Goal: Task Accomplishment & Management: Manage account settings

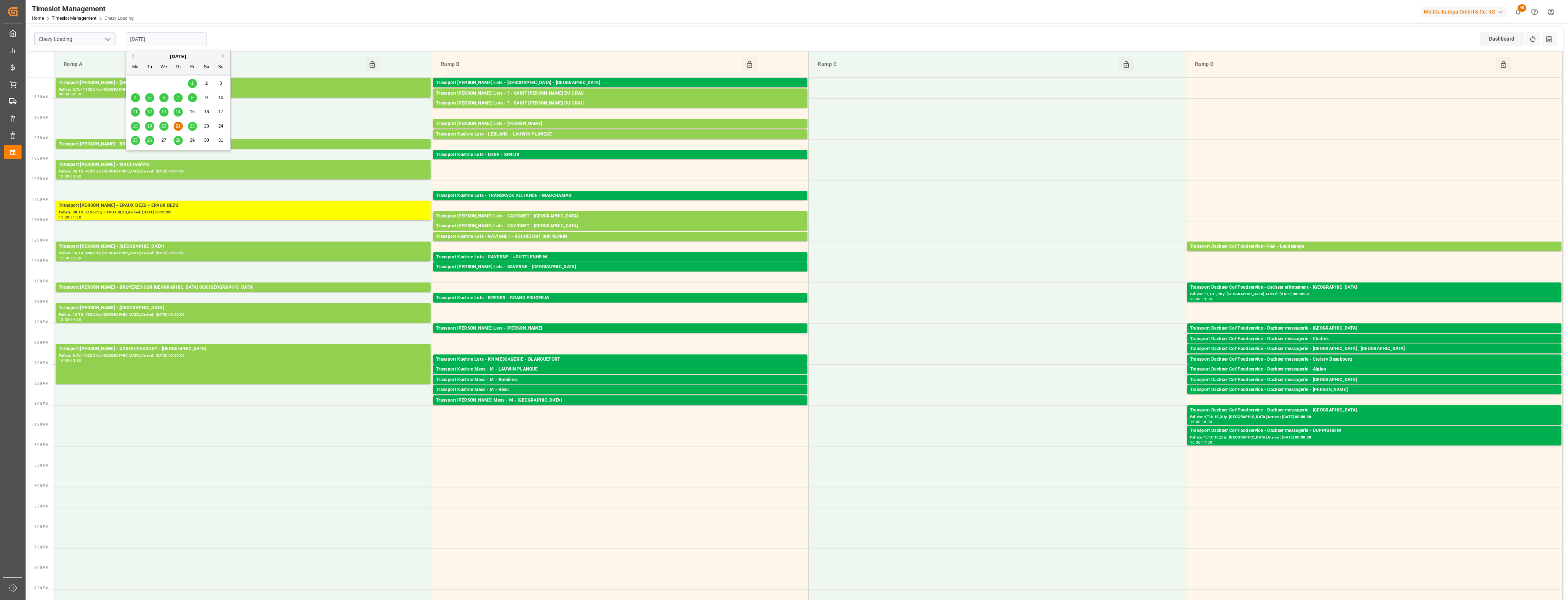
click at [170, 40] on input "[DATE]" at bounding box center [166, 39] width 81 height 14
click at [192, 127] on span "22" at bounding box center [192, 126] width 5 height 5
type input "[DATE]"
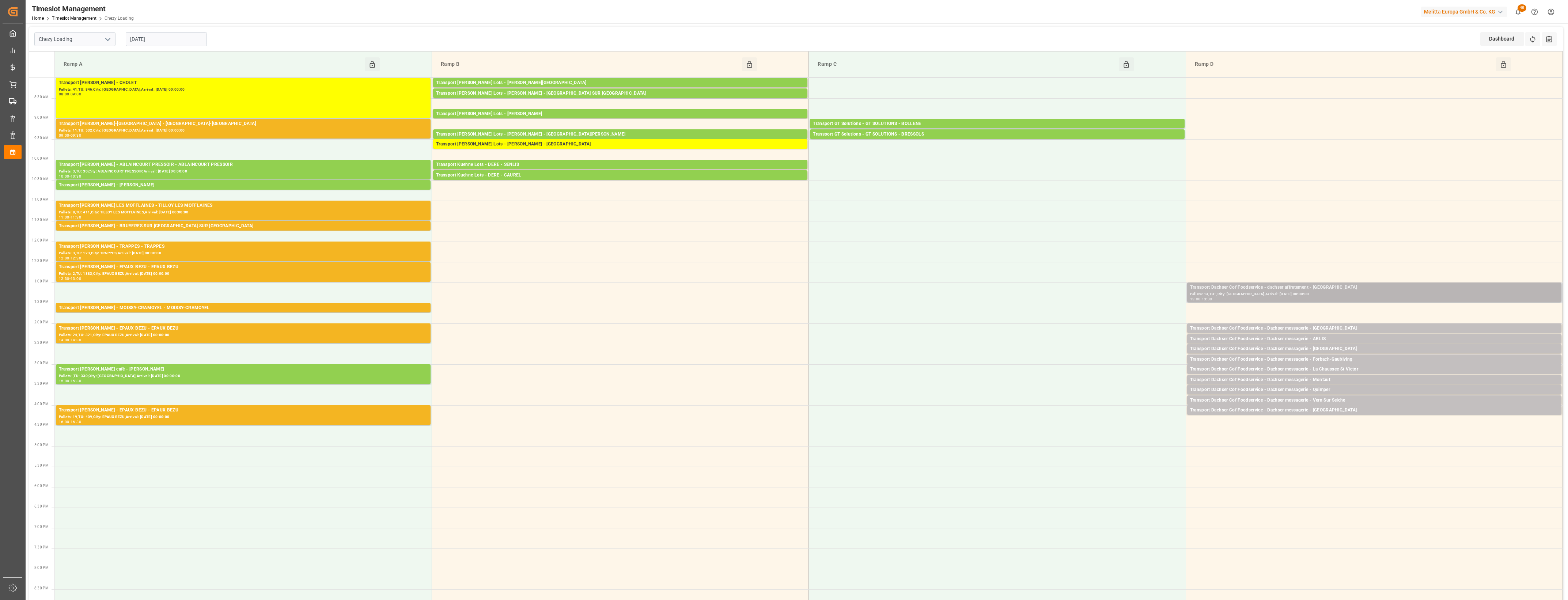
click at [1376, 292] on div "Pallets: 14,TU: ,City: [GEOGRAPHIC_DATA],Arrival: [DATE] 00:00:00" at bounding box center [1374, 295] width 368 height 6
click at [1086, 321] on button "Open" at bounding box center [1091, 320] width 51 height 9
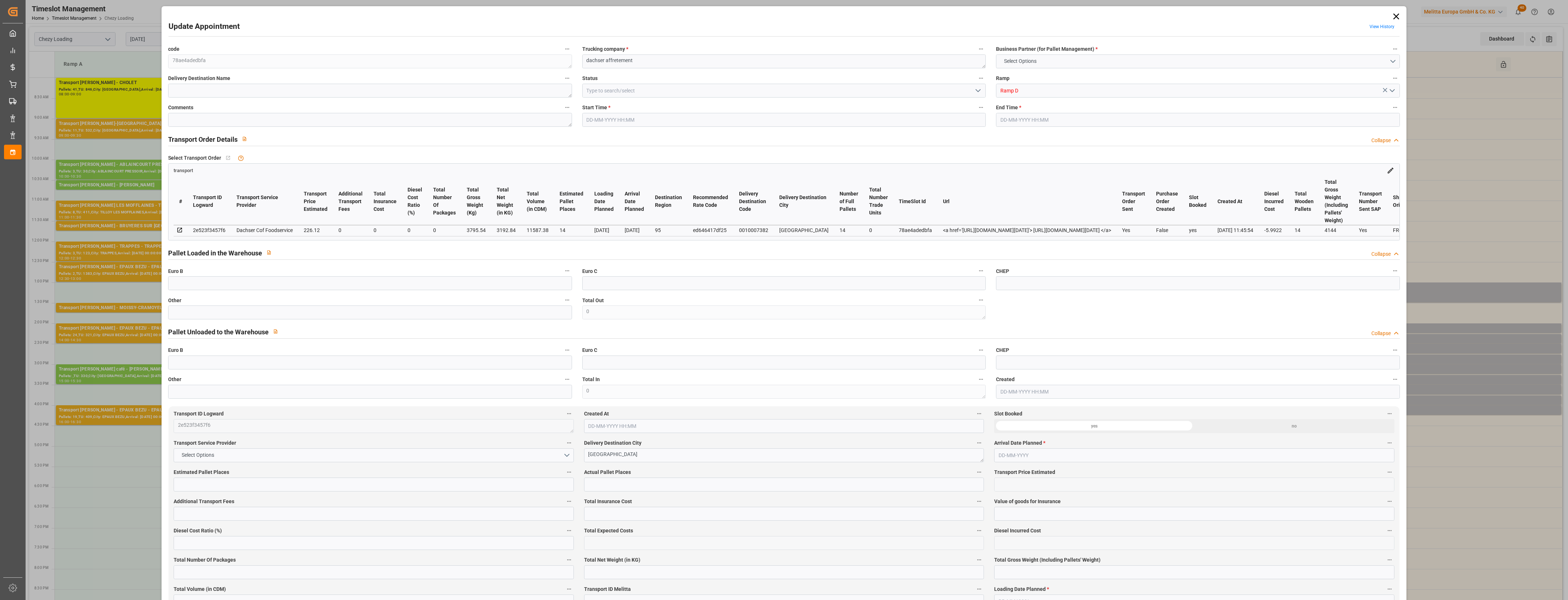
type input "14"
type input "226.12"
type input "0"
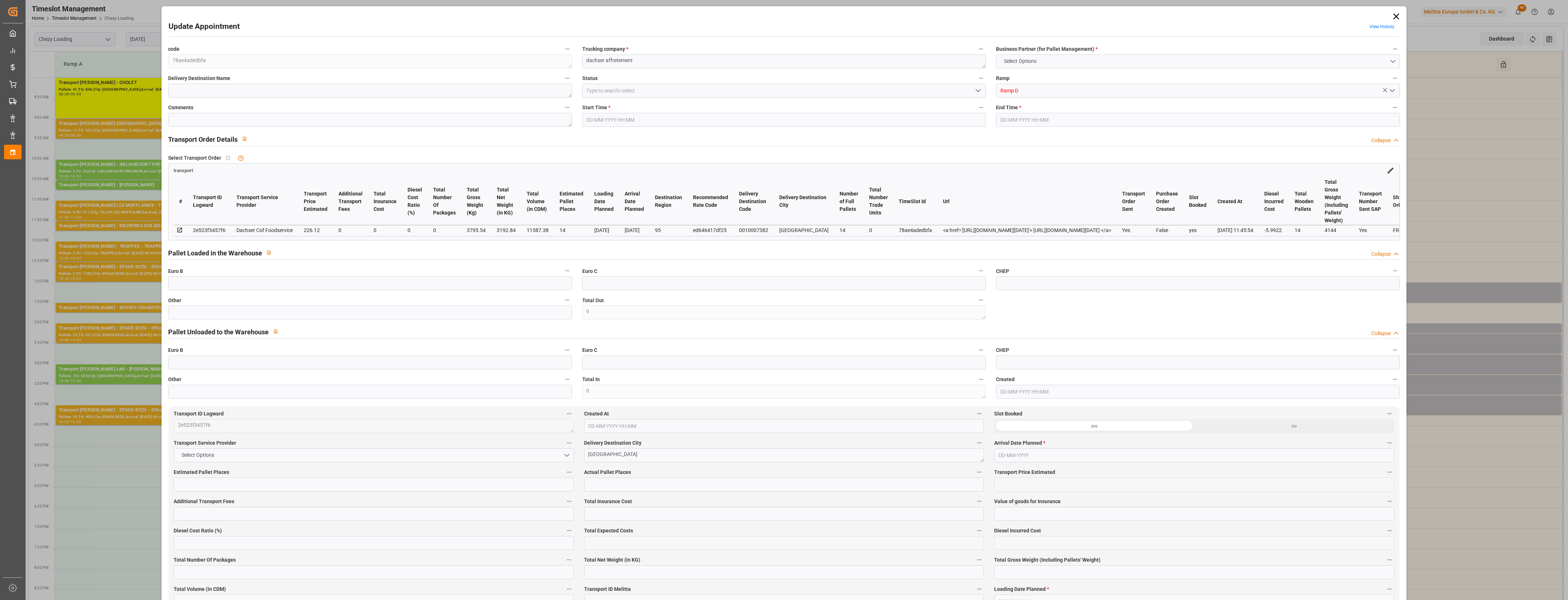
type input "220.1278"
type input "-5.9922"
type input "0"
type input "3192.84"
type input "4144"
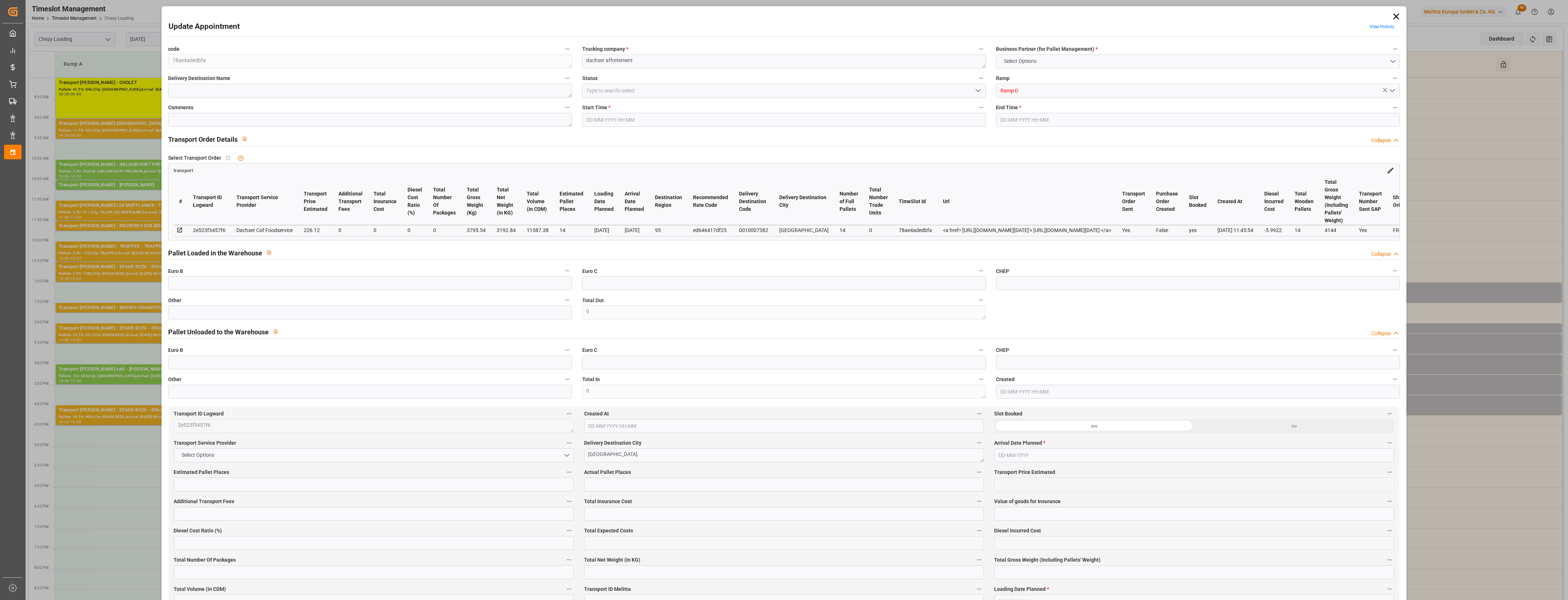
type input "11587.38"
type input "95"
type input "14"
type input "0"
type input "14"
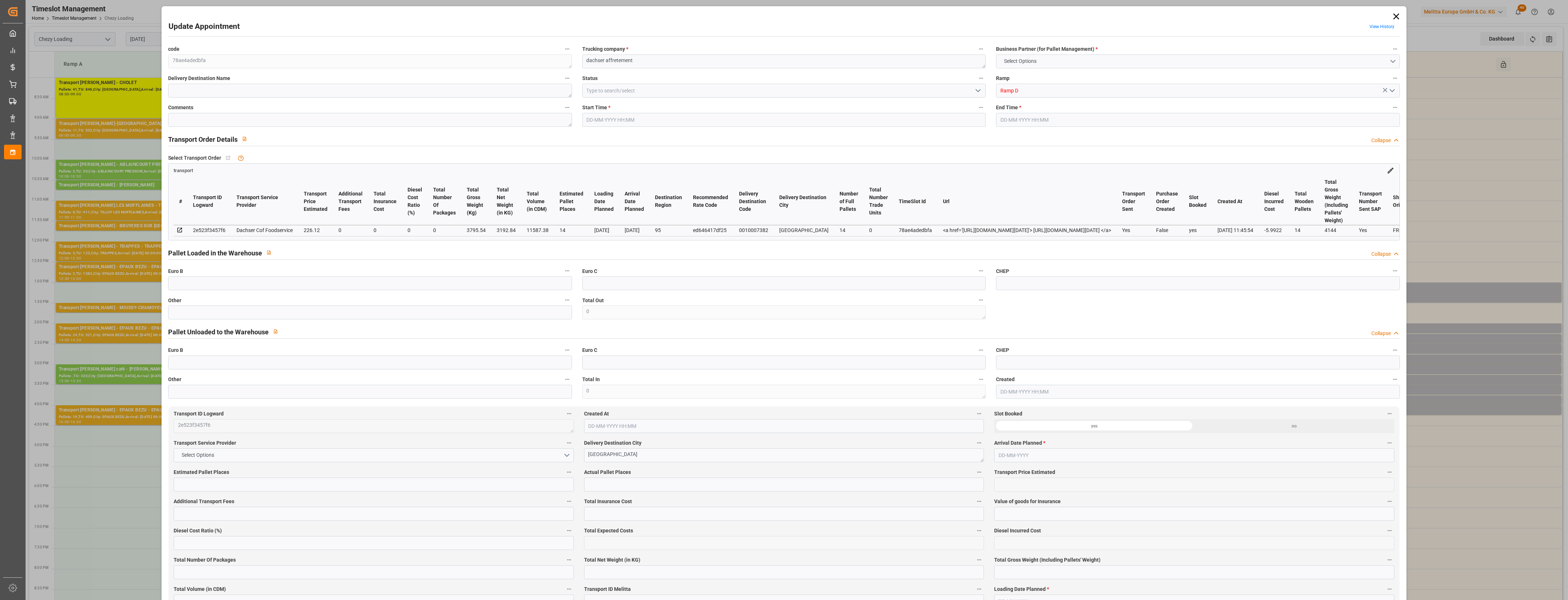
type input "101"
type input "3795.54"
type input "0"
type input "4710.8598"
type input "0"
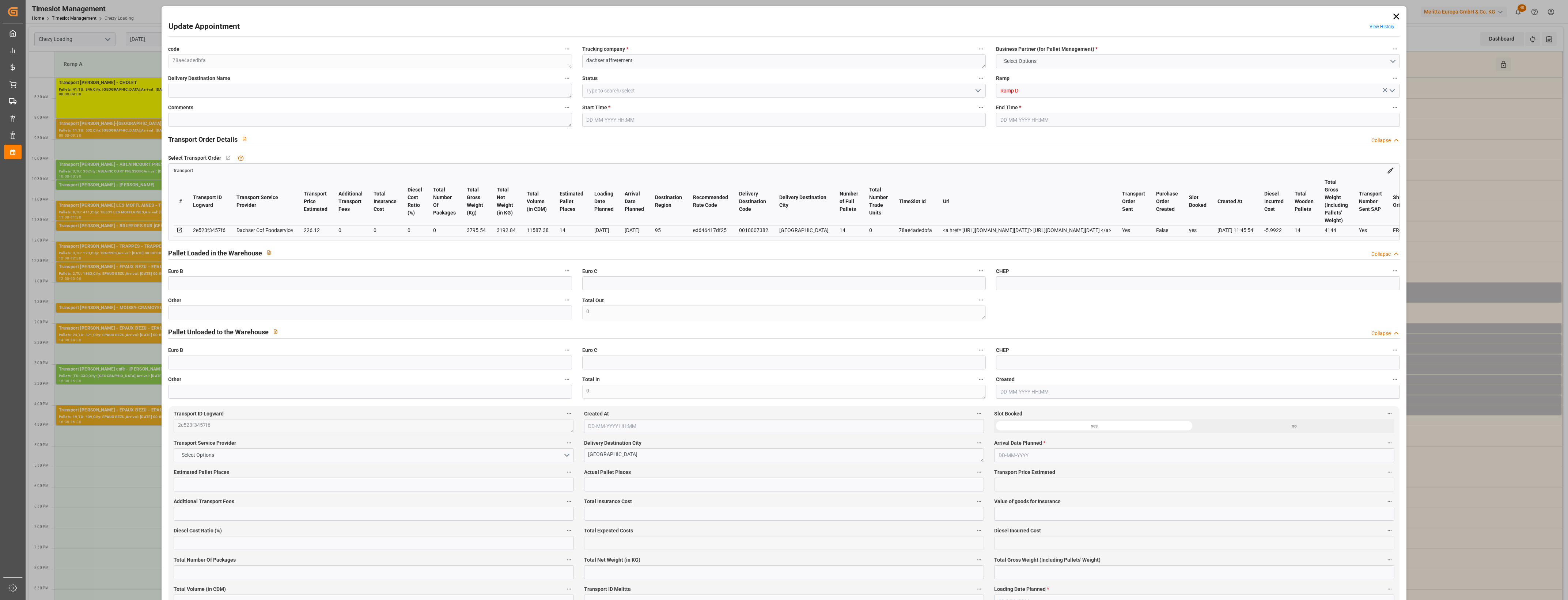
type input "0"
type input "21"
type input "35"
type input "[DATE] 13:00"
type input "[DATE] 13:30"
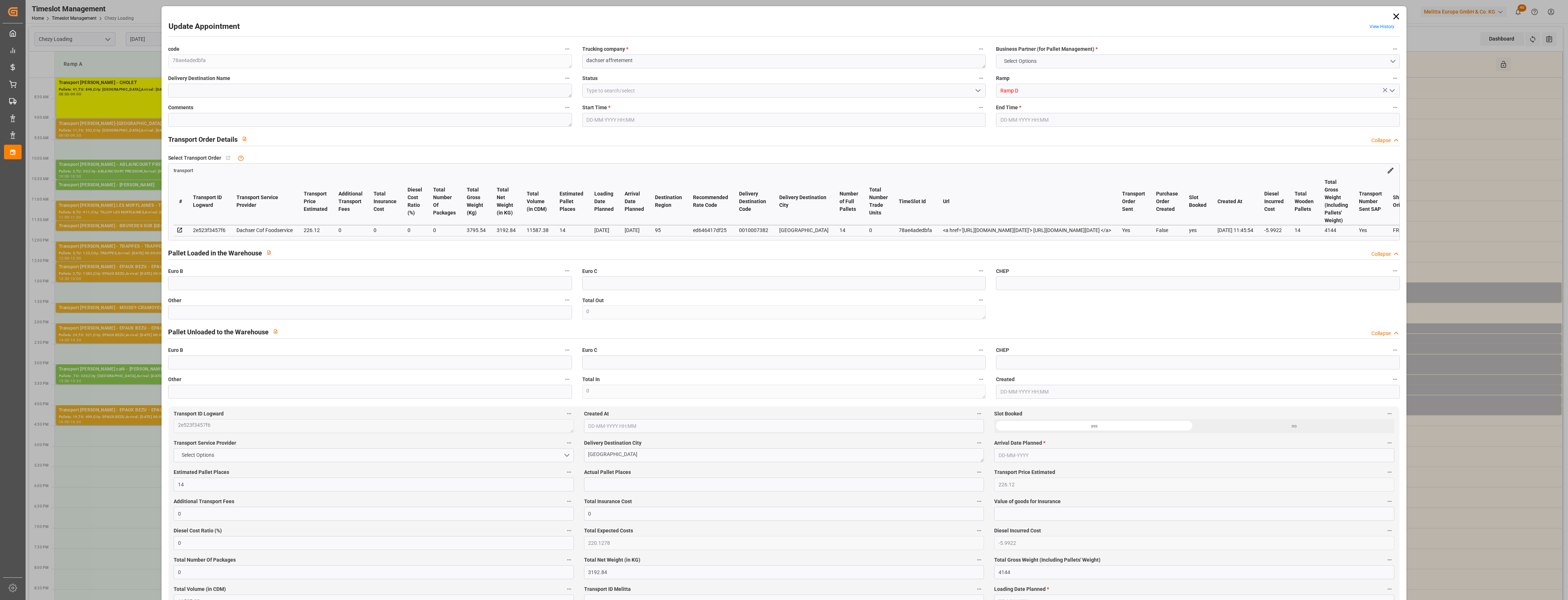
type input "[DATE] 11:59"
type input "[DATE] 11:45"
type input "[DATE]"
click at [976, 91] on polyline "open menu" at bounding box center [978, 91] width 4 height 2
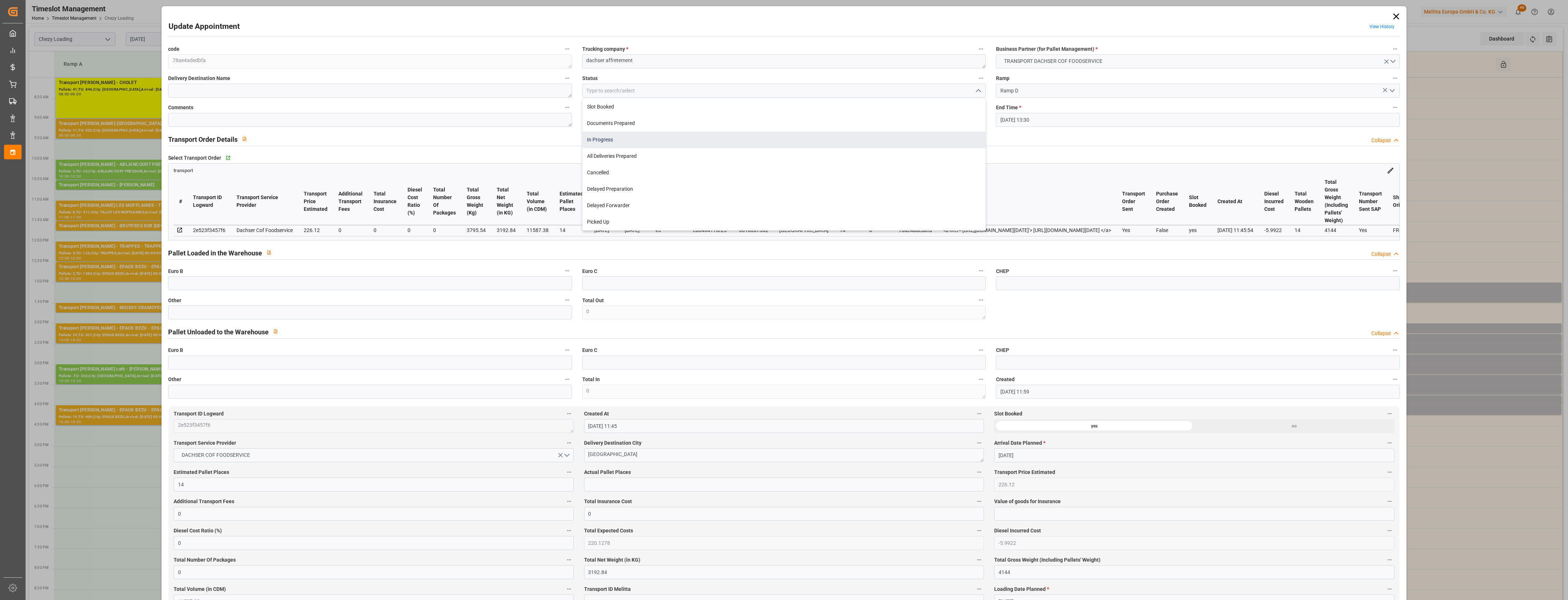
click at [612, 141] on div "In Progress" at bounding box center [784, 139] width 403 height 16
type input "In Progress"
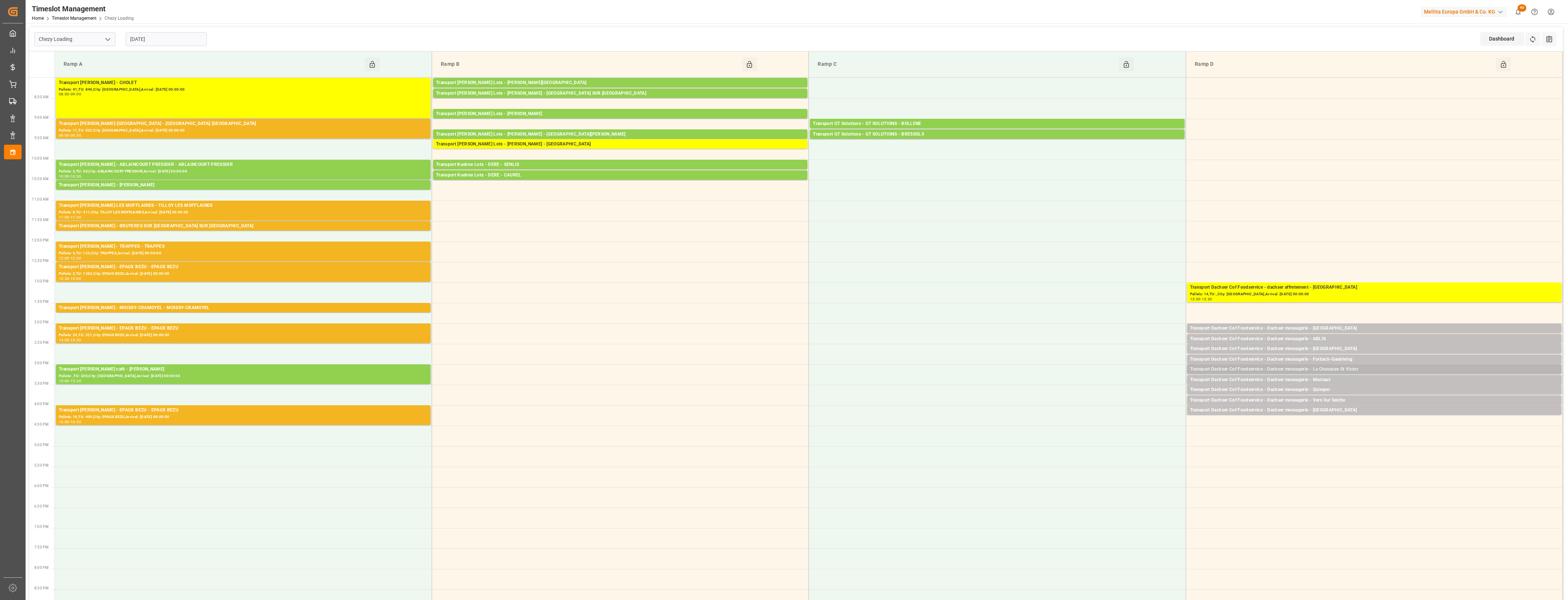
click at [1360, 368] on div "Transport Dachser Cof Foodservice - Dachser messagerie - La Chaussee St Victor" at bounding box center [1374, 369] width 368 height 7
click at [1110, 400] on button "Open" at bounding box center [1091, 402] width 51 height 9
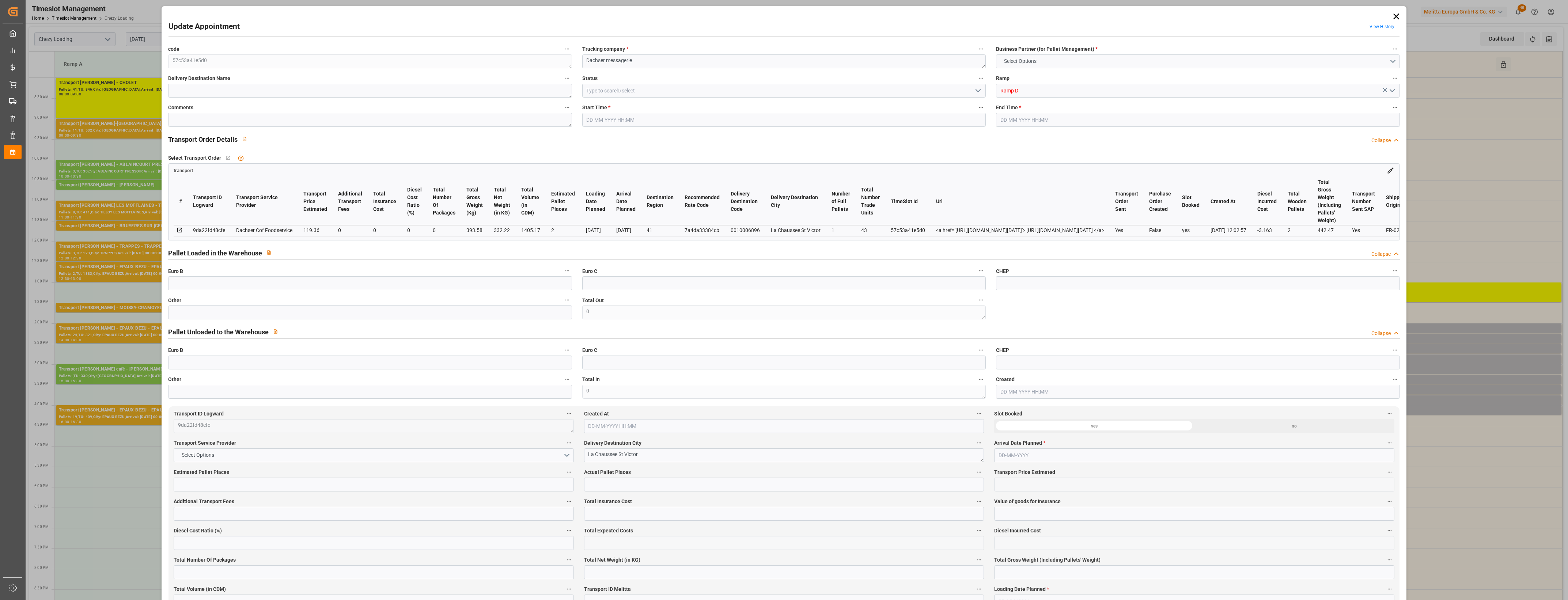
type input "2"
type input "119.36"
type input "0"
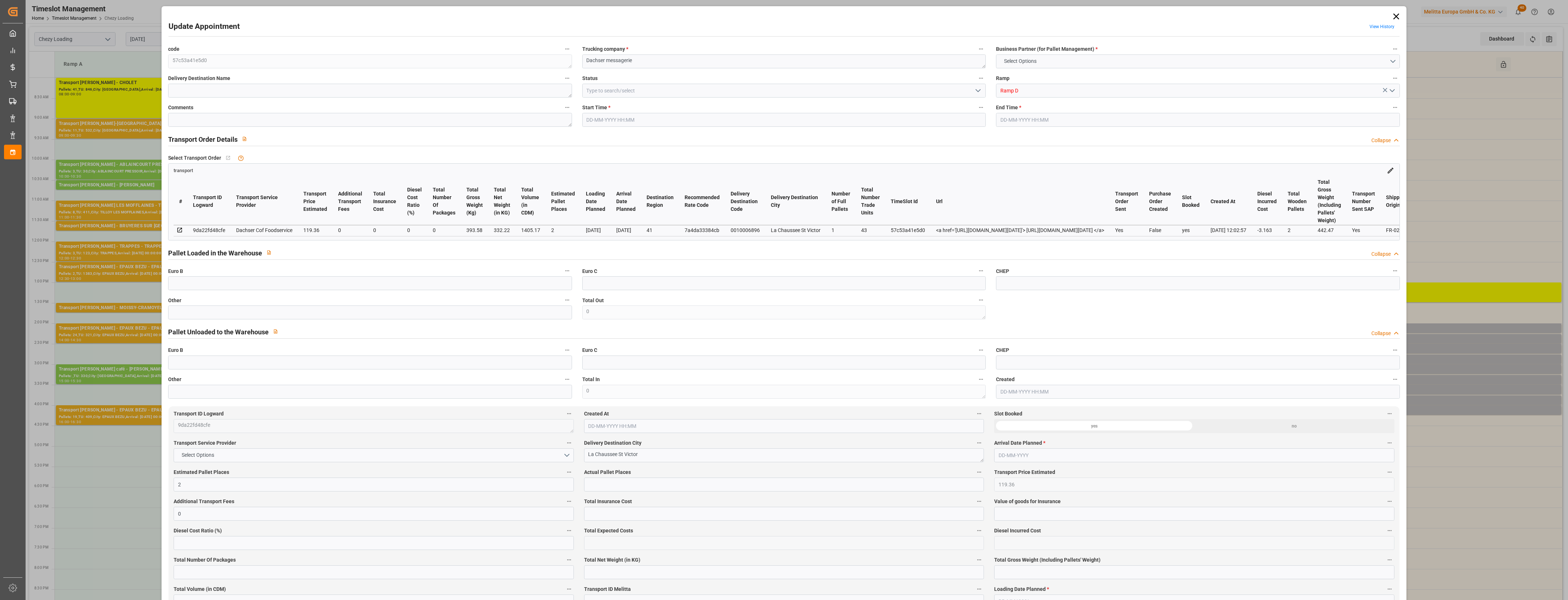
type input "116.197"
type input "-3.163"
type input "0"
type input "332.22"
type input "442.47"
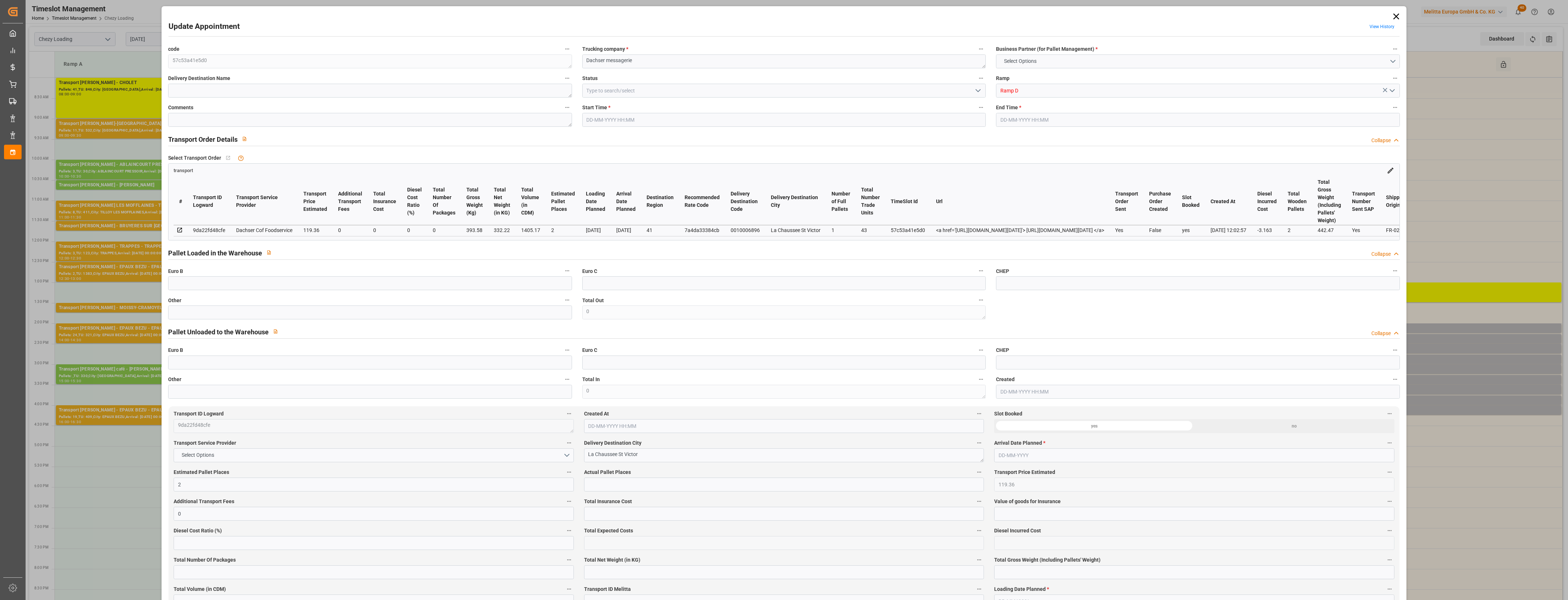
type input "1405.17"
type input "41"
type input "1"
type input "43"
type input "2"
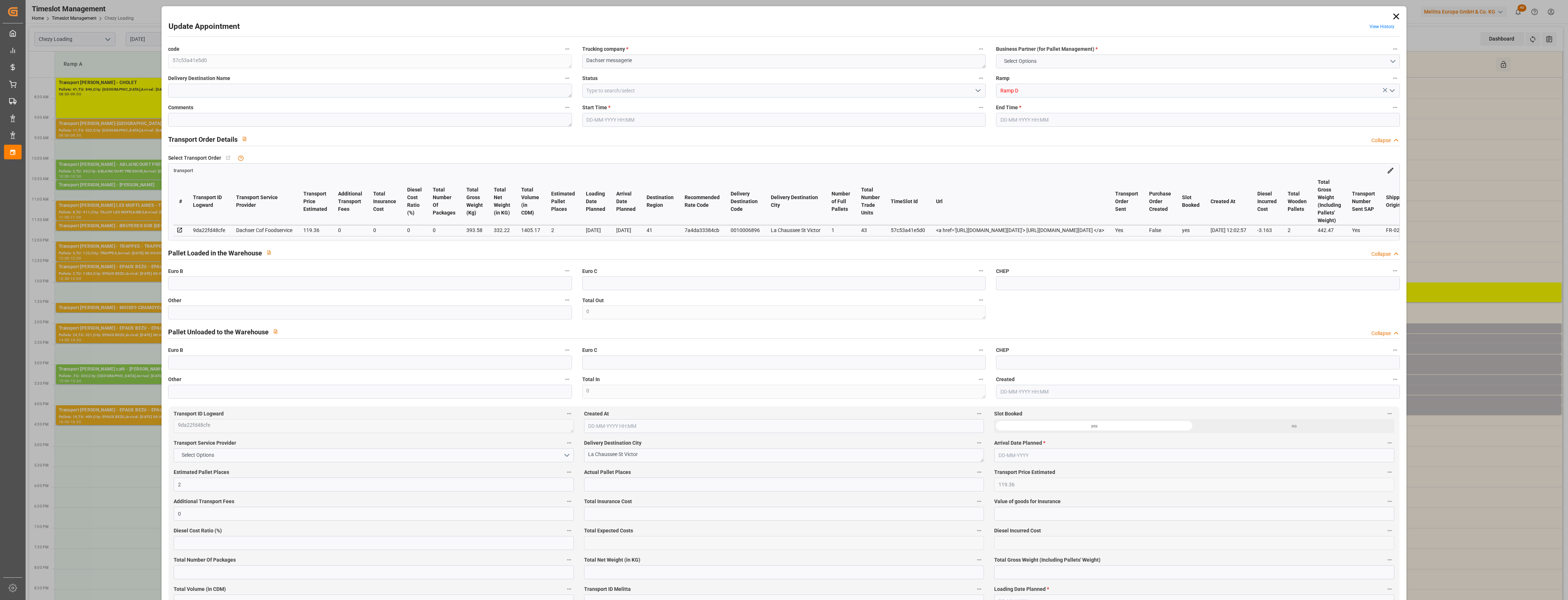
type input "101"
type input "393.58"
type input "0"
type input "4710.8598"
type input "0"
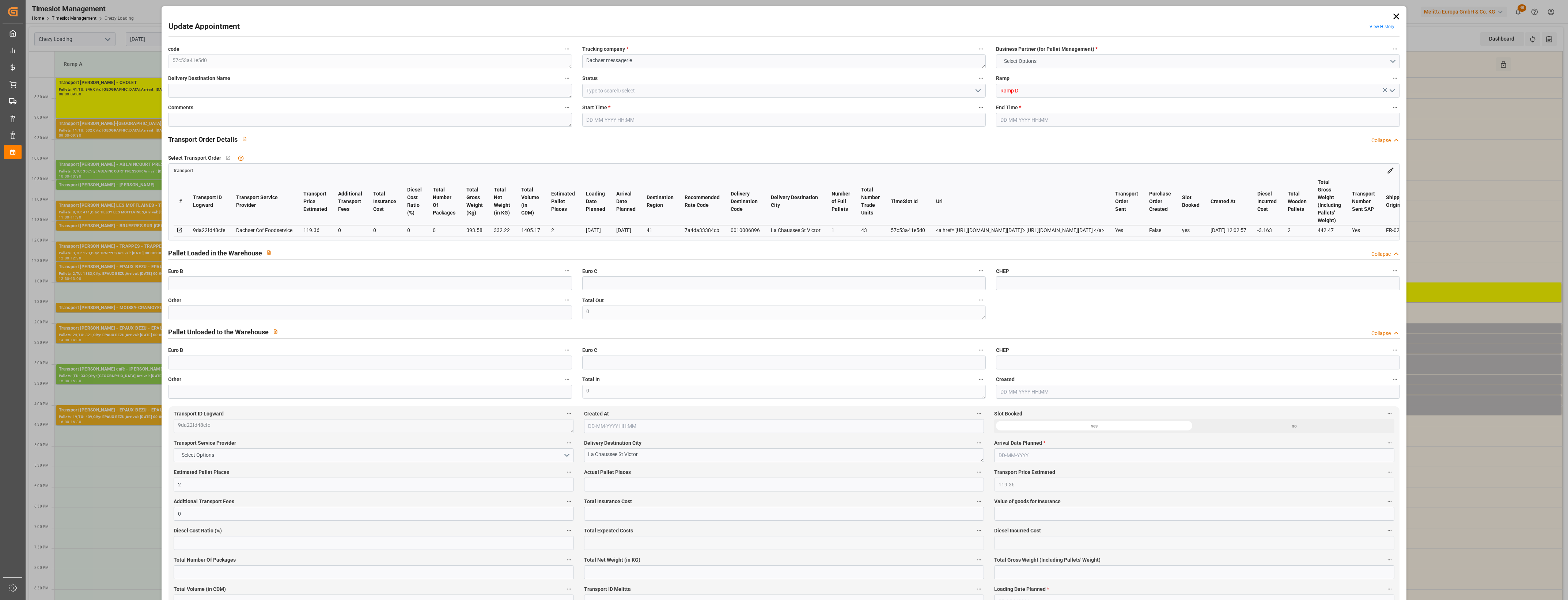
type input "0"
type input "21"
type input "35"
type input "[DATE] 15:00"
type input "[DATE] 15:15"
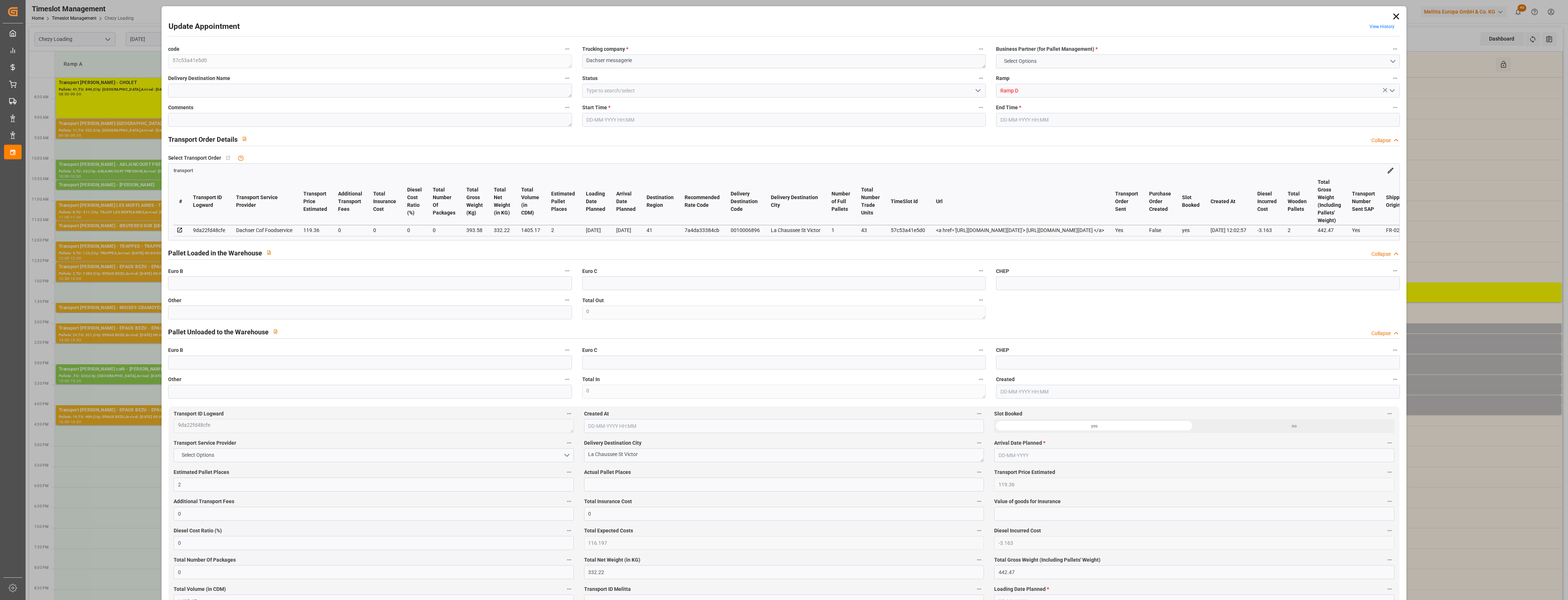
type input "[DATE] 12:27"
type input "[DATE] 12:02"
type input "[DATE]"
click at [253, 315] on input "text" at bounding box center [369, 312] width 404 height 14
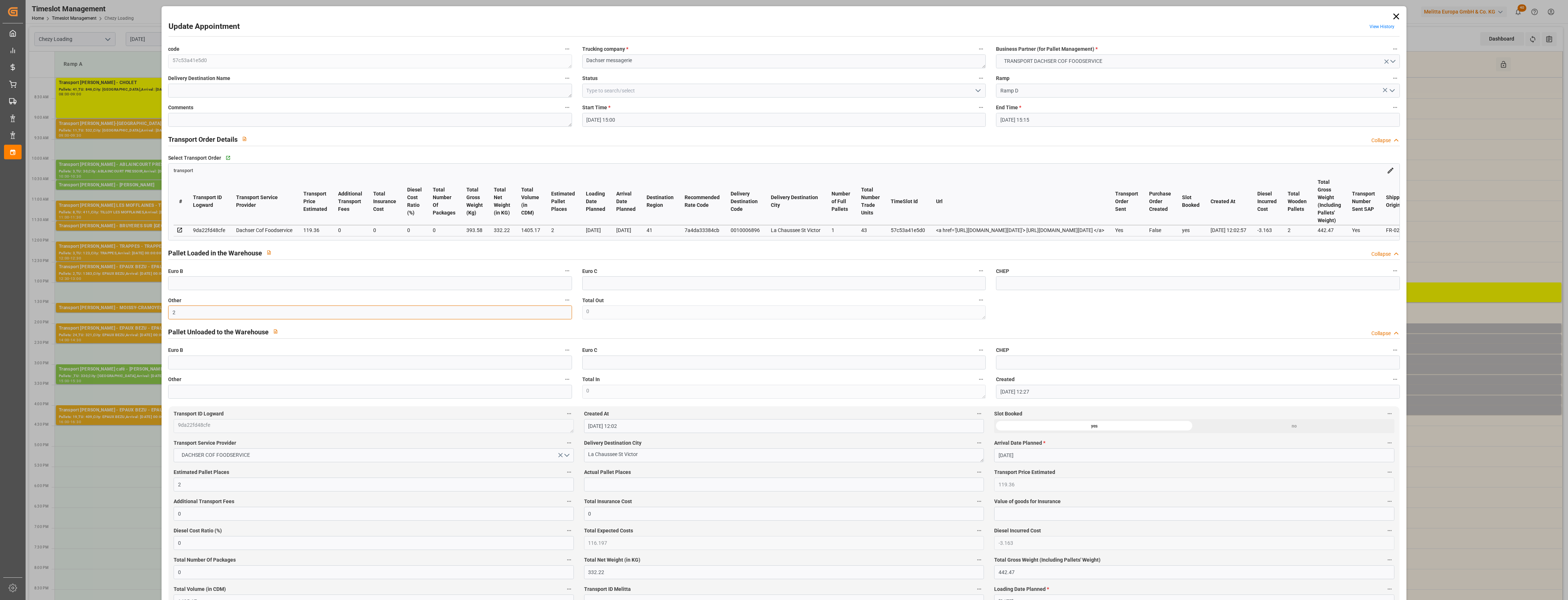
type input "2"
click at [608, 485] on input "text" at bounding box center [784, 484] width 400 height 14
type input "2"
click at [978, 91] on polyline "open menu" at bounding box center [978, 91] width 4 height 2
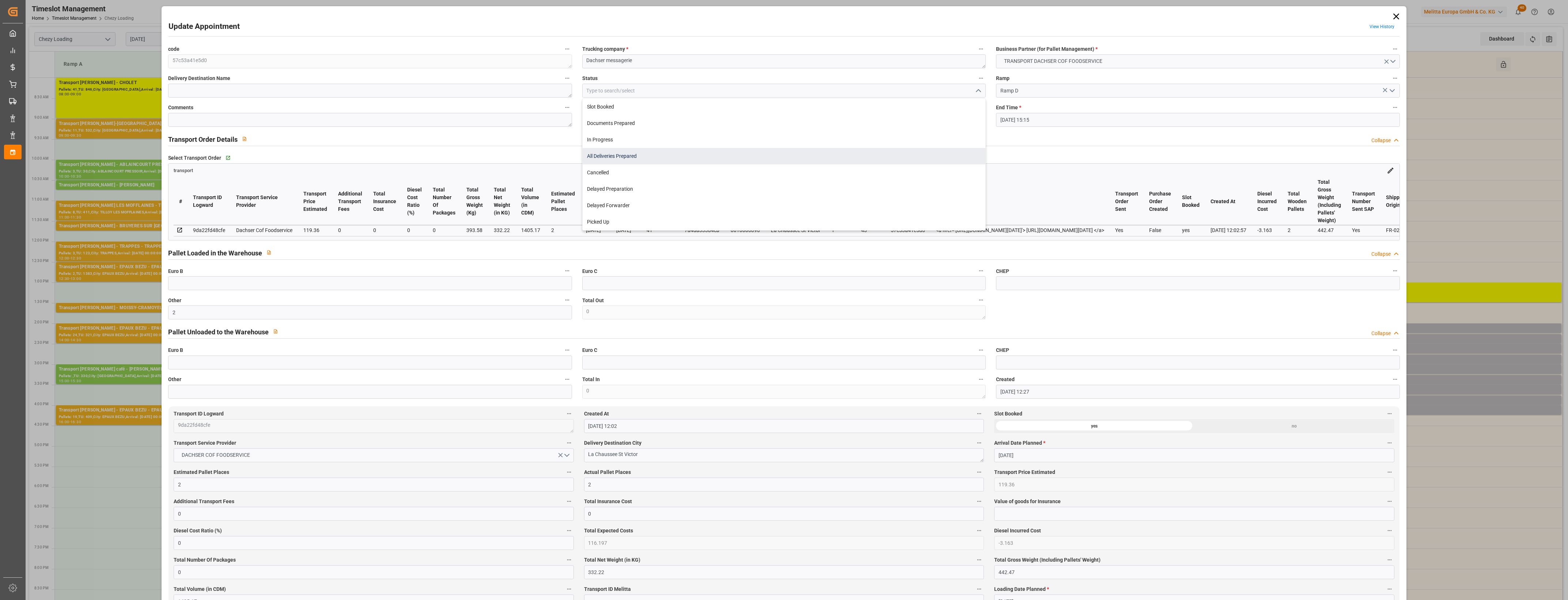
click at [637, 155] on div "All Deliveries Prepared" at bounding box center [784, 156] width 403 height 16
type input "All Deliveries Prepared"
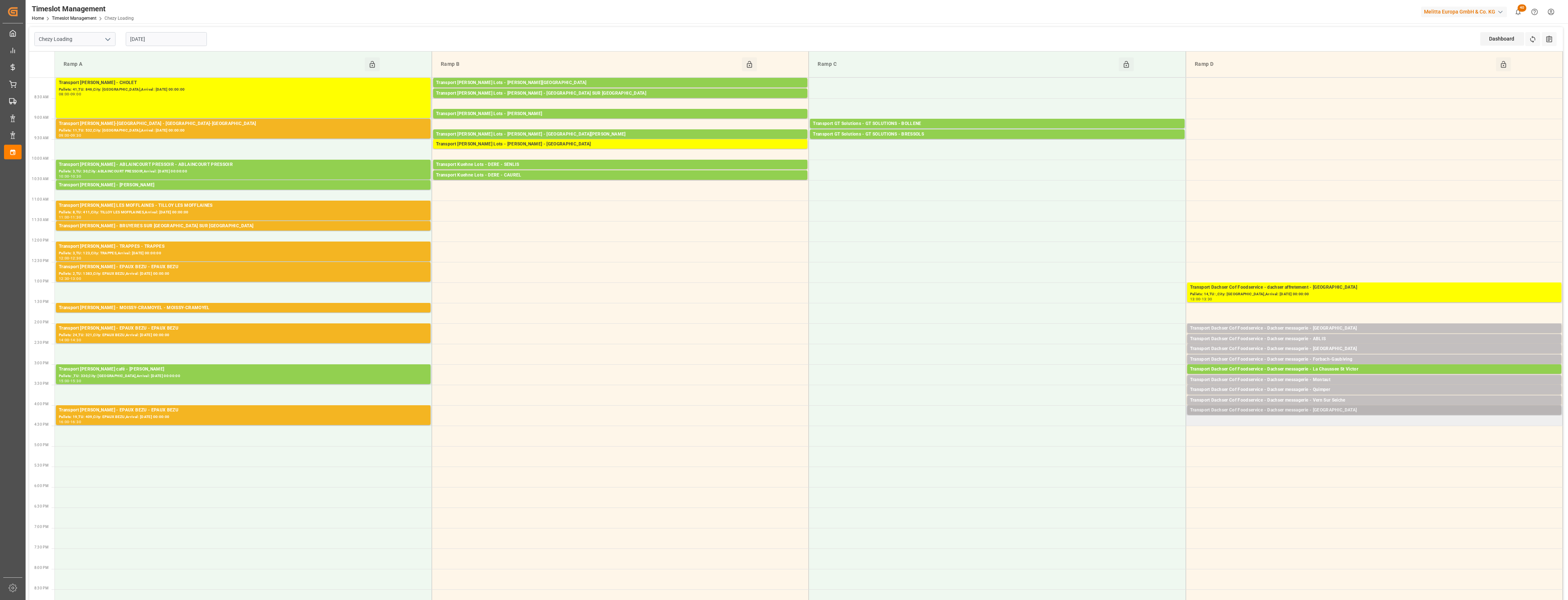
click at [1342, 410] on div "Transport Dachser Cof Foodservice - Dachser messagerie - [GEOGRAPHIC_DATA]" at bounding box center [1374, 410] width 368 height 7
click at [1082, 444] on button "Open" at bounding box center [1091, 443] width 51 height 9
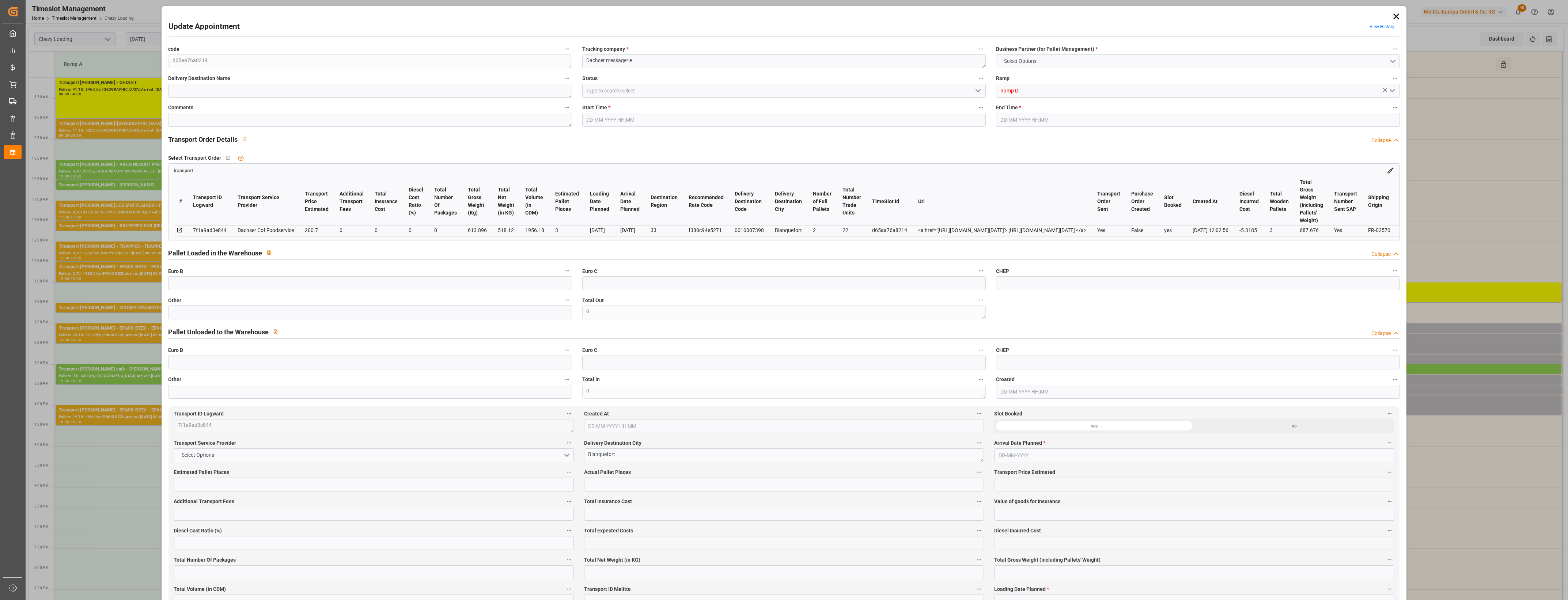
type input "3"
type input "200.7"
type input "0"
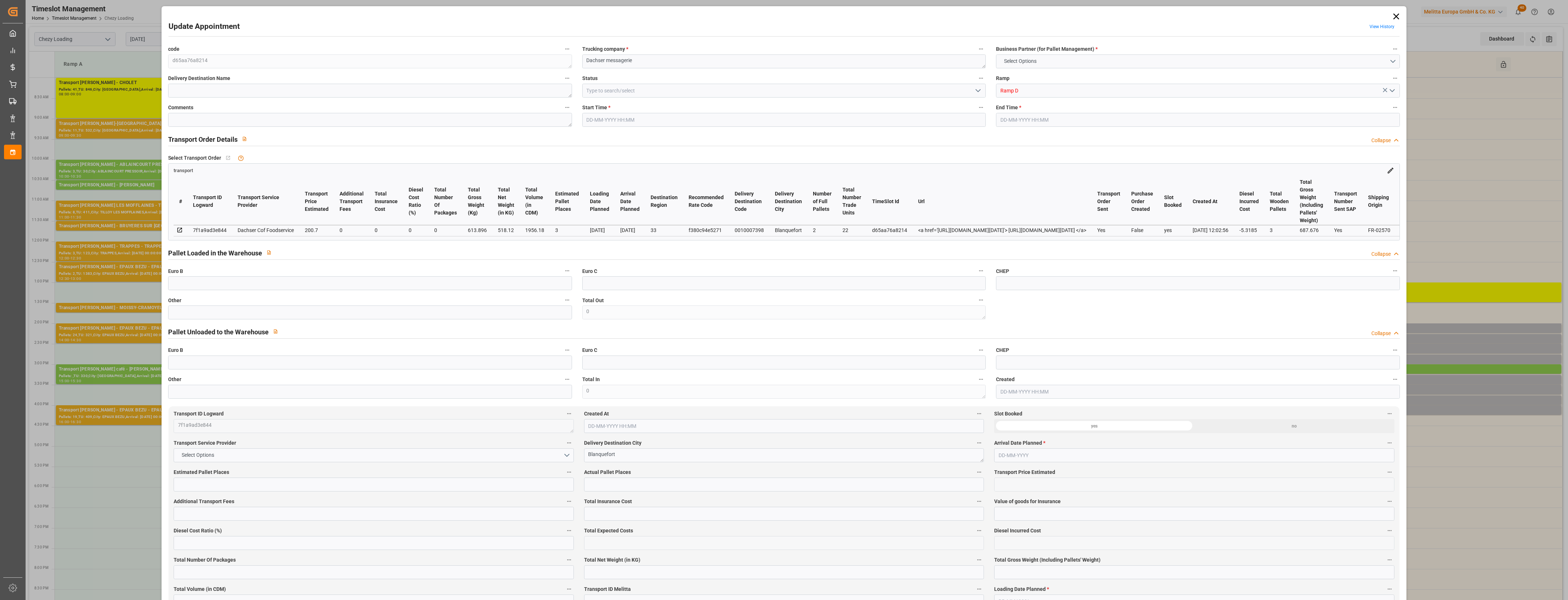
type input "195.3815"
type input "-5.3185"
type input "0"
type input "518.12"
type input "687.676"
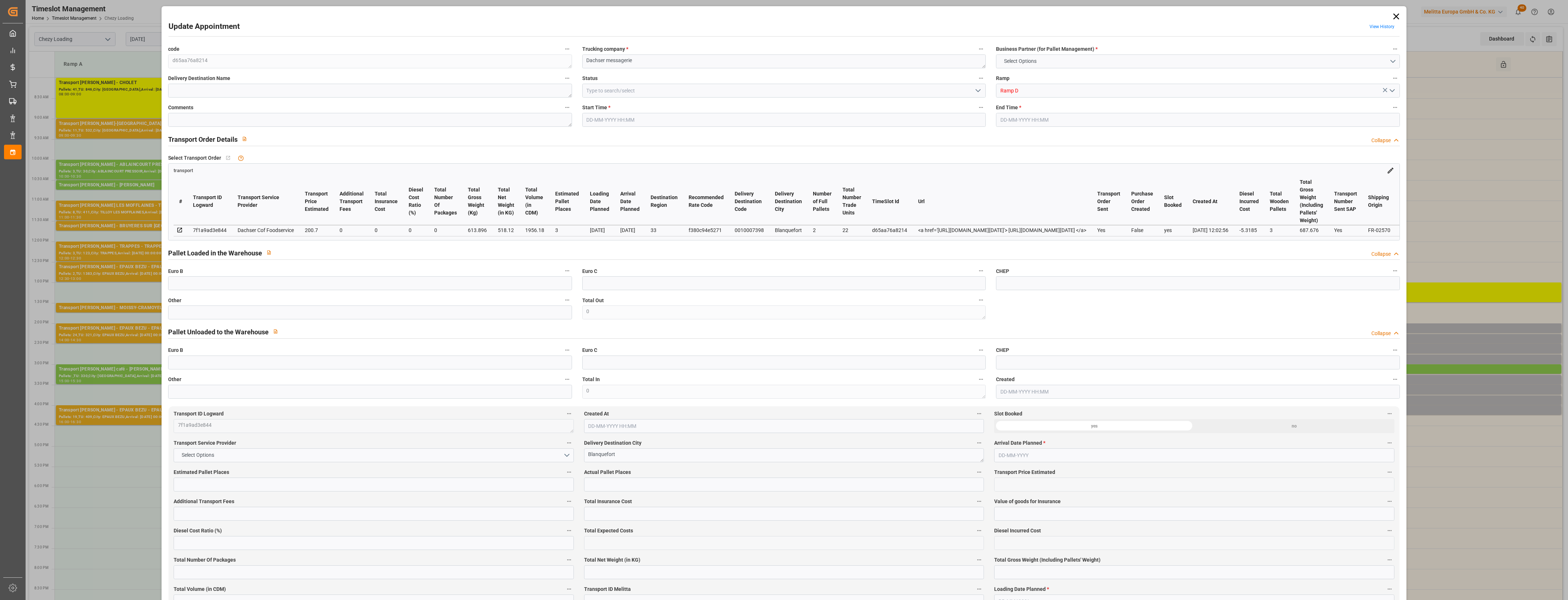
type input "1956.18"
type input "33"
type input "2"
type input "22"
type input "3"
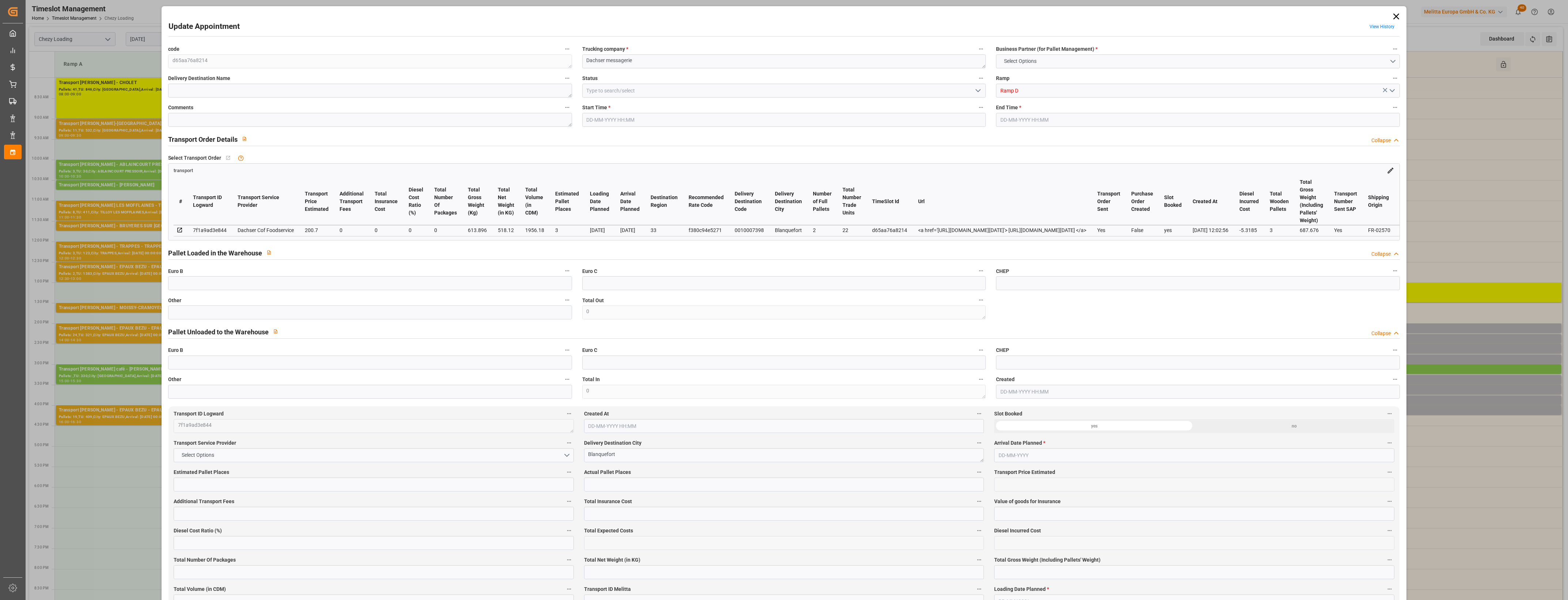
type input "101"
type input "613.896"
type input "0"
type input "4710.8598"
type input "0"
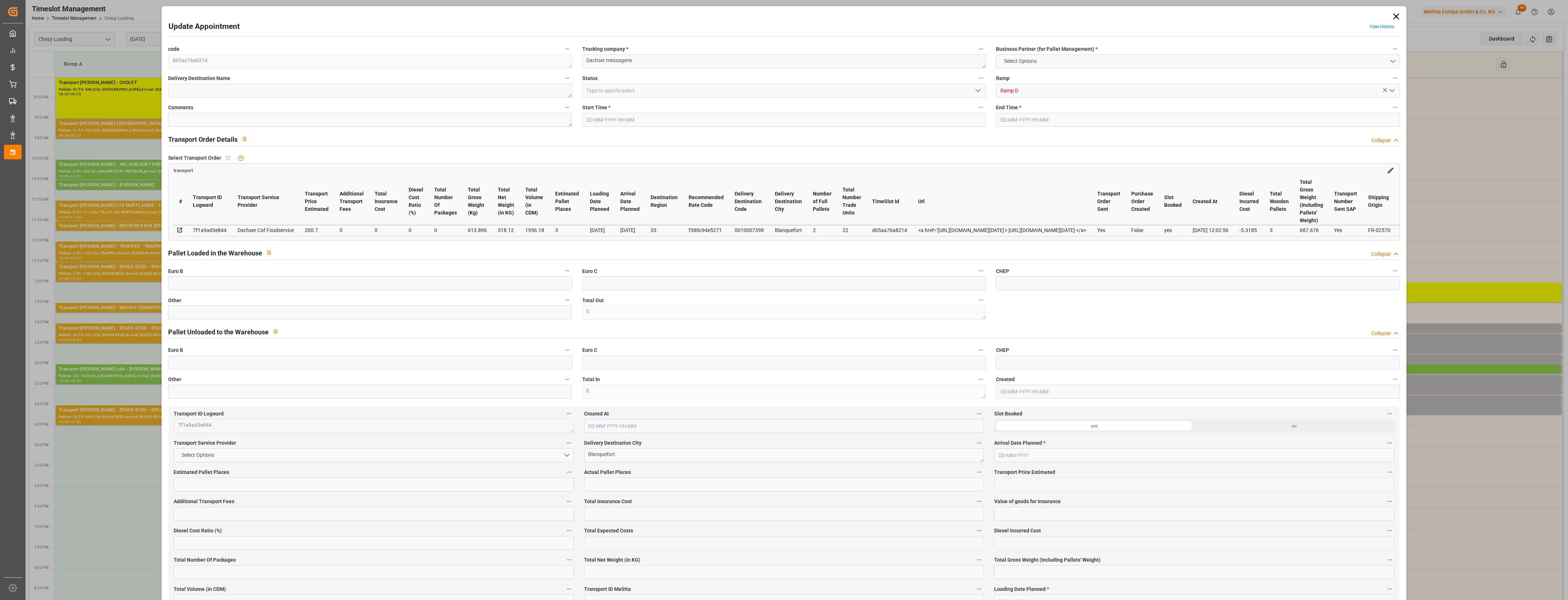
type input "0"
type input "21"
type input "35"
type input "[DATE] 16:00"
type input "[DATE] 16:15"
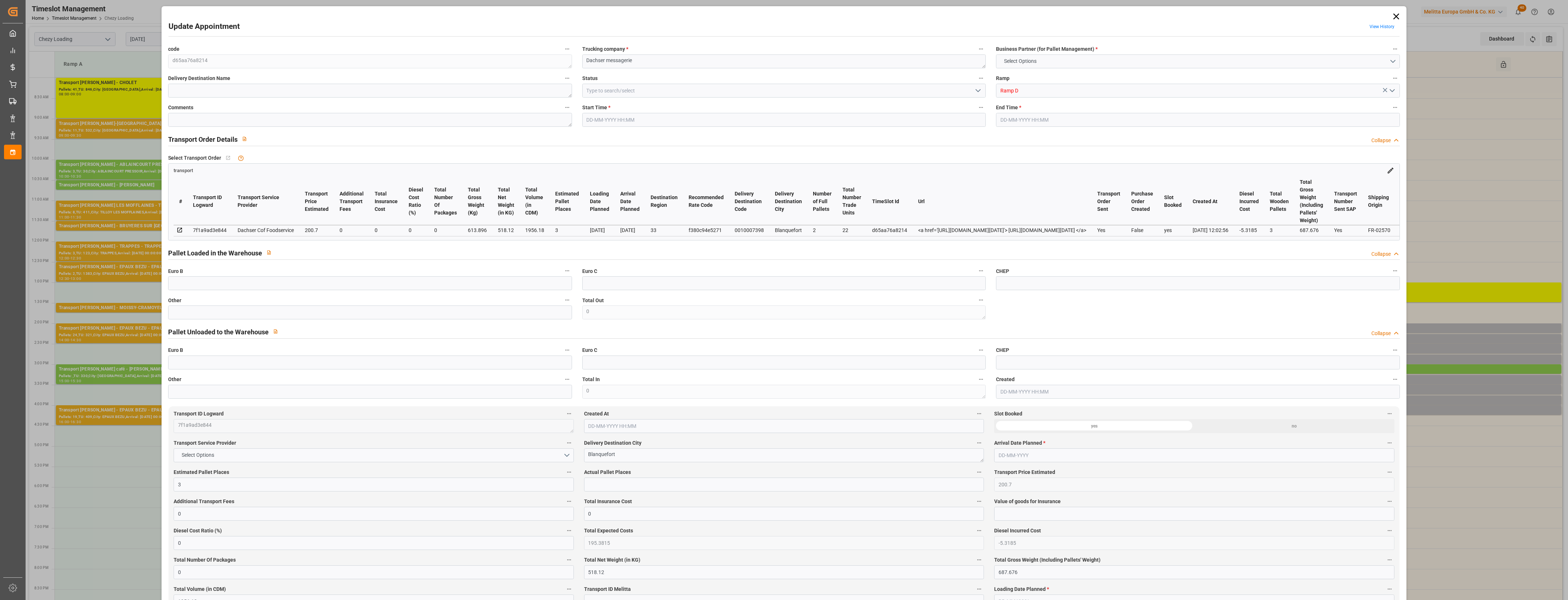
type input "[DATE] 12:28"
type input "[DATE] 12:02"
type input "[DATE]"
click at [186, 310] on input "text" at bounding box center [369, 312] width 404 height 14
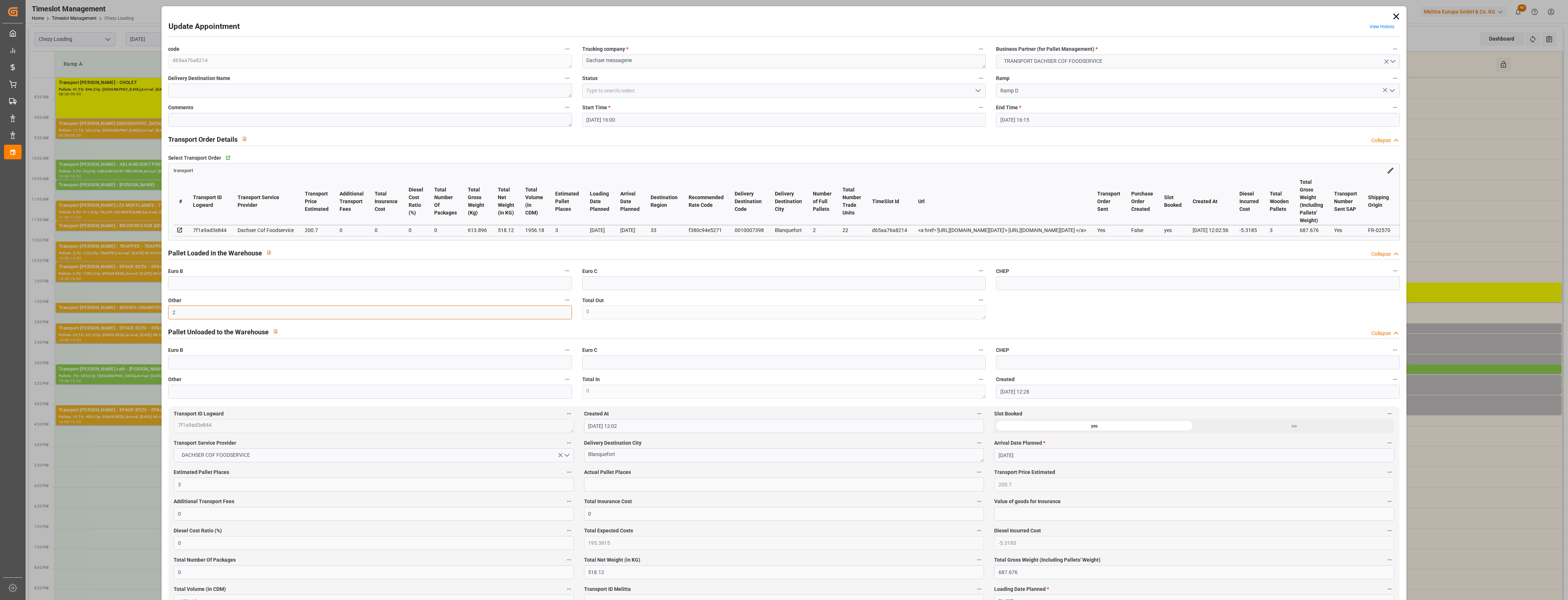
type input "2"
click at [601, 490] on input "text" at bounding box center [784, 484] width 400 height 14
type input "2"
click at [674, 474] on label "Actual Pallet Places" at bounding box center [784, 472] width 400 height 10
click at [975, 474] on button "Actual Pallet Places" at bounding box center [979, 472] width 10 height 10
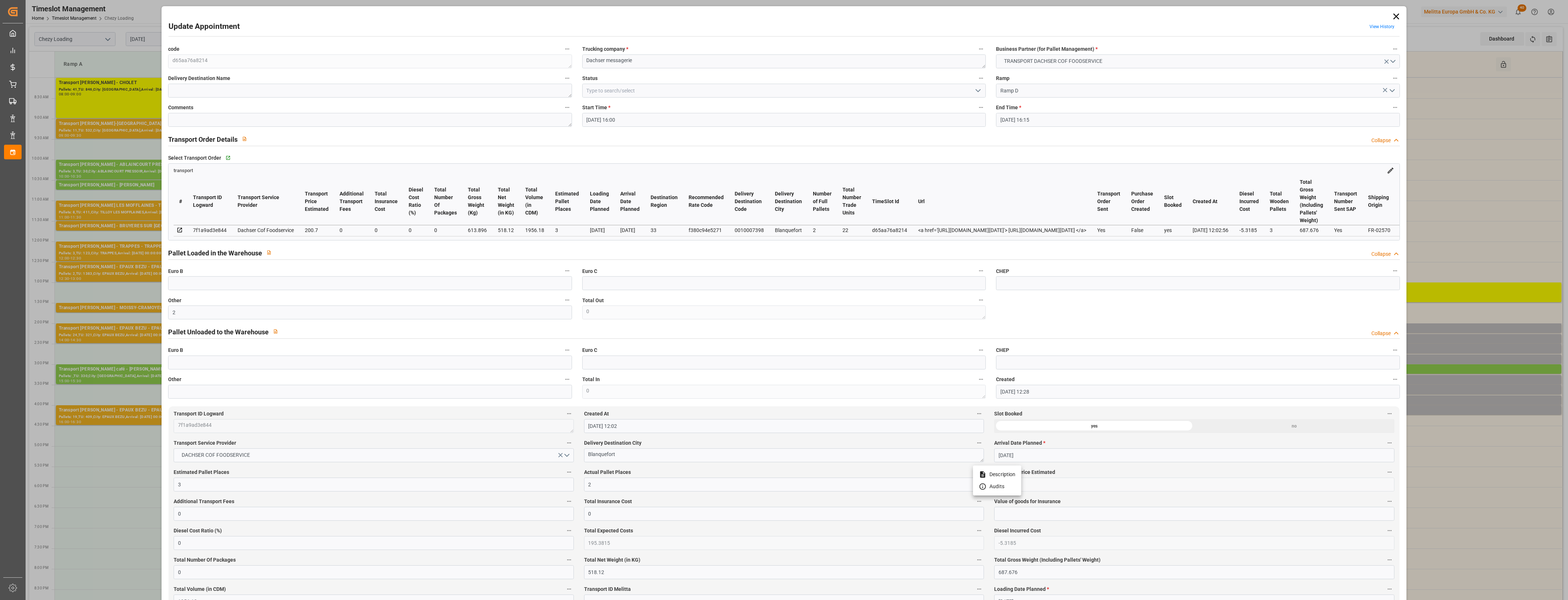
click at [674, 474] on div at bounding box center [784, 300] width 1568 height 600
click at [976, 90] on icon "open menu" at bounding box center [978, 91] width 9 height 9
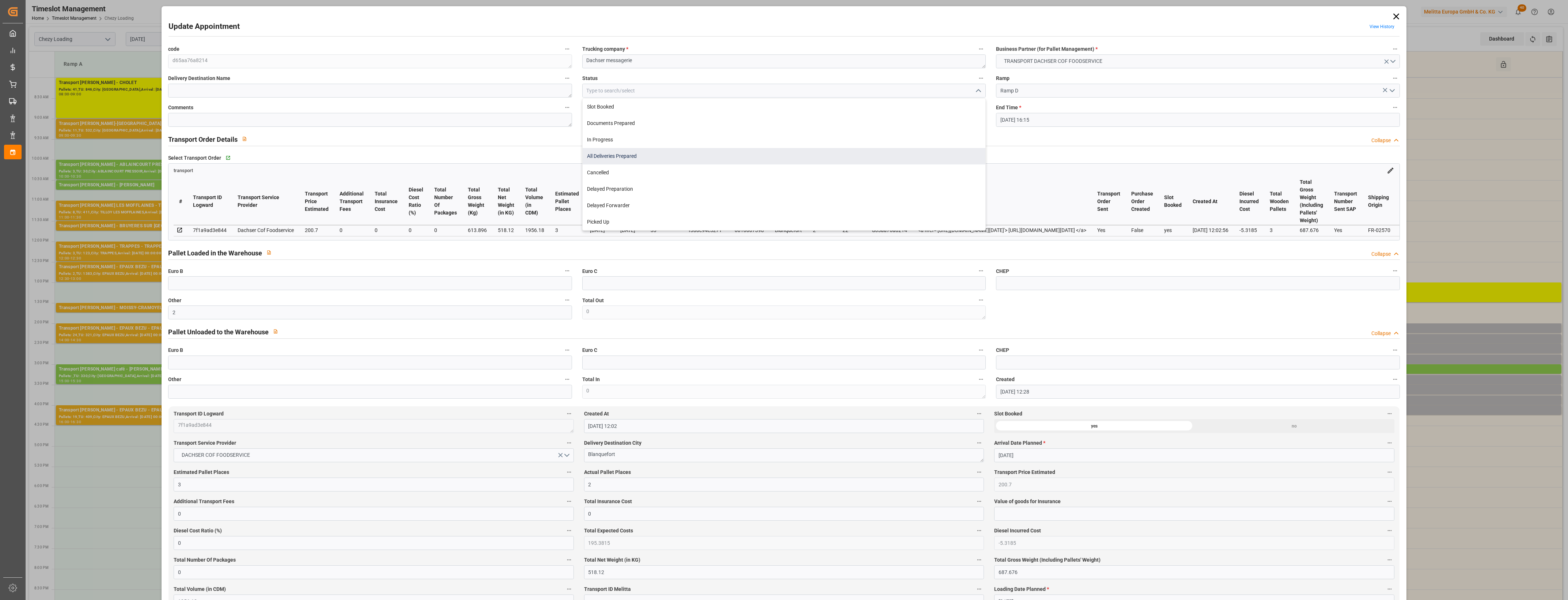
click at [653, 159] on div "All Deliveries Prepared" at bounding box center [784, 156] width 403 height 16
type input "All Deliveries Prepared"
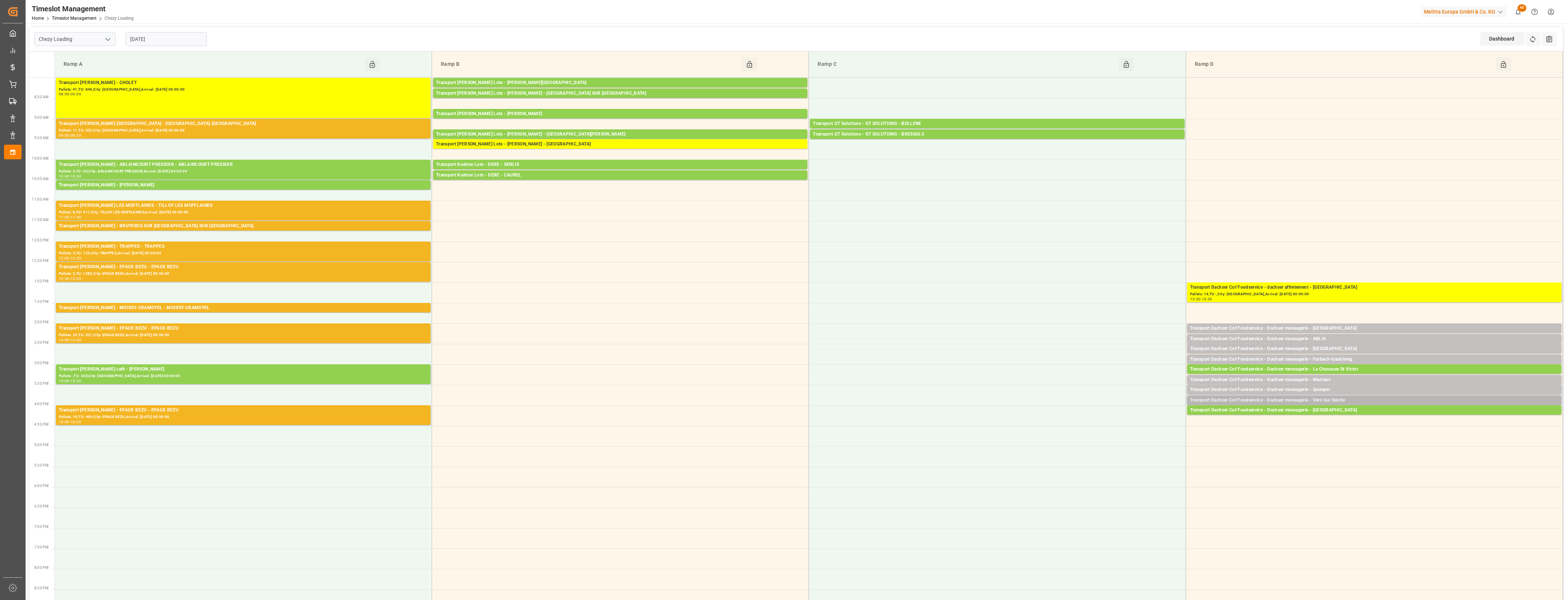
click at [1335, 399] on div "Transport Dachser Cof Foodservice - Dachser messagerie - Vern Sur Seiche" at bounding box center [1374, 400] width 368 height 7
click at [1110, 423] on button "Open" at bounding box center [1091, 423] width 51 height 9
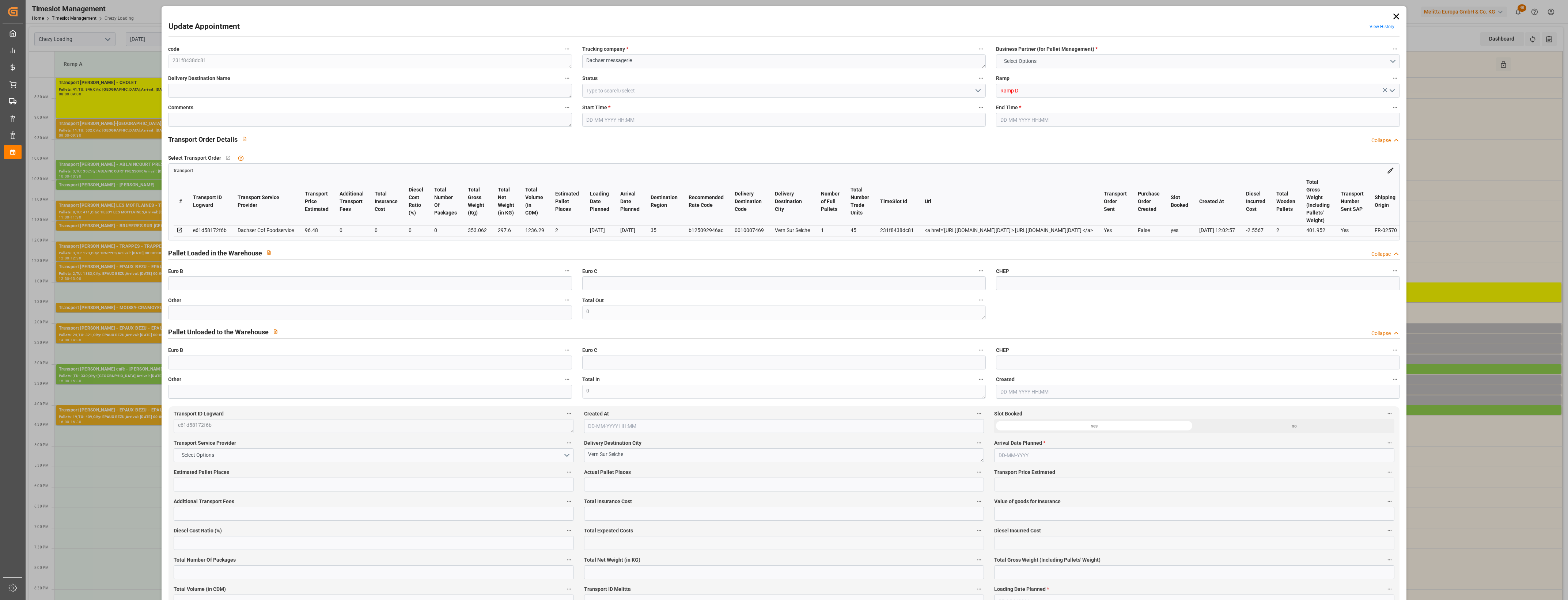
type input "2"
type input "96.48"
type input "0"
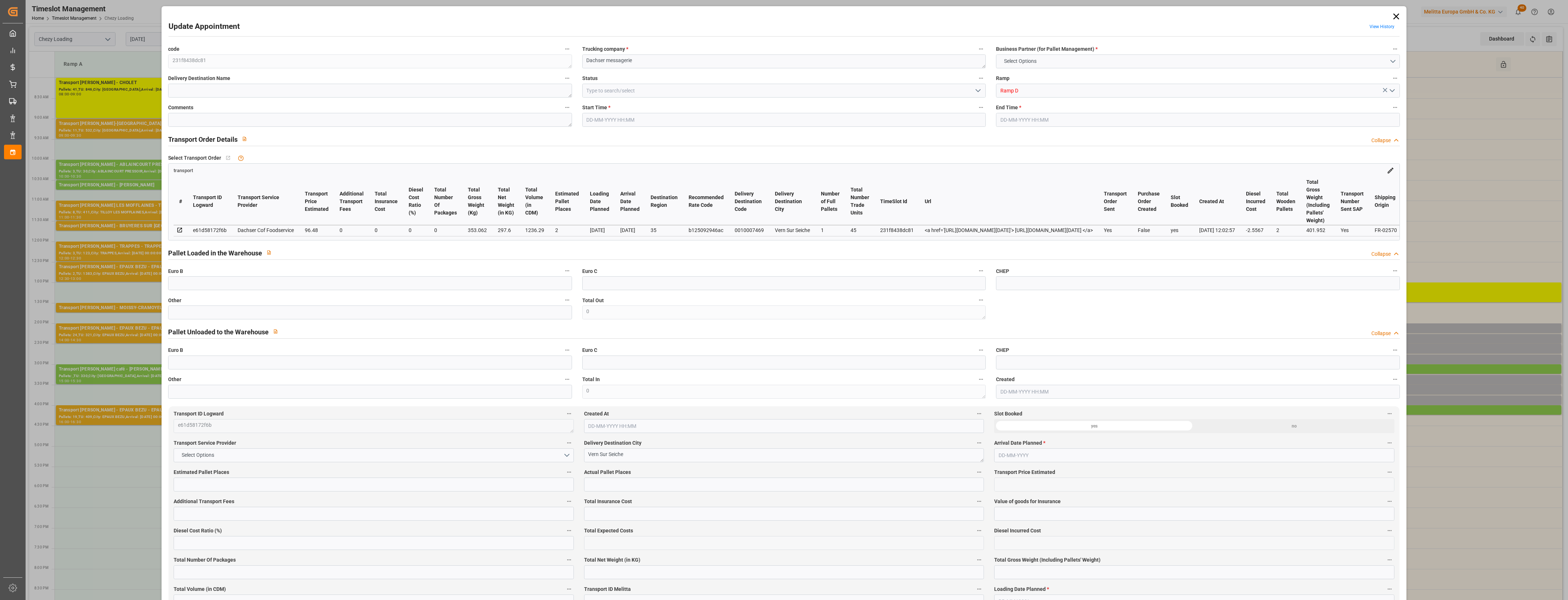
type input "93.9233"
type input "-2.5567"
type input "0"
type input "297.6"
type input "401.952"
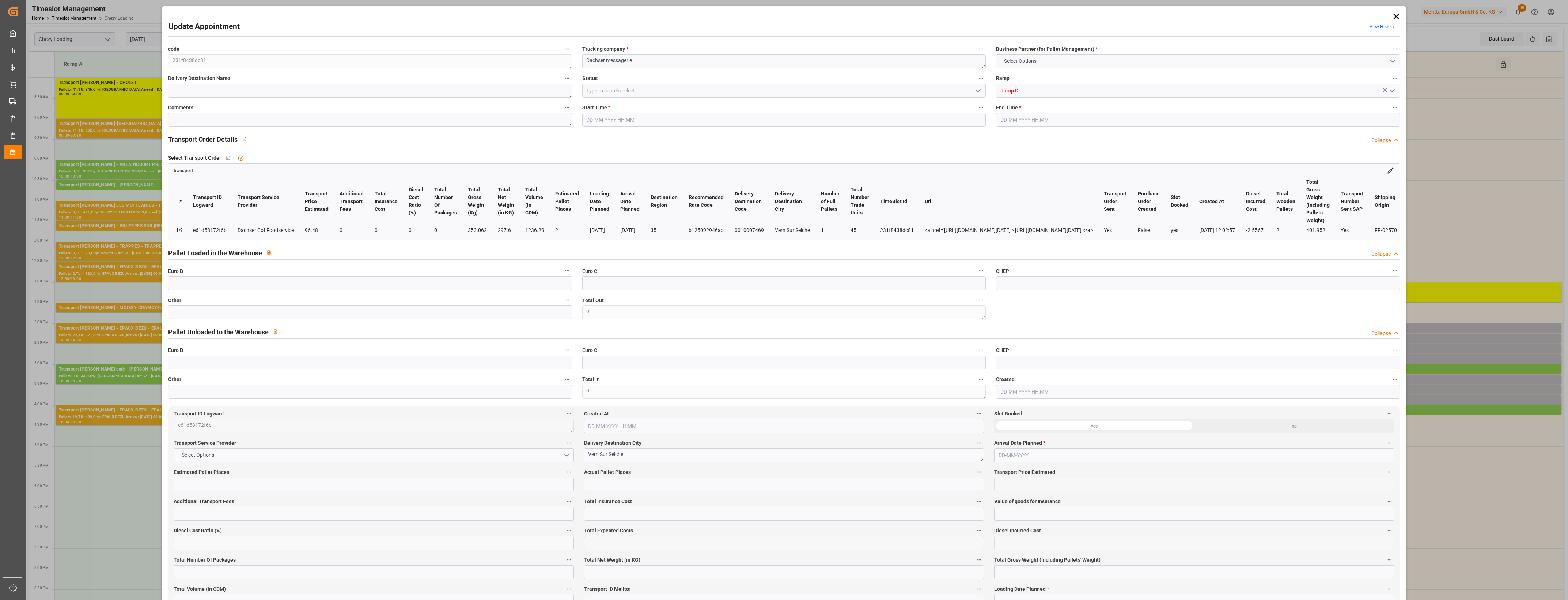
type input "1236.29"
type input "35"
type input "1"
type input "45"
type input "2"
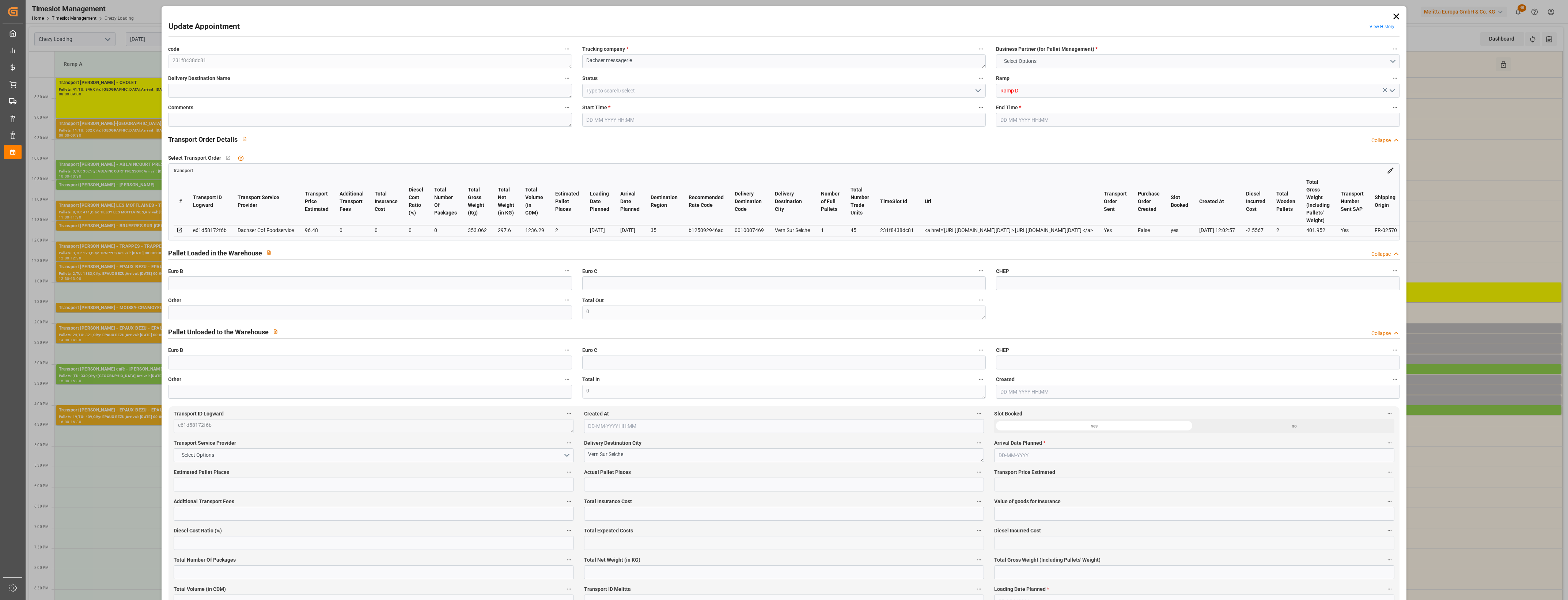
type input "101"
type input "353.062"
type input "0"
type input "4710.8598"
type input "0"
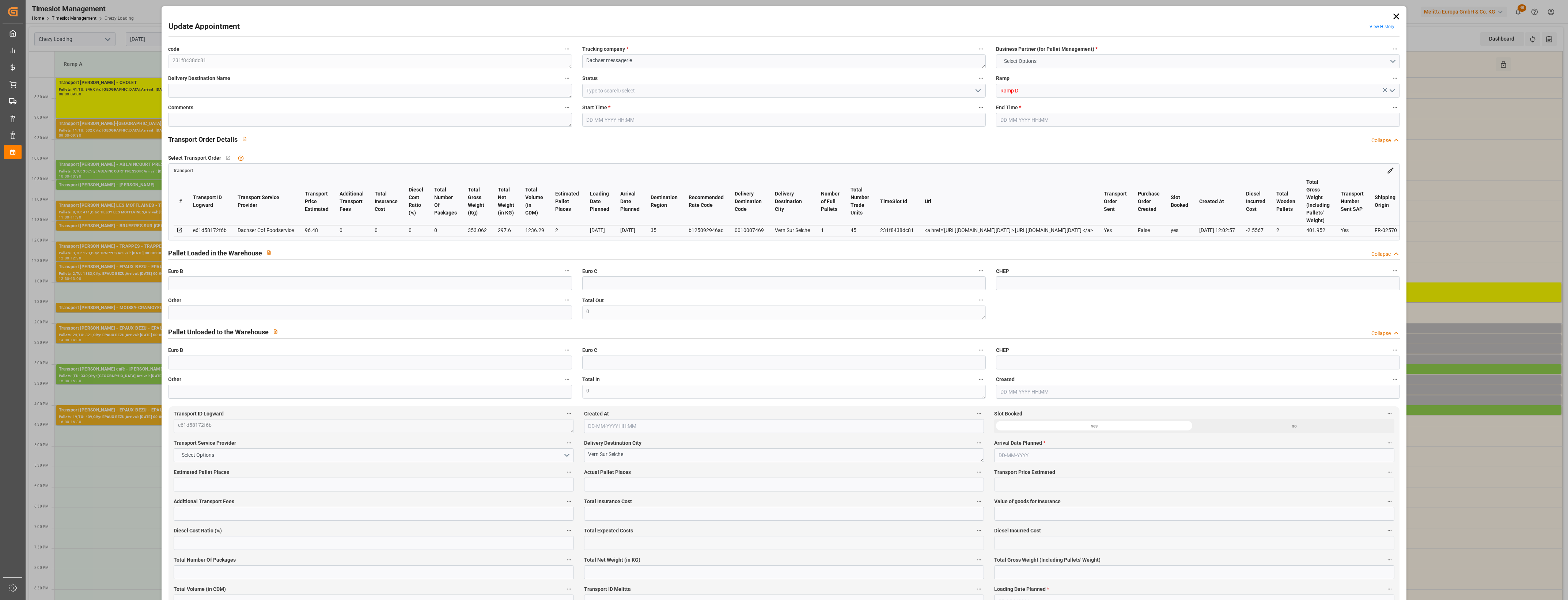
type input "0"
type input "21"
type input "35"
type input "[DATE] 15:45"
type input "[DATE] 16:00"
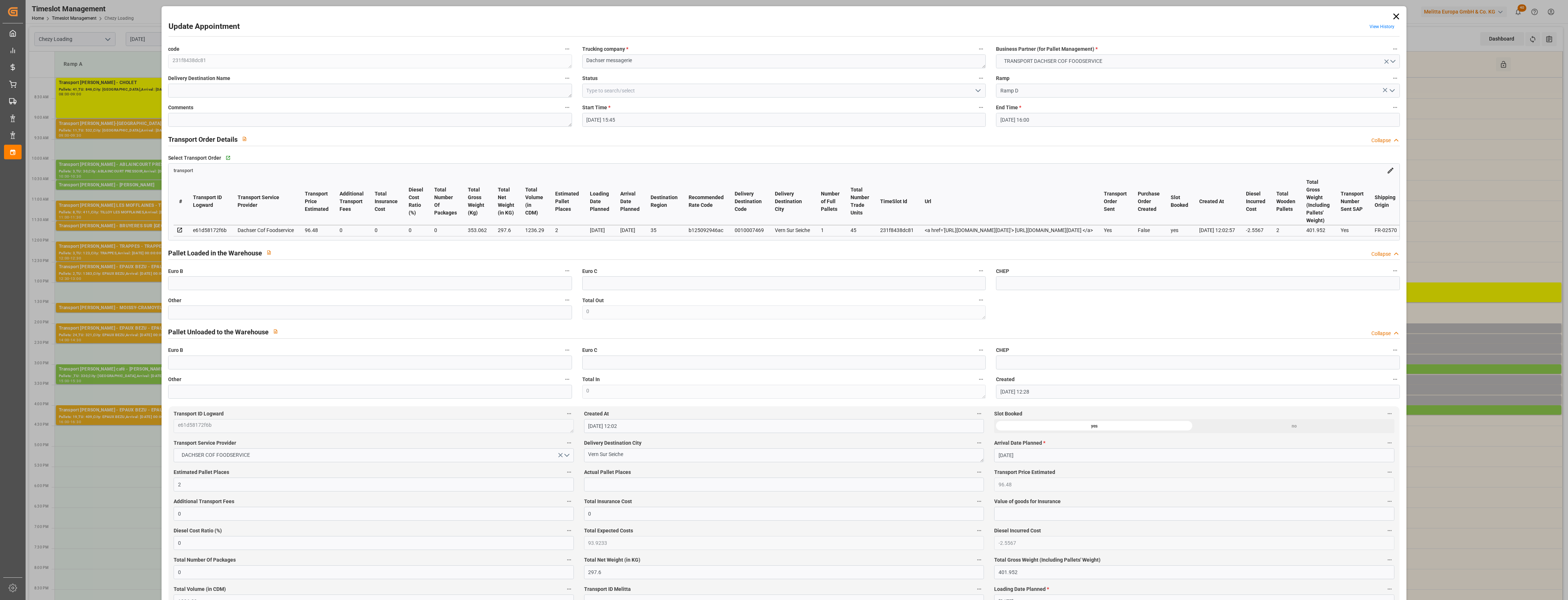
type input "[DATE] 12:28"
type input "[DATE] 12:02"
type input "[DATE]"
click at [211, 318] on input "text" at bounding box center [369, 312] width 404 height 14
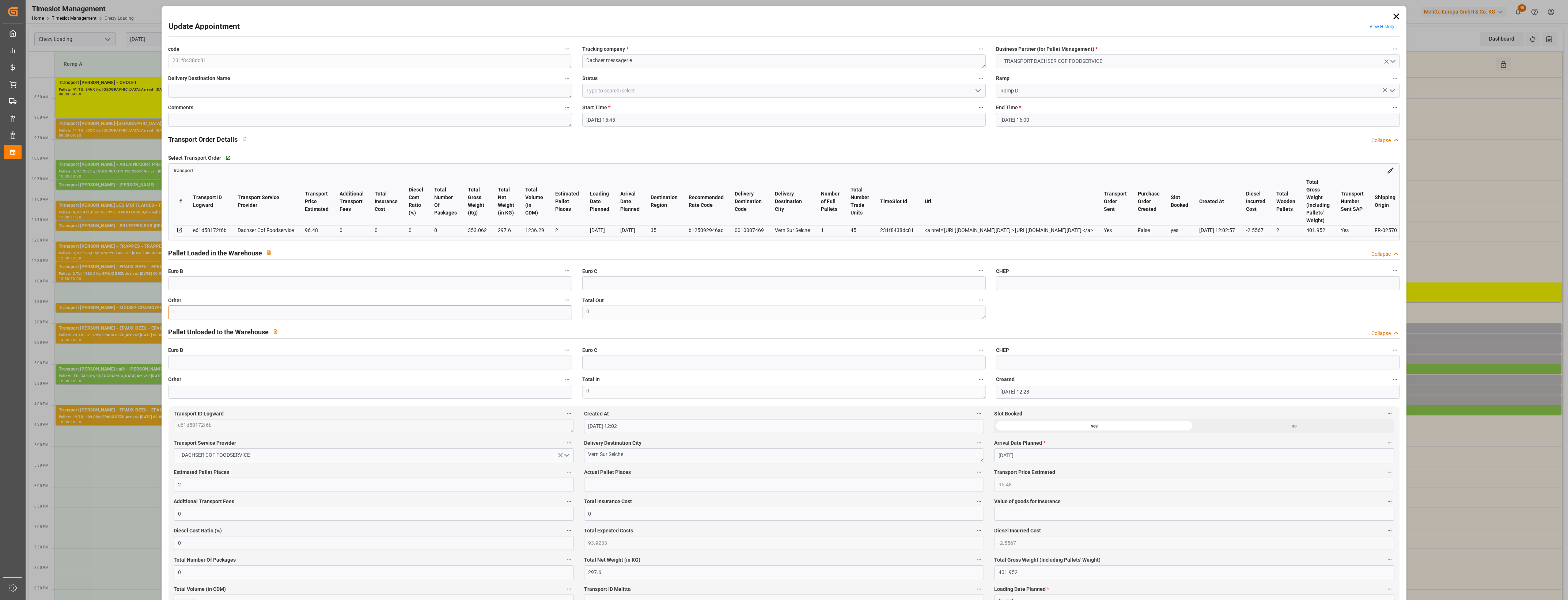
type input "1"
click at [606, 485] on input "text" at bounding box center [784, 484] width 400 height 14
type input "1"
click at [974, 89] on icon "open menu" at bounding box center [978, 91] width 9 height 9
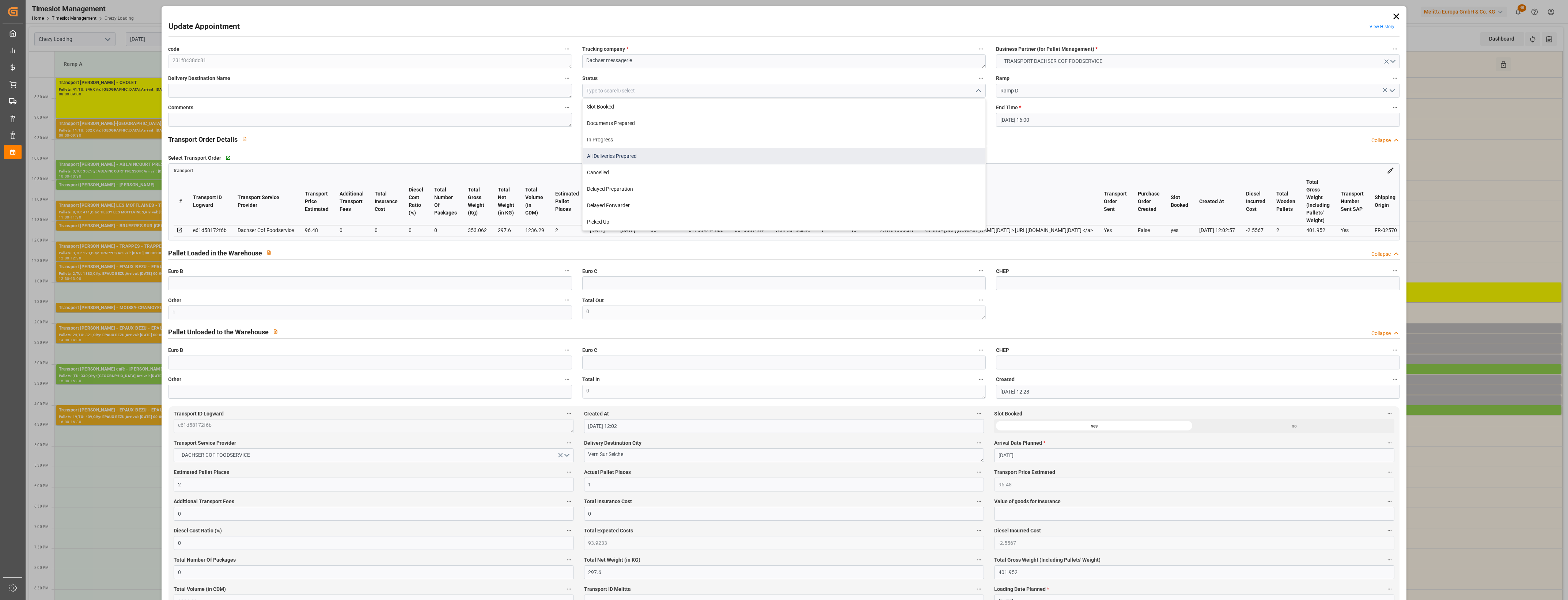
click at [639, 159] on div "All Deliveries Prepared" at bounding box center [784, 156] width 403 height 16
type input "All Deliveries Prepared"
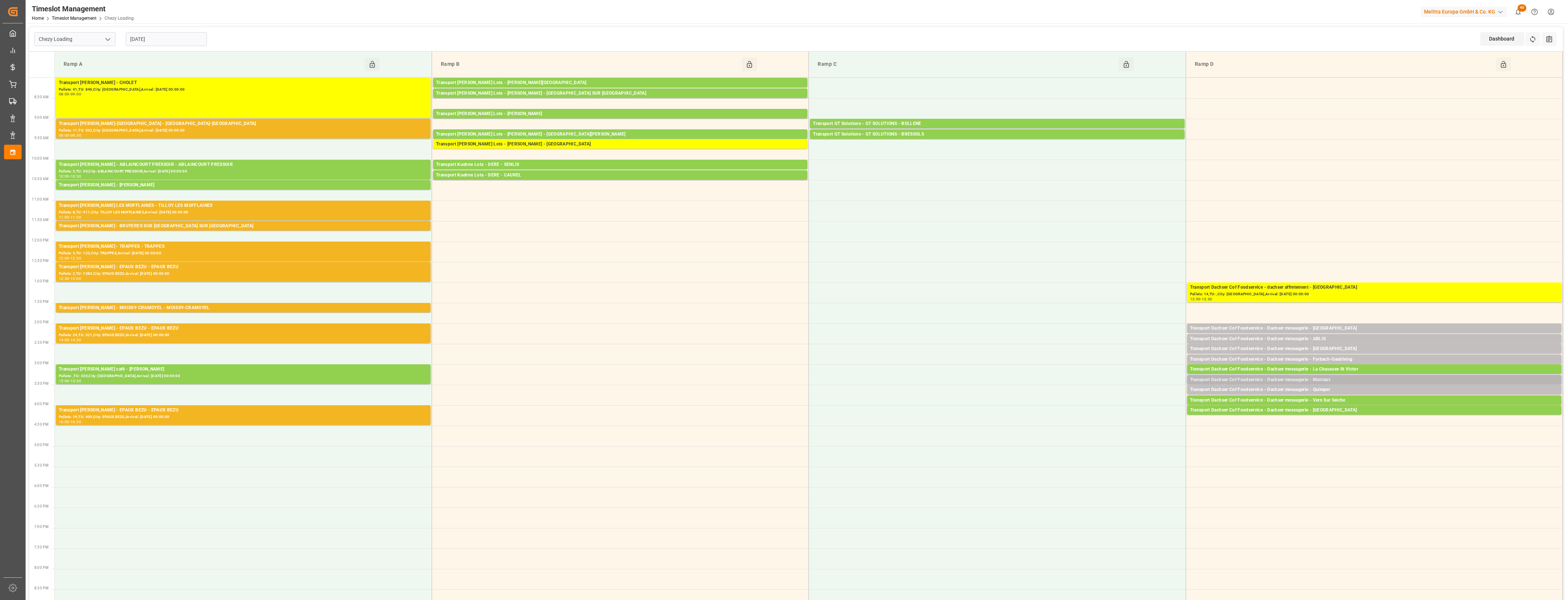
click at [1337, 378] on div "Transport Dachser Cof Foodservice - Dachser messagerie - Montaut" at bounding box center [1374, 380] width 368 height 7
click at [1107, 400] on button "Open" at bounding box center [1091, 402] width 51 height 9
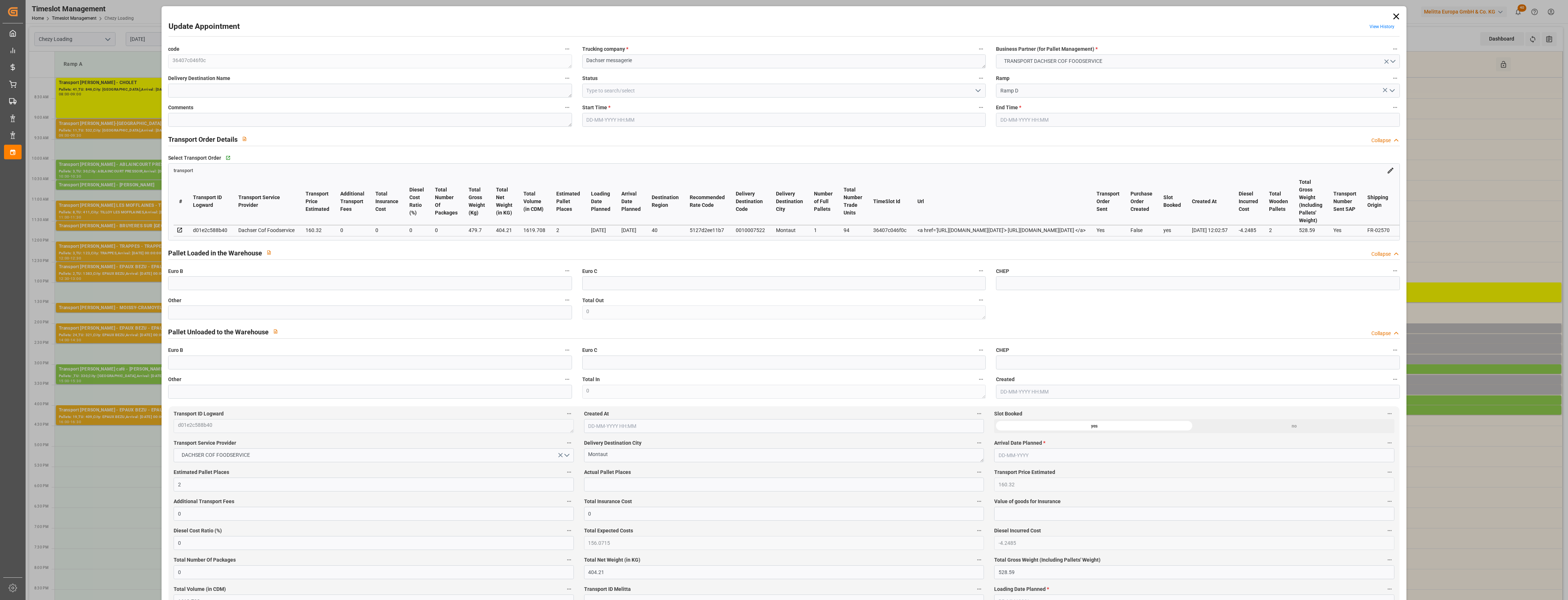
type input "[DATE] 15:15"
type input "[DATE] 15:30"
type input "[DATE] 12:27"
type input "[DATE] 12:02"
type input "[DATE]"
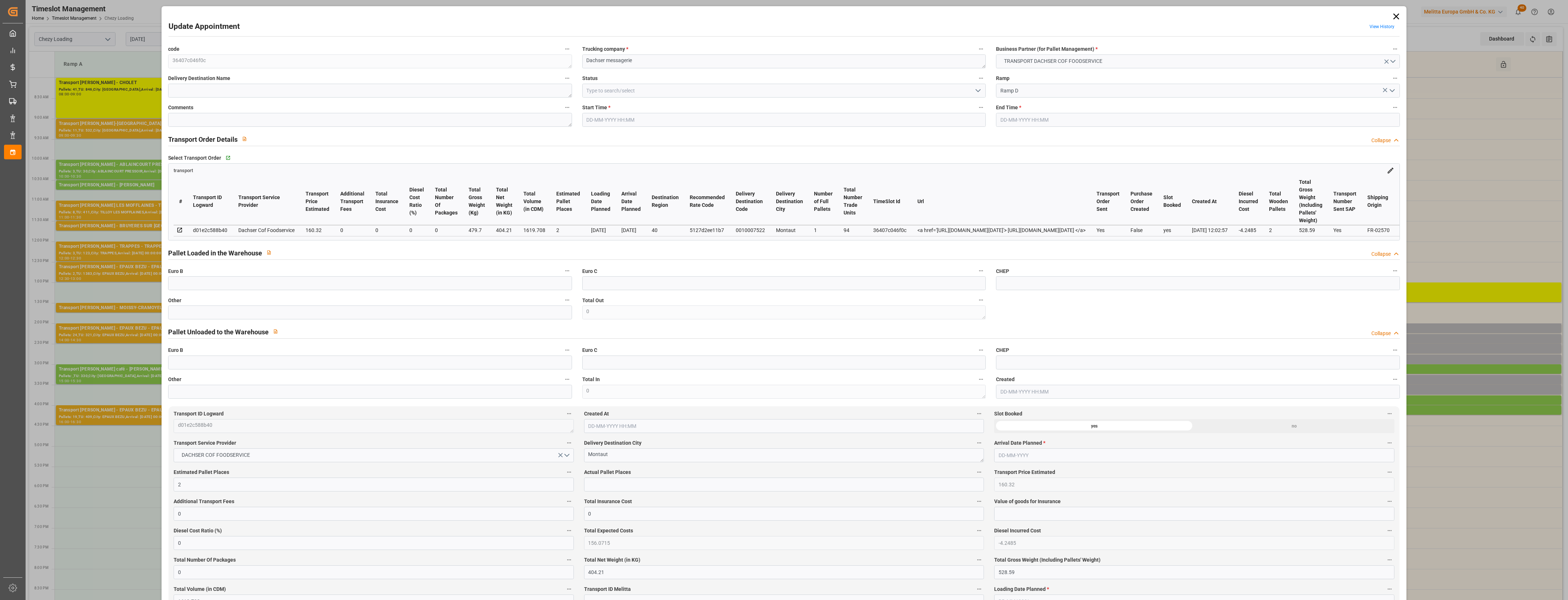
type input "[DATE]"
click at [186, 318] on input "text" at bounding box center [369, 312] width 404 height 14
type input "2"
click at [598, 485] on input "text" at bounding box center [784, 484] width 400 height 14
type input "2"
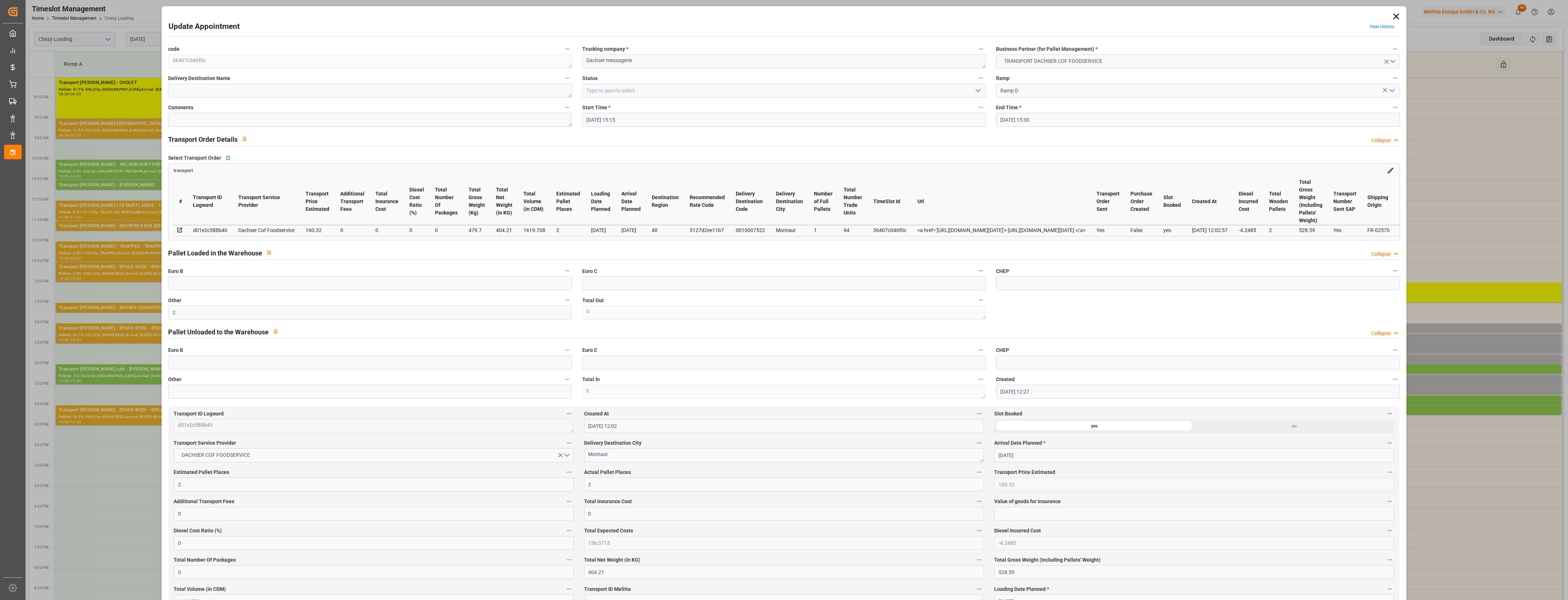
click at [644, 472] on label "Actual Pallet Places" at bounding box center [784, 472] width 400 height 10
click at [975, 472] on button "Actual Pallet Places" at bounding box center [979, 472] width 10 height 10
click at [654, 472] on div at bounding box center [784, 300] width 1568 height 600
click at [979, 92] on icon "open menu" at bounding box center [978, 91] width 9 height 9
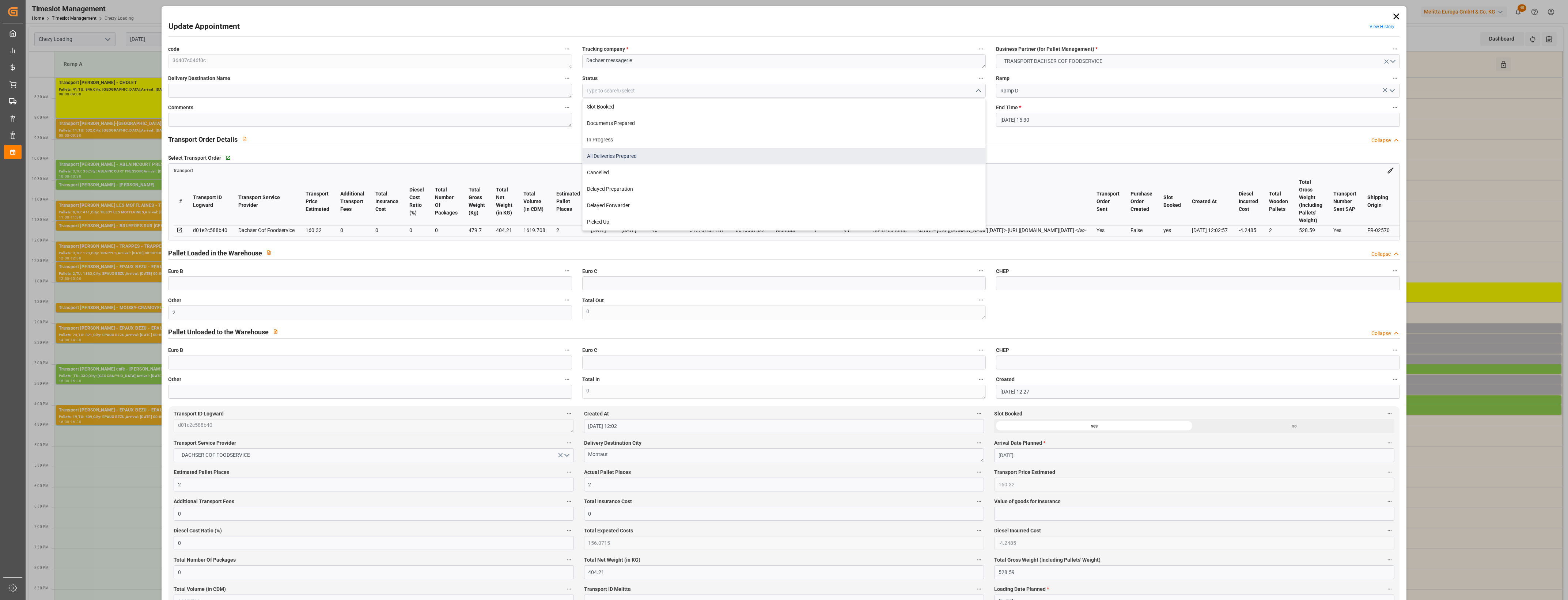
click at [639, 158] on div "All Deliveries Prepared" at bounding box center [784, 156] width 403 height 16
type input "All Deliveries Prepared"
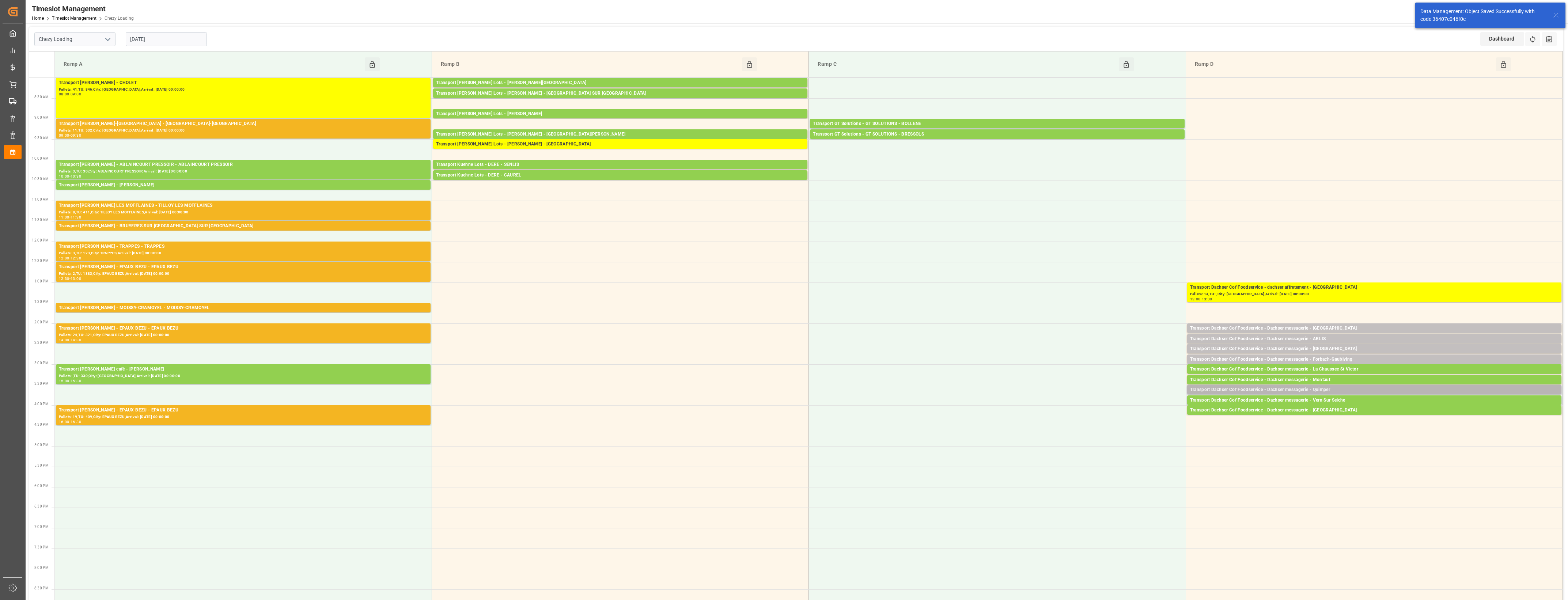
click at [1325, 388] on div "Transport Dachser Cof Foodservice - Dachser messagerie - Quimper" at bounding box center [1374, 390] width 368 height 7
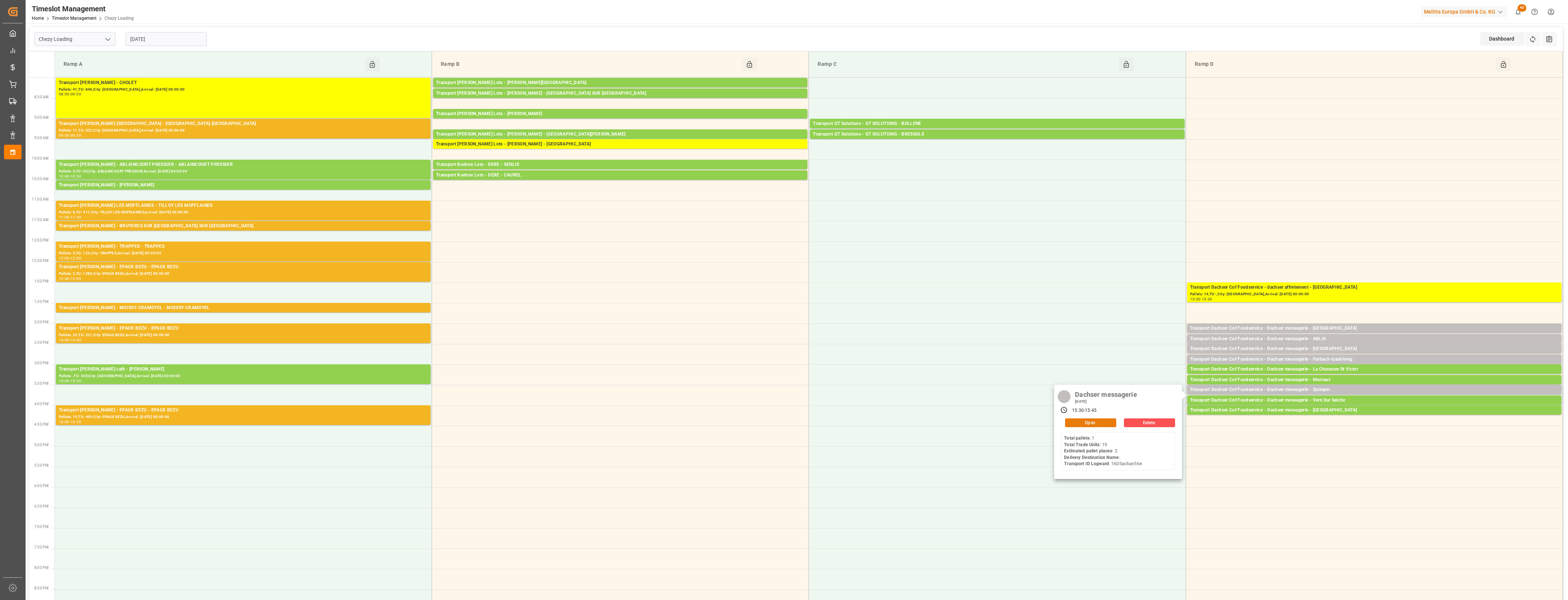
click at [1107, 421] on button "Open" at bounding box center [1091, 423] width 51 height 9
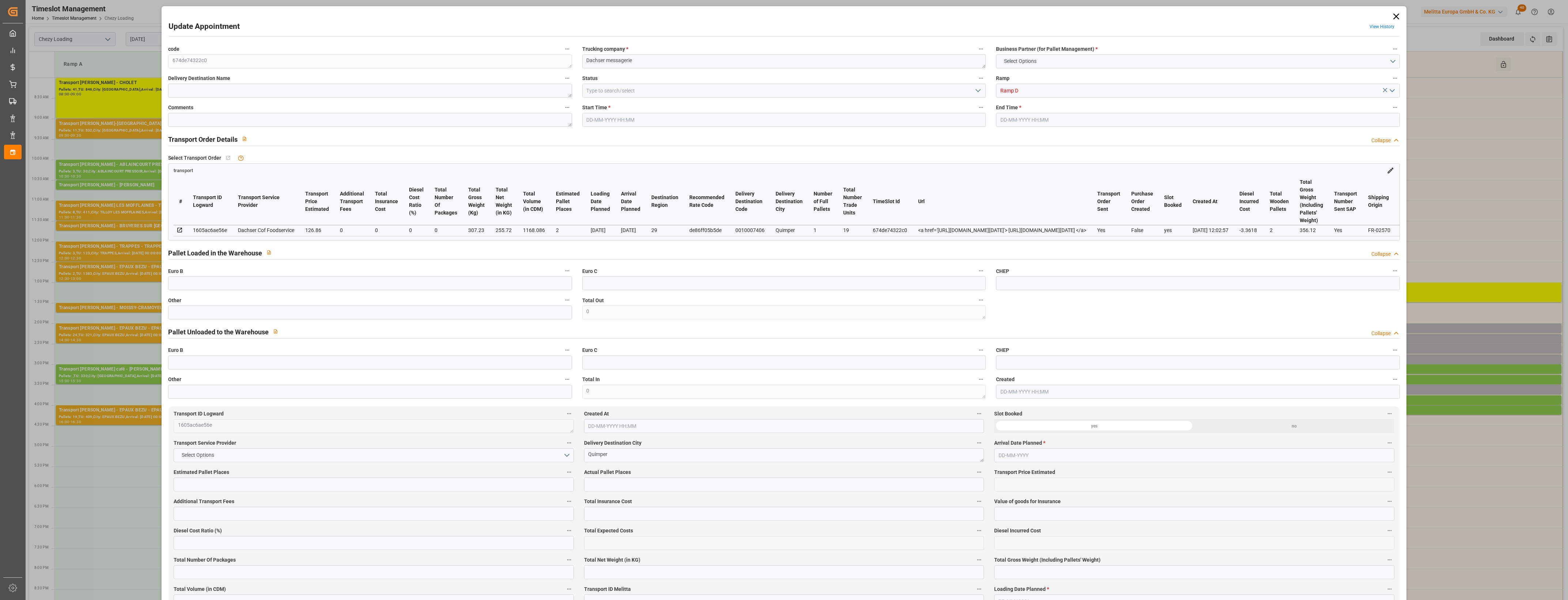
type input "2"
type input "126.86"
type input "0"
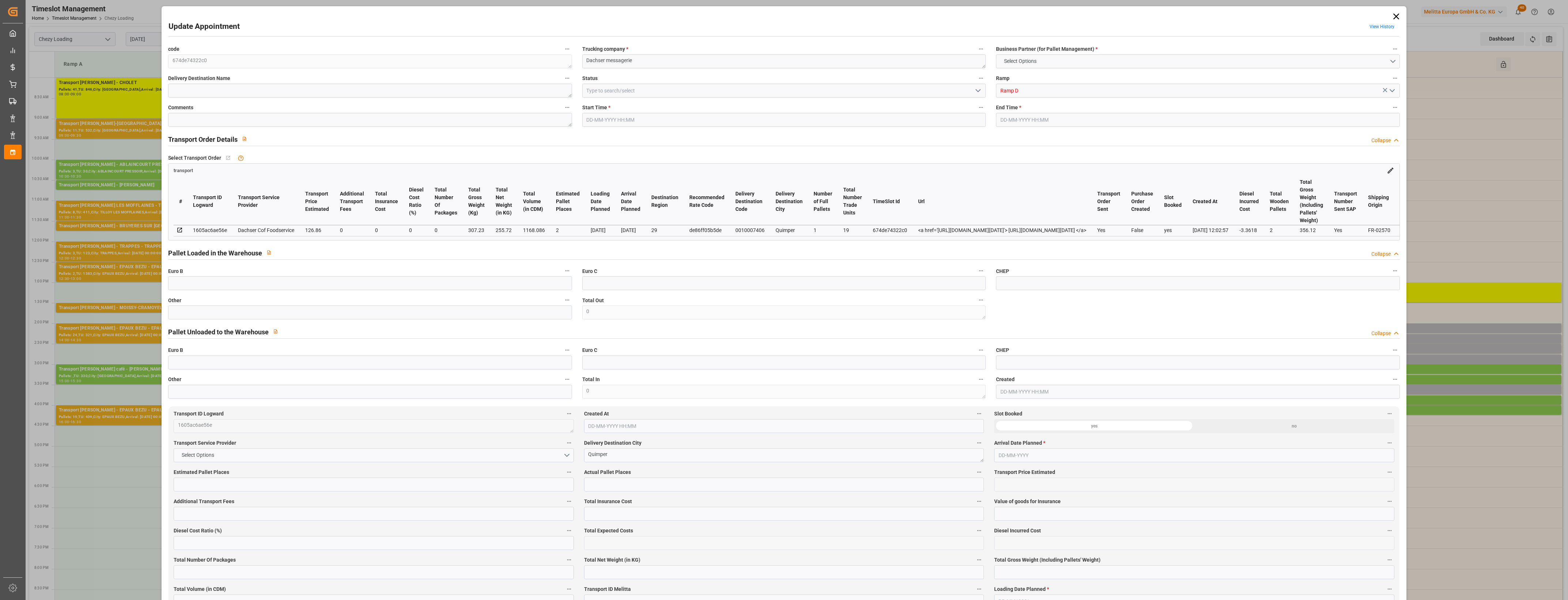
type input "123.4982"
type input "-3.3618"
type input "0"
type input "255.72"
type input "356.12"
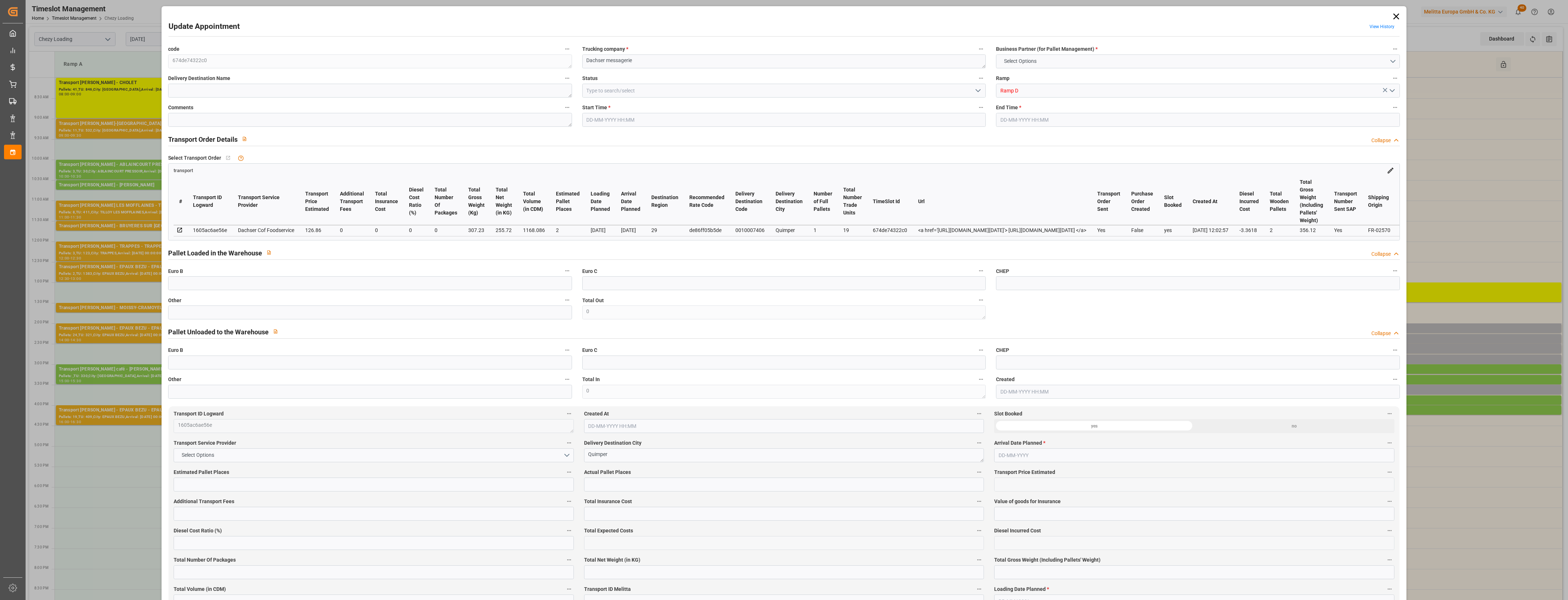
type input "1168.086"
type input "29"
type input "1"
type input "19"
type input "2"
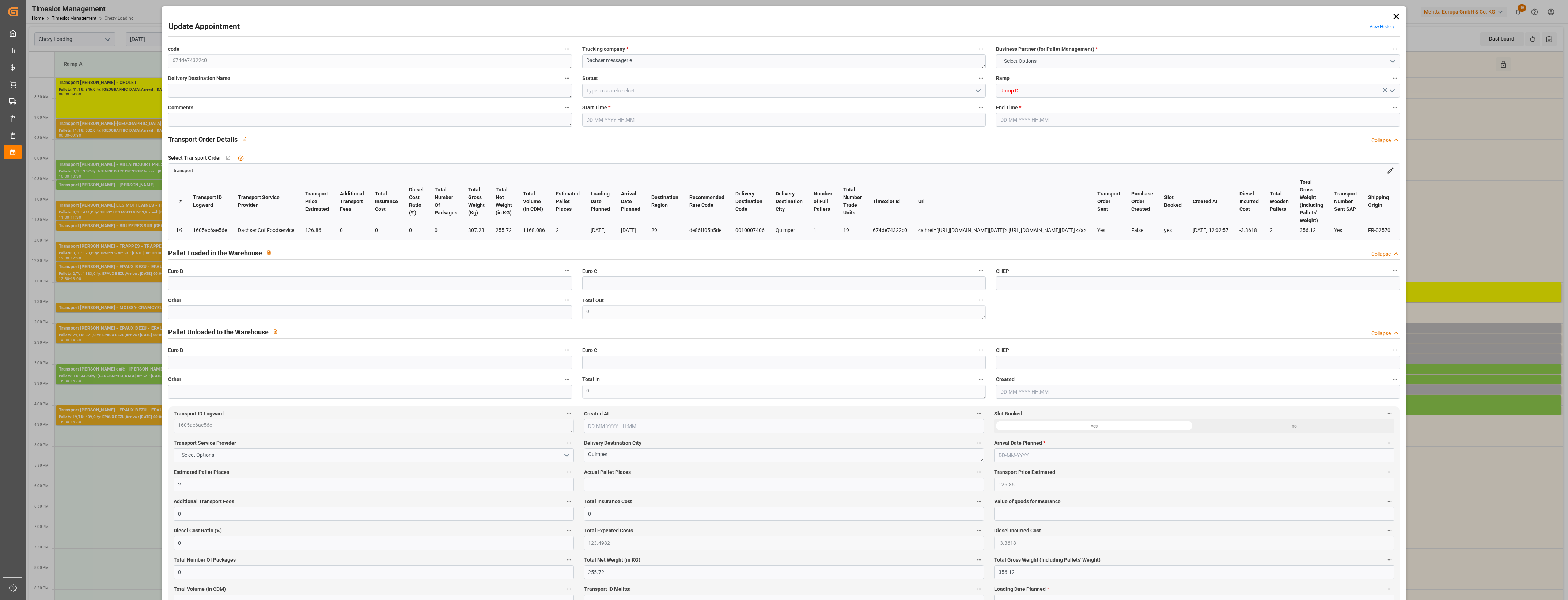
type input "101"
type input "307.23"
type input "0"
type input "4710.8598"
type input "0"
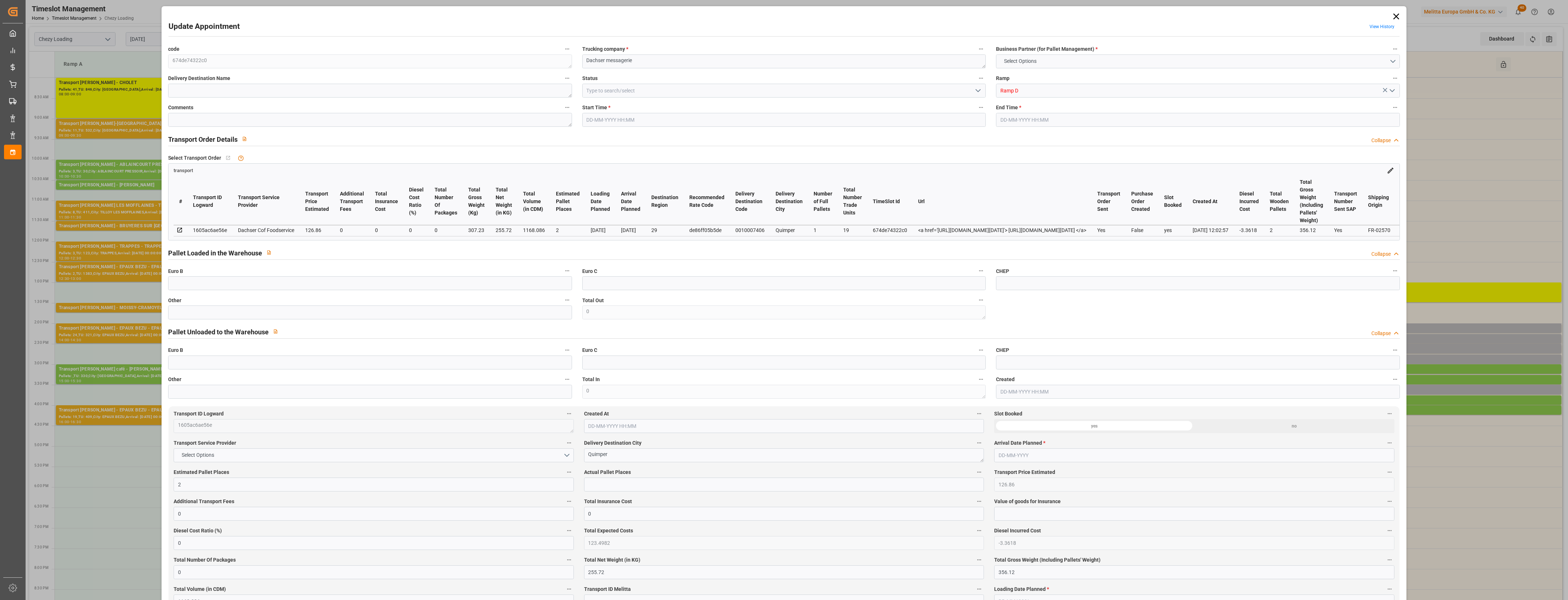
type input "0"
type input "21"
type input "35"
type input "[DATE] 15:30"
type input "[DATE] 15:45"
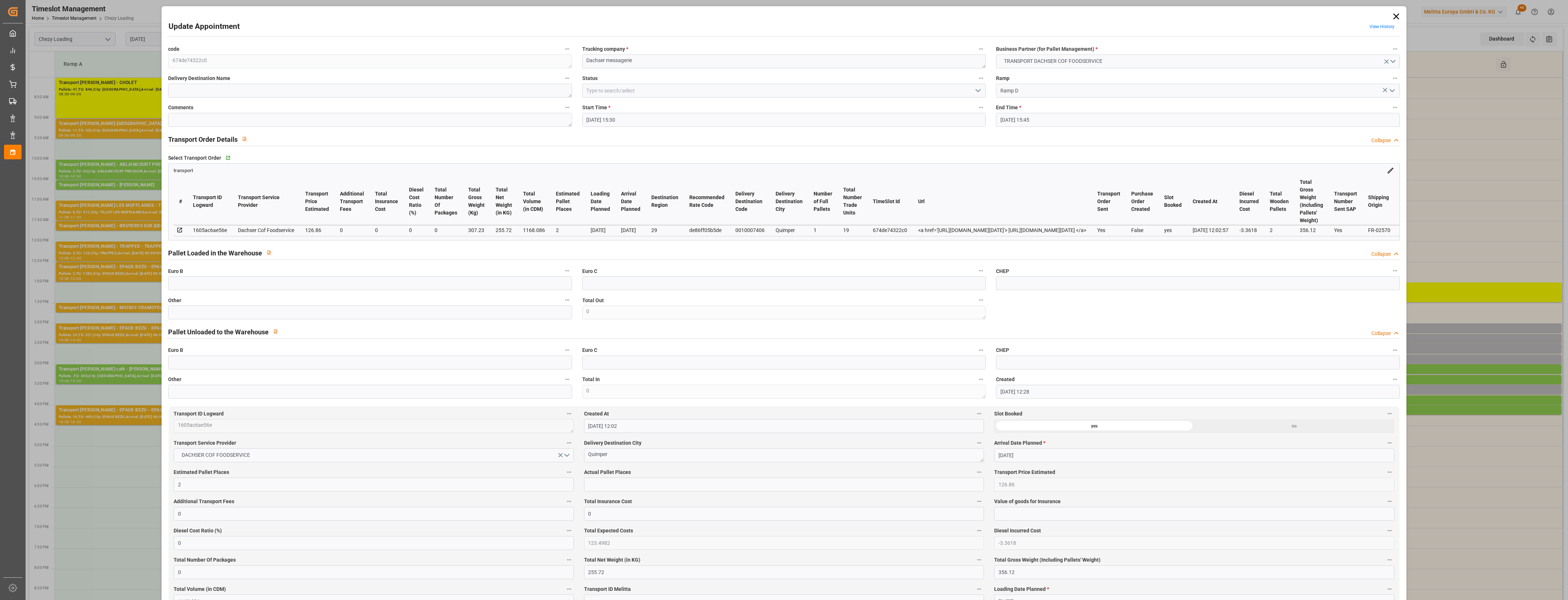
type input "[DATE] 12:28"
type input "[DATE] 12:02"
type input "[DATE]"
click at [182, 317] on input "text" at bounding box center [369, 312] width 404 height 14
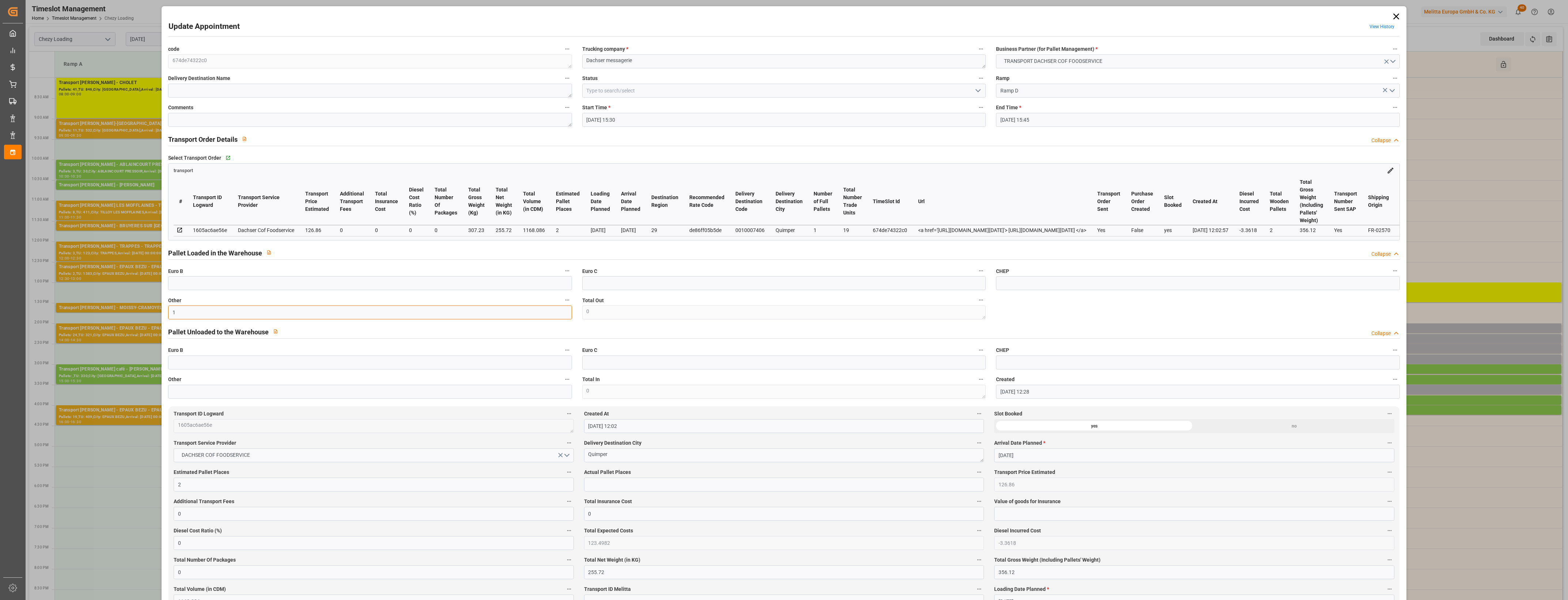
type input "1"
click at [617, 485] on input "text" at bounding box center [784, 484] width 400 height 14
type input "1"
click at [652, 474] on label "Actual Pallet Places" at bounding box center [784, 472] width 400 height 10
click at [975, 474] on button "Actual Pallet Places" at bounding box center [979, 472] width 10 height 10
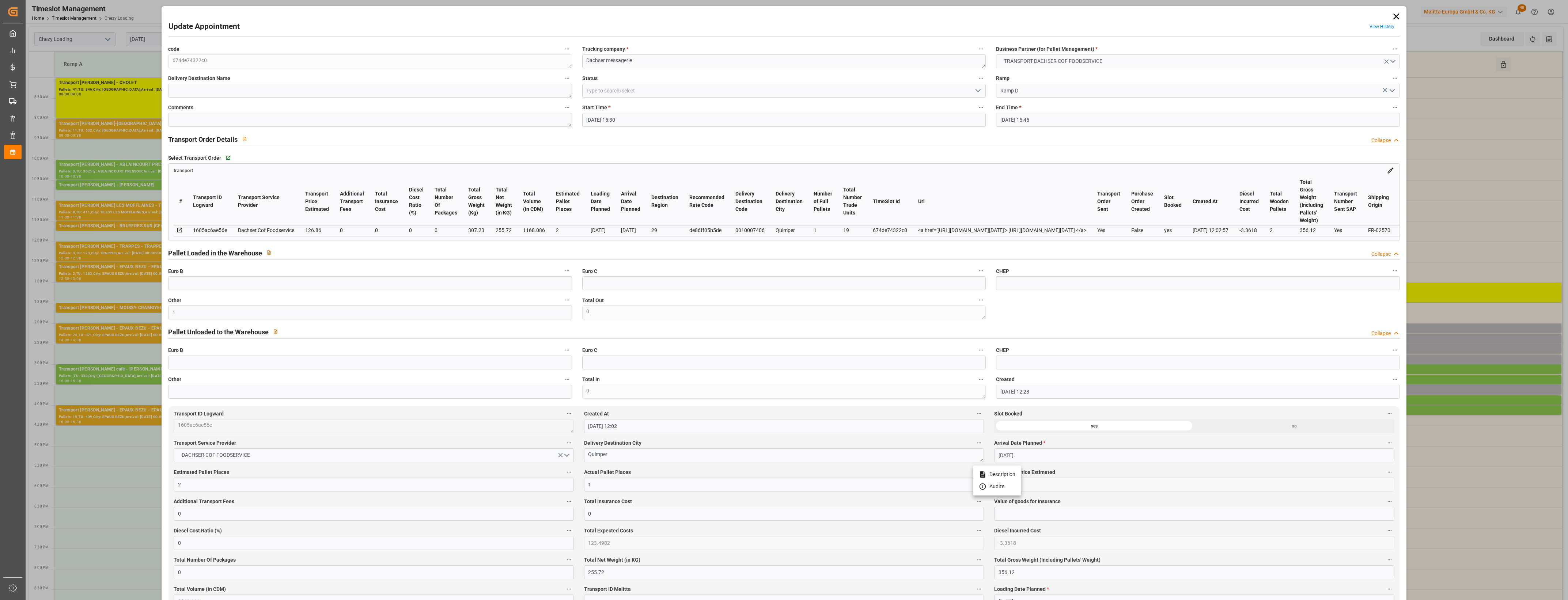
click at [658, 472] on div at bounding box center [784, 300] width 1568 height 600
click at [977, 90] on icon "open menu" at bounding box center [978, 91] width 9 height 9
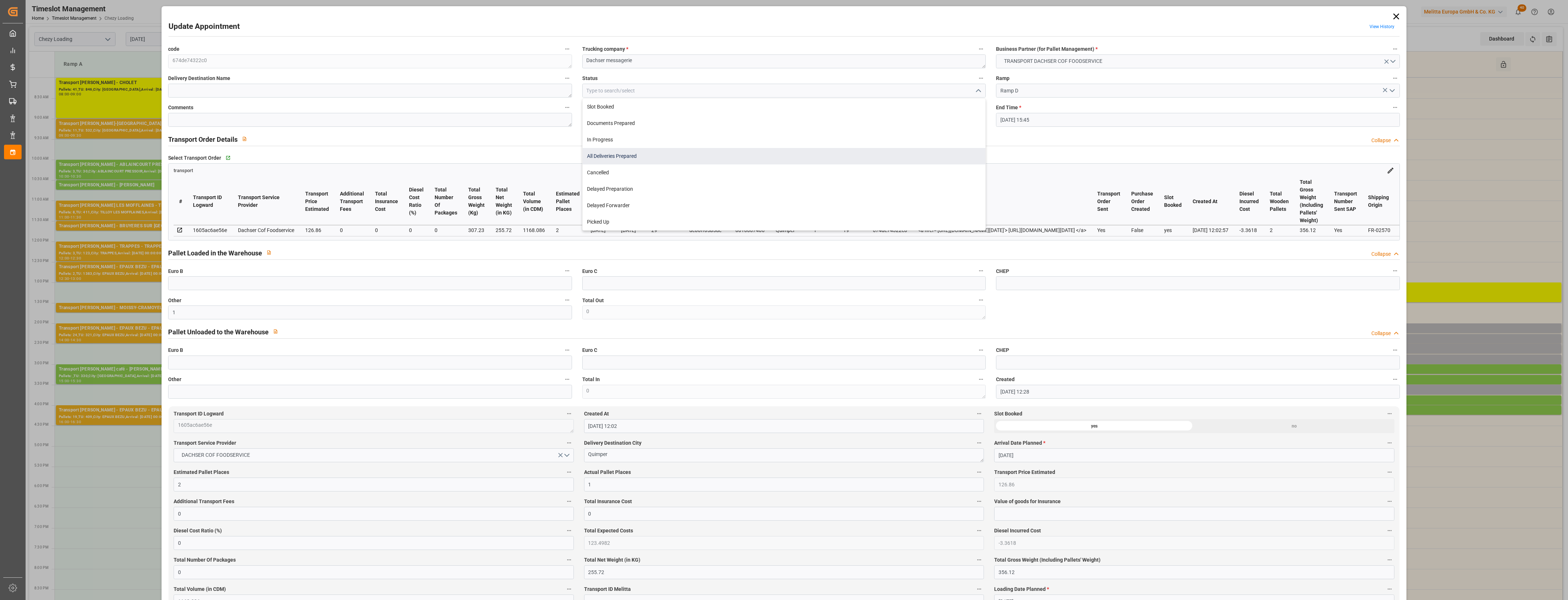
click at [613, 150] on div "All Deliveries Prepared" at bounding box center [784, 156] width 403 height 16
type input "All Deliveries Prepared"
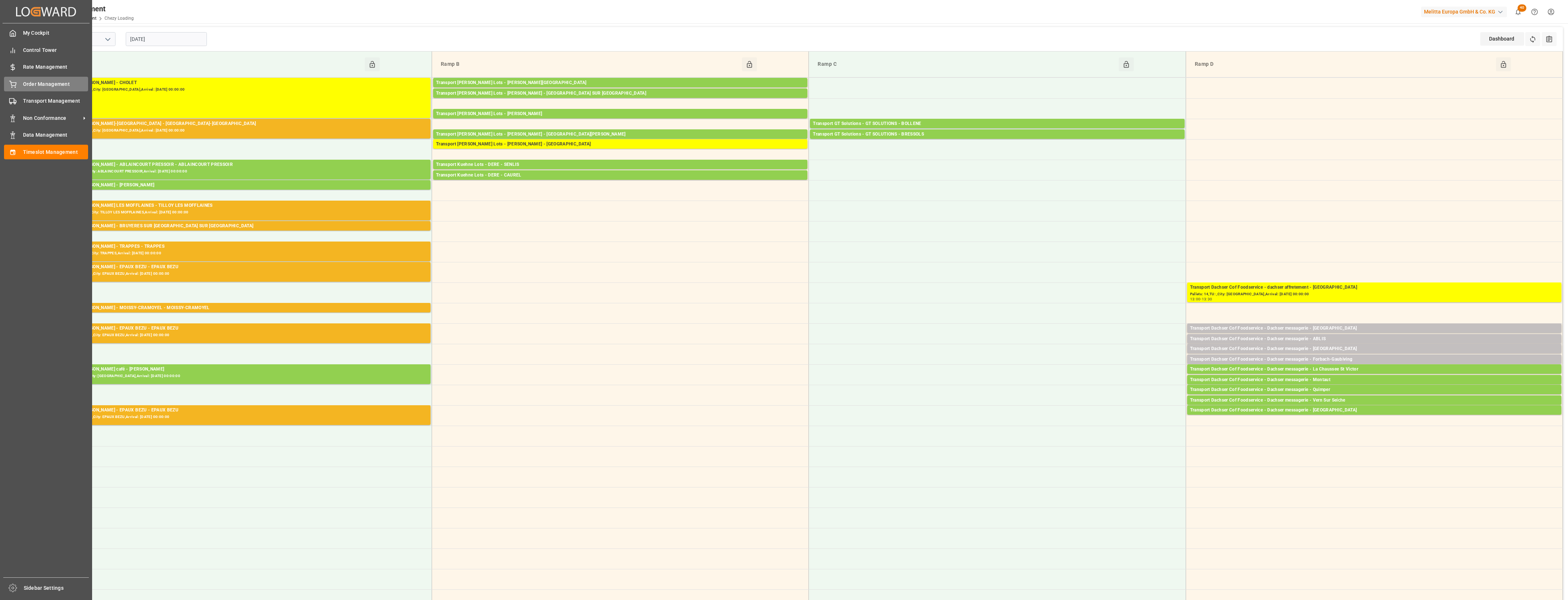
click at [16, 86] on div "Order Management Order Management" at bounding box center [46, 83] width 84 height 14
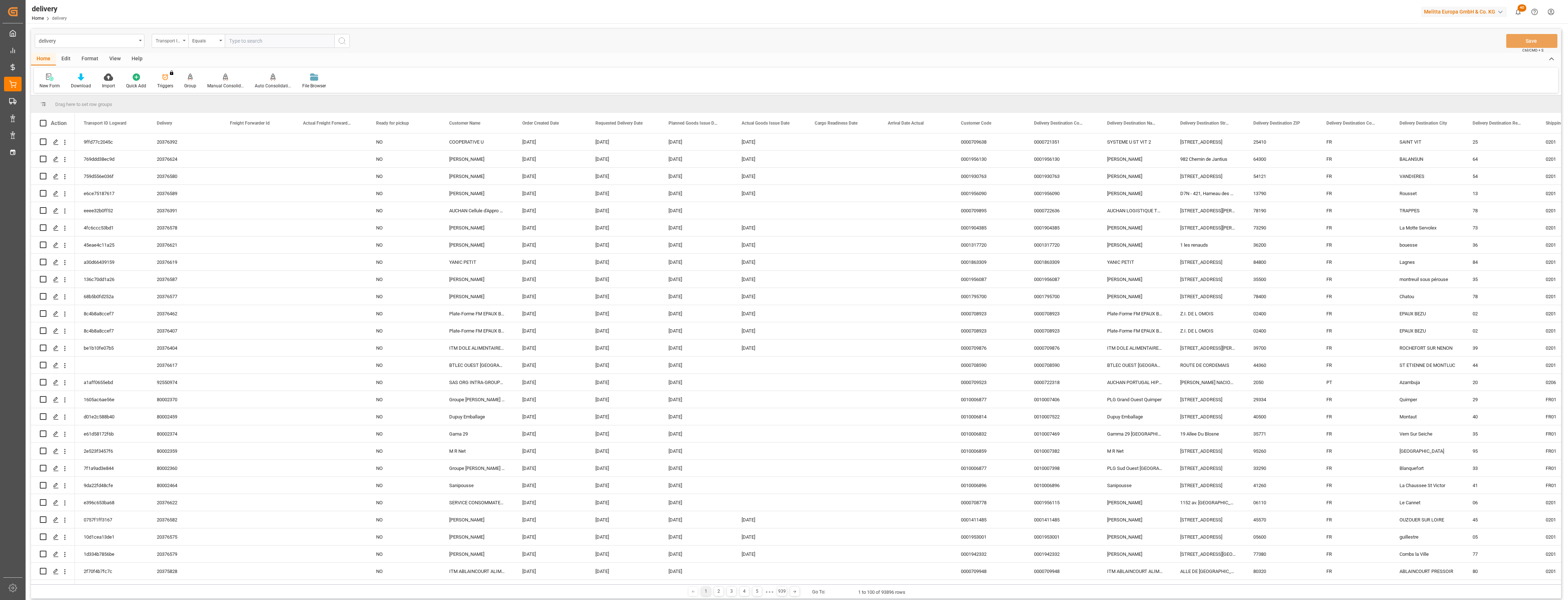
click at [183, 40] on icon "open menu" at bounding box center [184, 40] width 3 height 1
click at [178, 91] on div "Delivery" at bounding box center [206, 89] width 109 height 15
click at [252, 42] on input "text" at bounding box center [279, 41] width 110 height 14
type input "20376177"
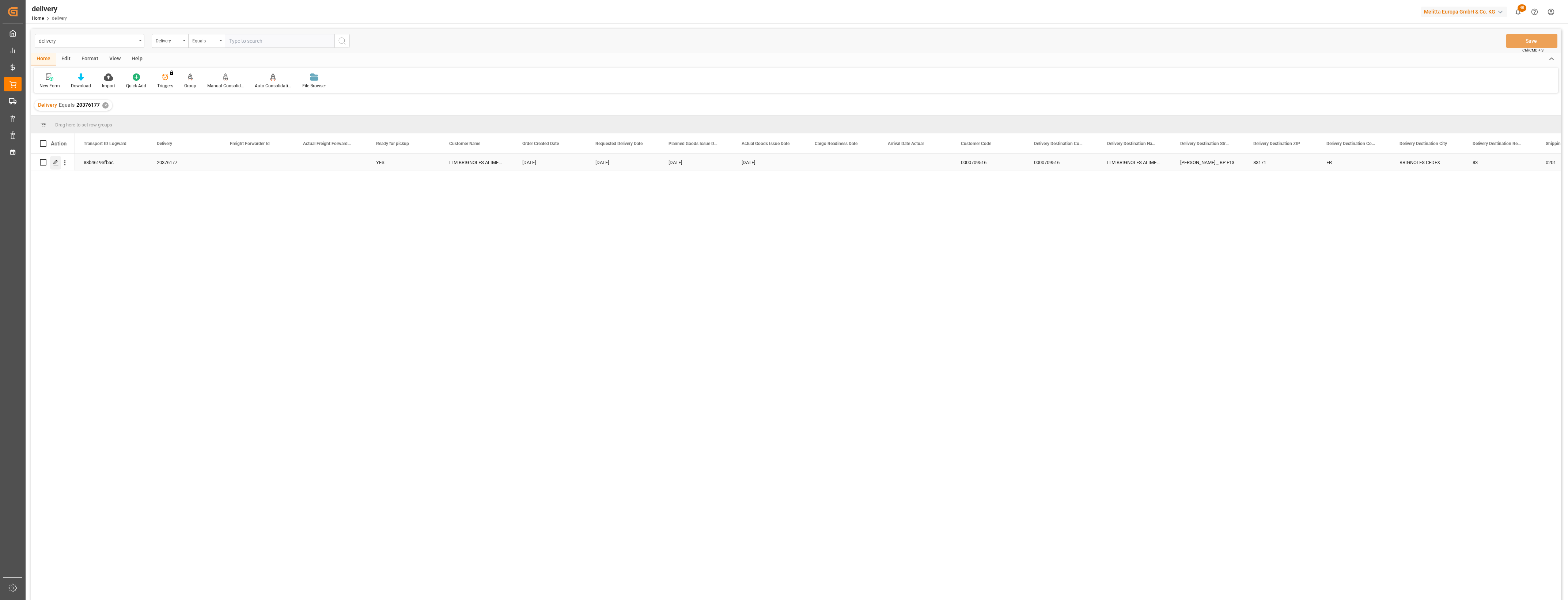
click at [54, 162] on polygon "Press SPACE to select this row." at bounding box center [55, 162] width 4 height 4
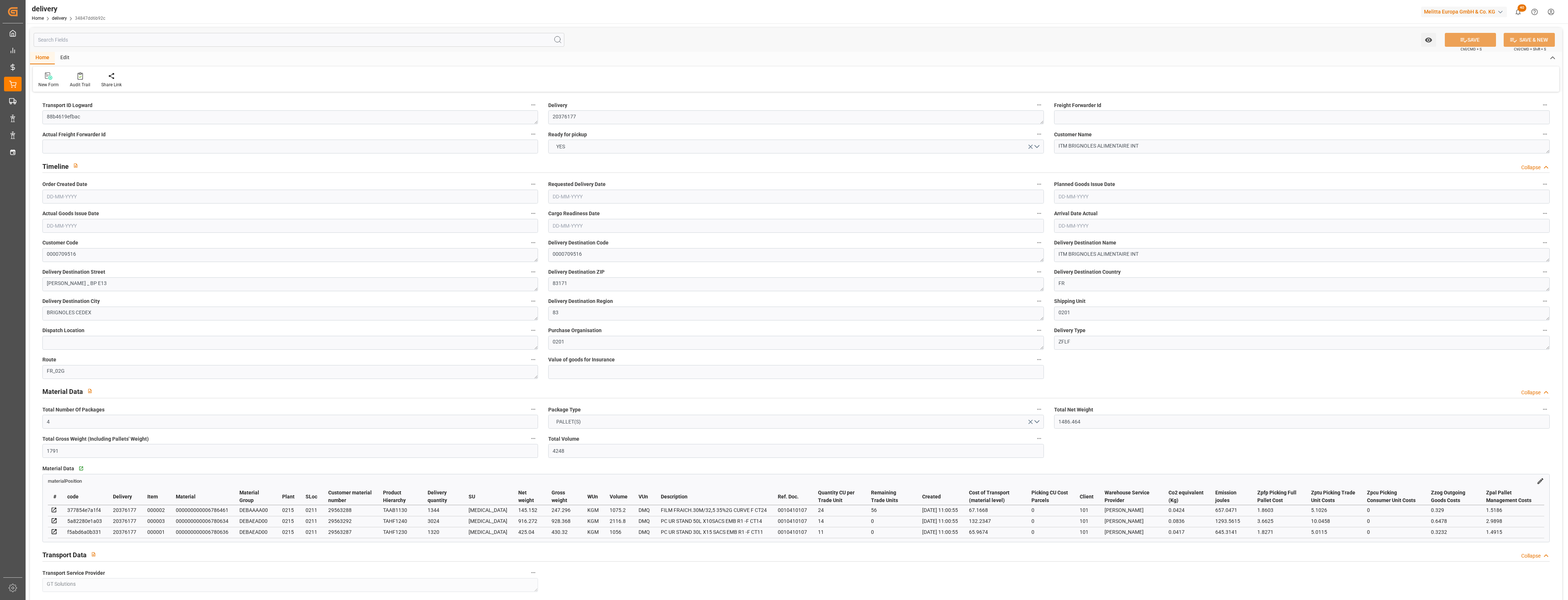
type input "[DATE]"
type input "[DATE] 11:00"
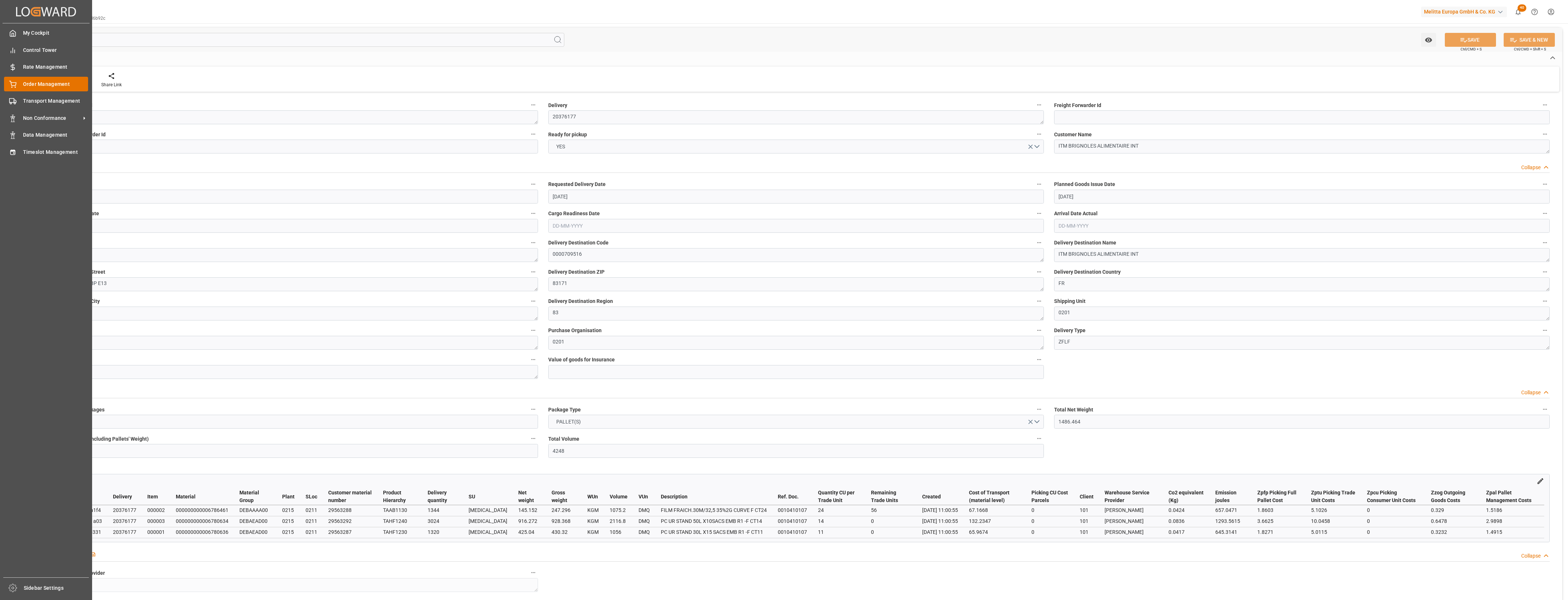
click at [17, 85] on div "Order Management Order Management" at bounding box center [46, 83] width 84 height 14
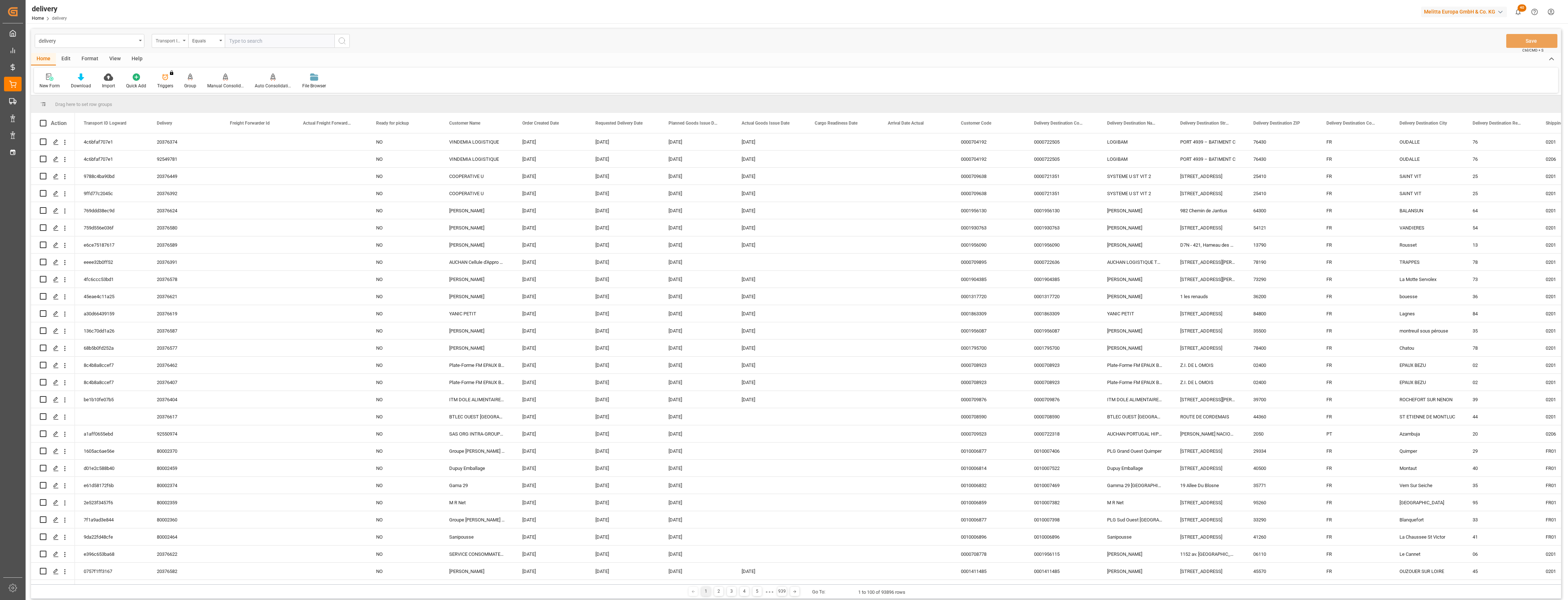
click at [184, 43] on div "Transport ID Logward" at bounding box center [170, 41] width 37 height 14
click at [181, 86] on div "Delivery" at bounding box center [206, 89] width 109 height 15
click at [243, 38] on input "text" at bounding box center [279, 41] width 110 height 14
paste input "20375827"
type input "20375827"
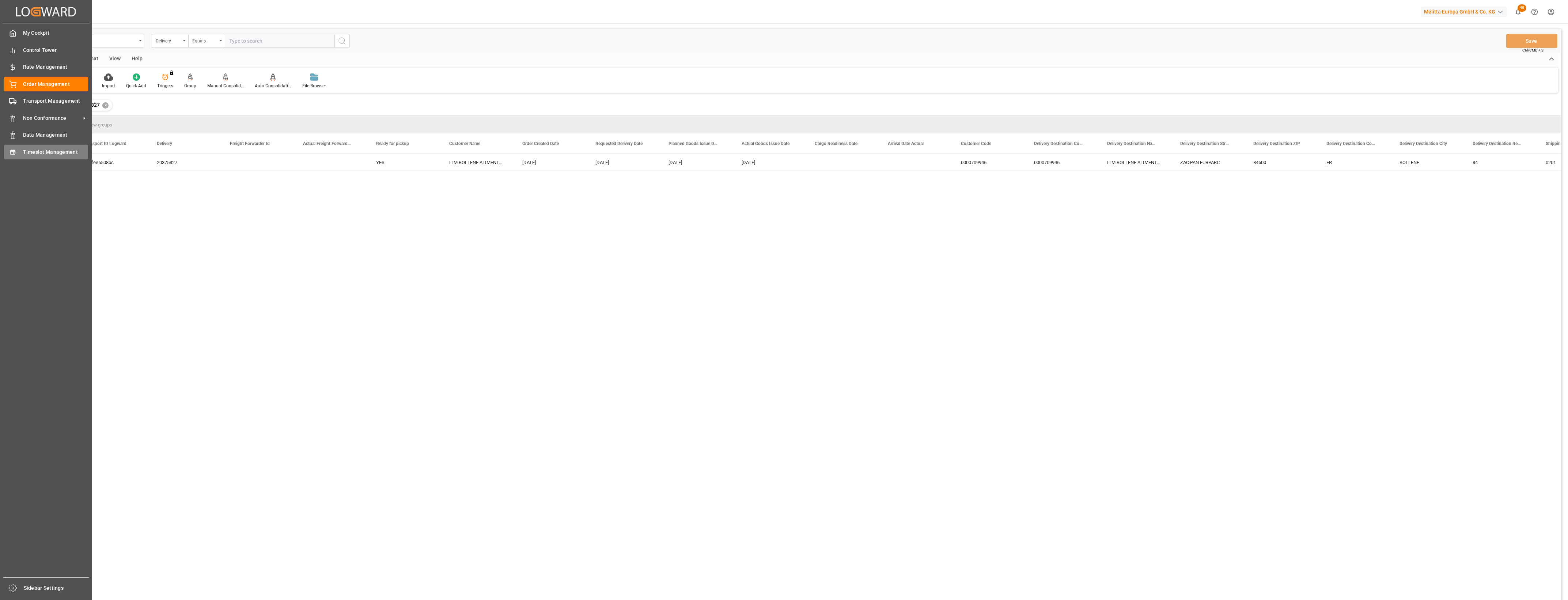
click at [8, 148] on div at bounding box center [10, 152] width 12 height 8
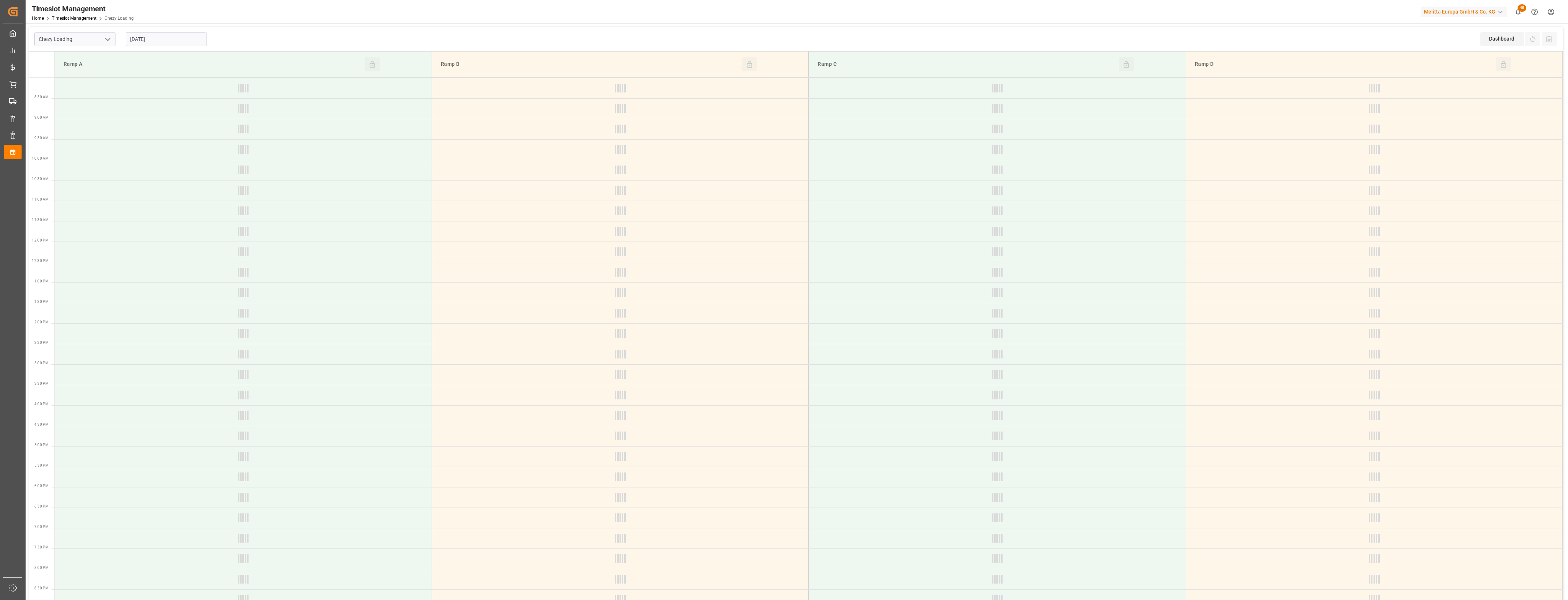
click at [165, 41] on input "[DATE]" at bounding box center [166, 39] width 81 height 14
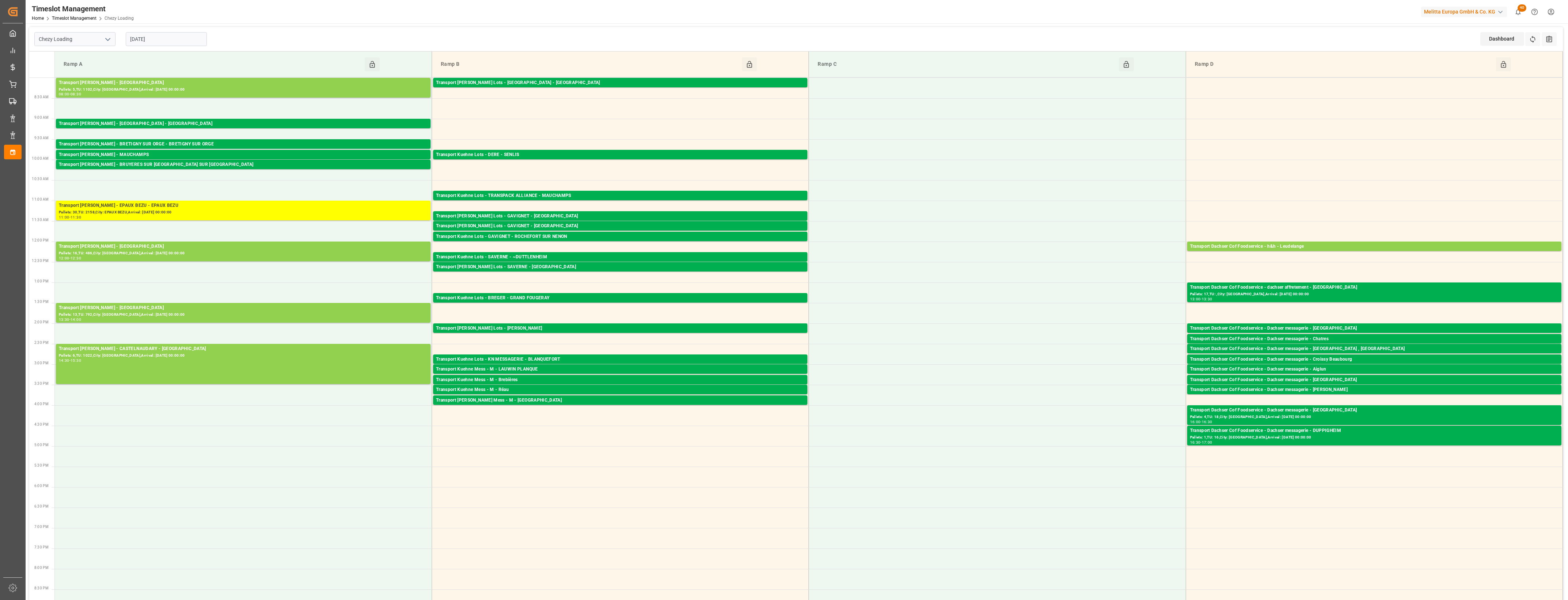
click at [110, 42] on icon "open menu" at bounding box center [108, 40] width 9 height 9
click at [77, 74] on div "Chezy Unloading" at bounding box center [75, 71] width 80 height 16
type input "Chezy Unloading"
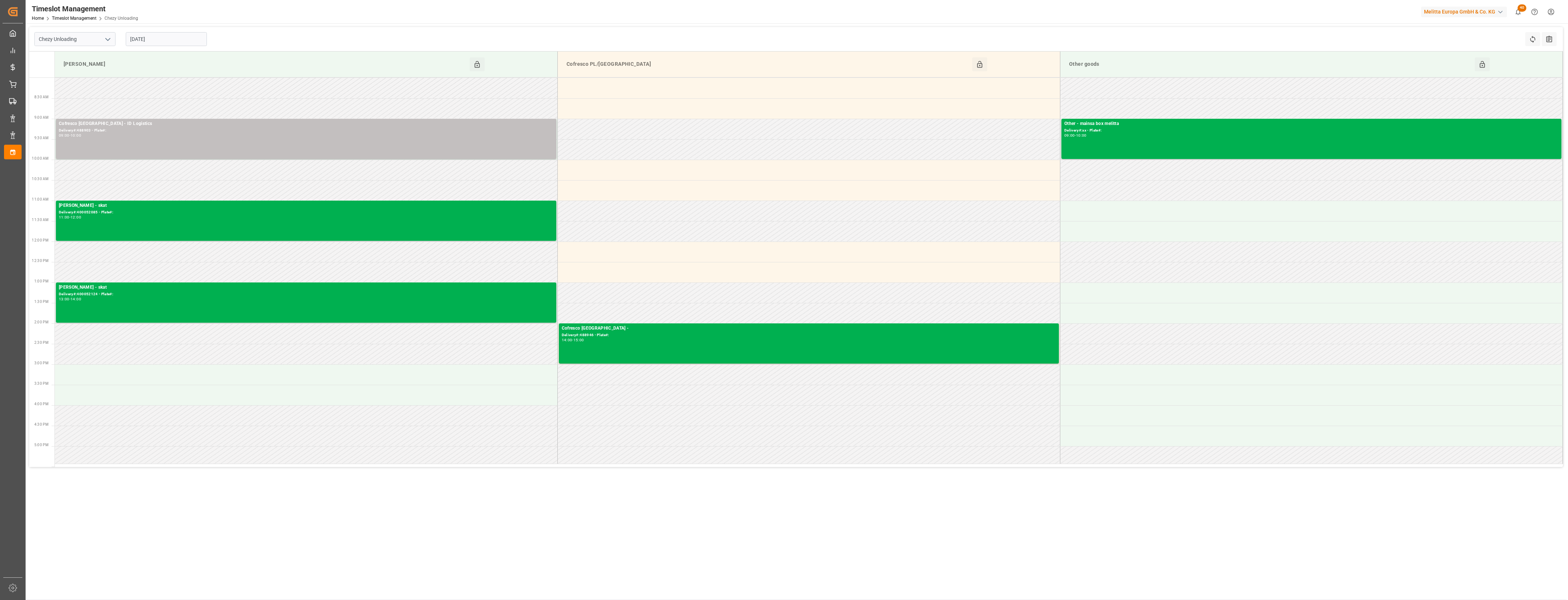
click at [167, 43] on input "[DATE]" at bounding box center [166, 39] width 81 height 14
click at [194, 128] on span "22" at bounding box center [192, 126] width 5 height 5
type input "[DATE]"
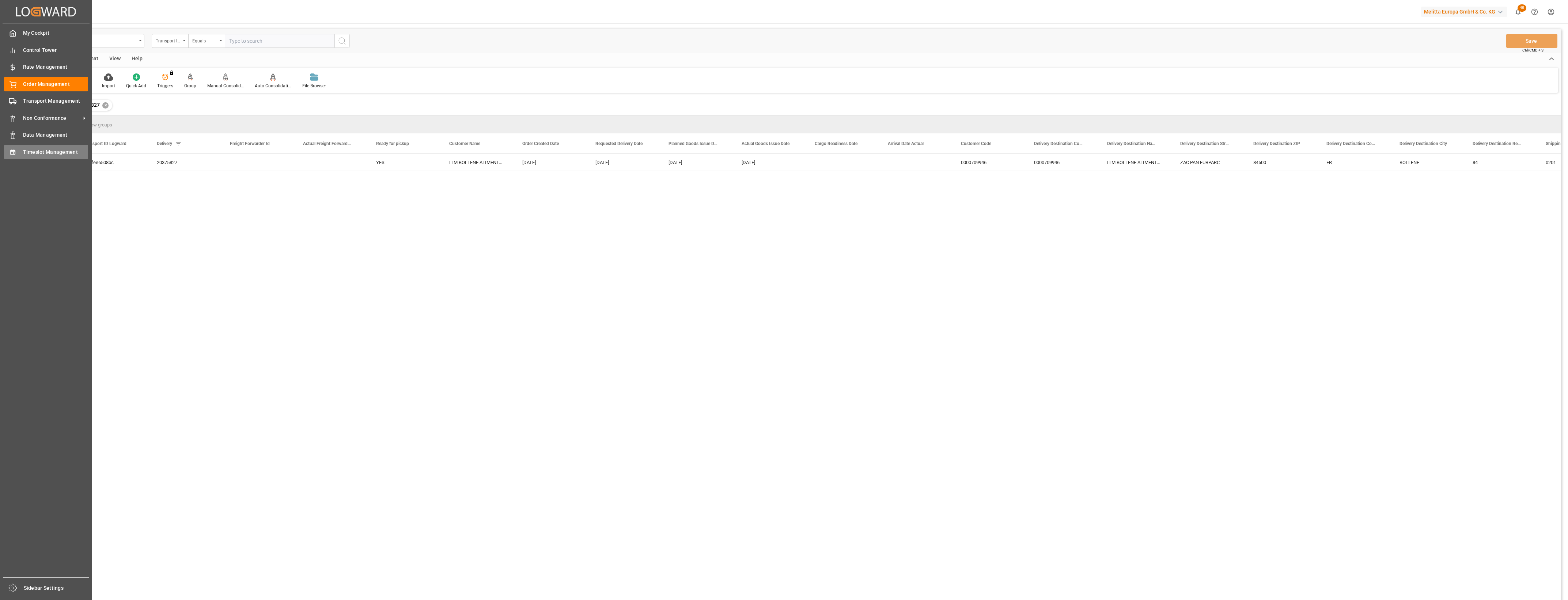
click at [17, 148] on div "Timeslot Management Timeslot Management" at bounding box center [46, 152] width 84 height 14
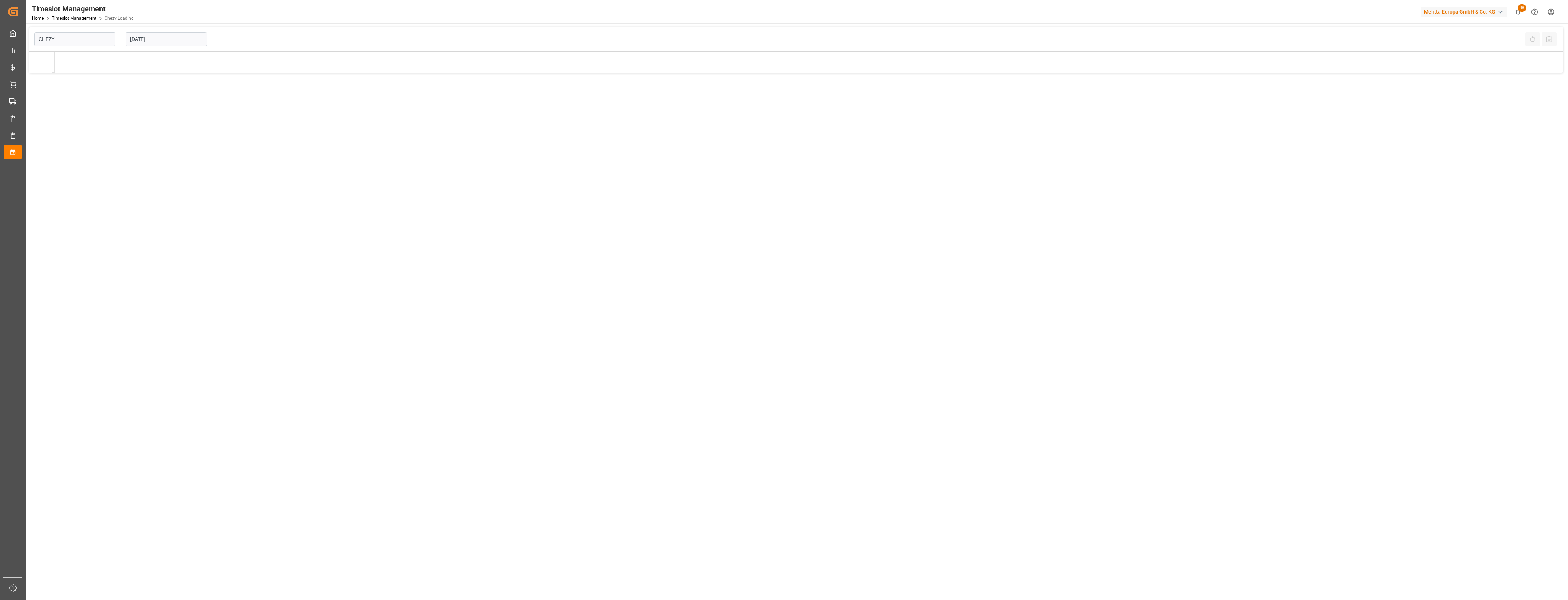
type input "Chezy Loading"
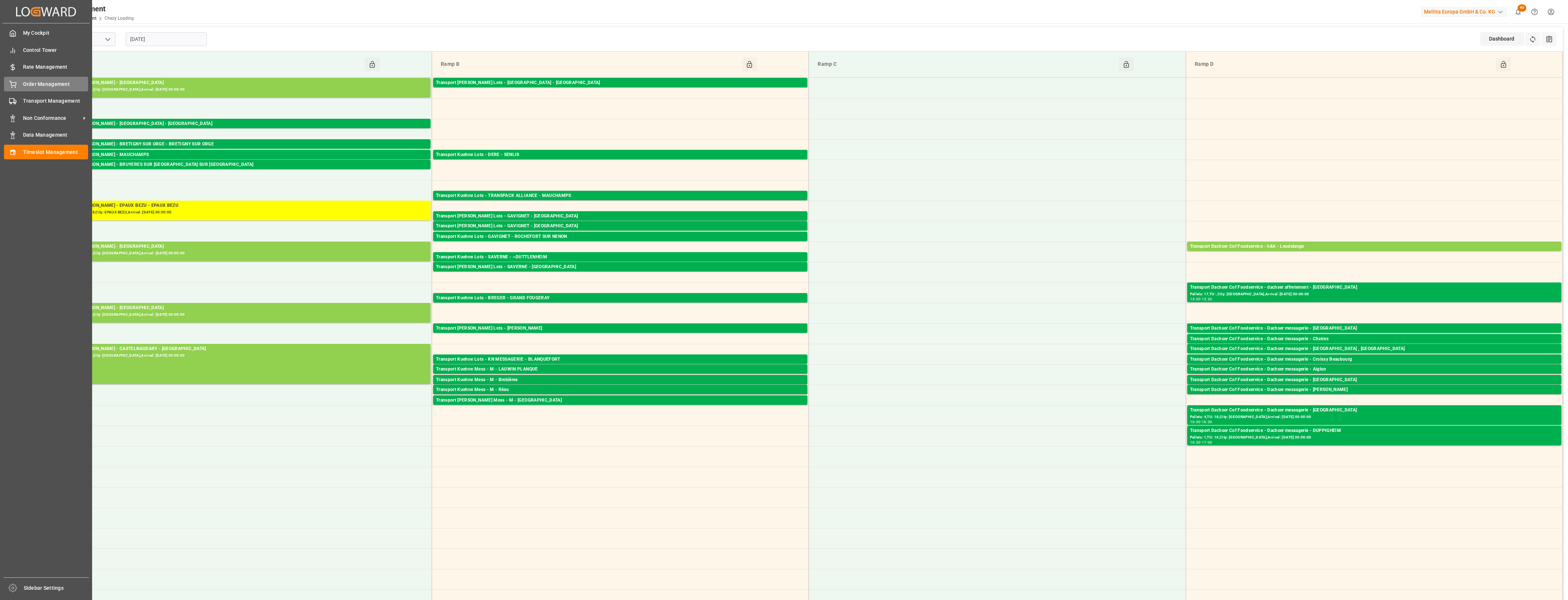
click at [28, 83] on span "Order Management" at bounding box center [55, 84] width 65 height 8
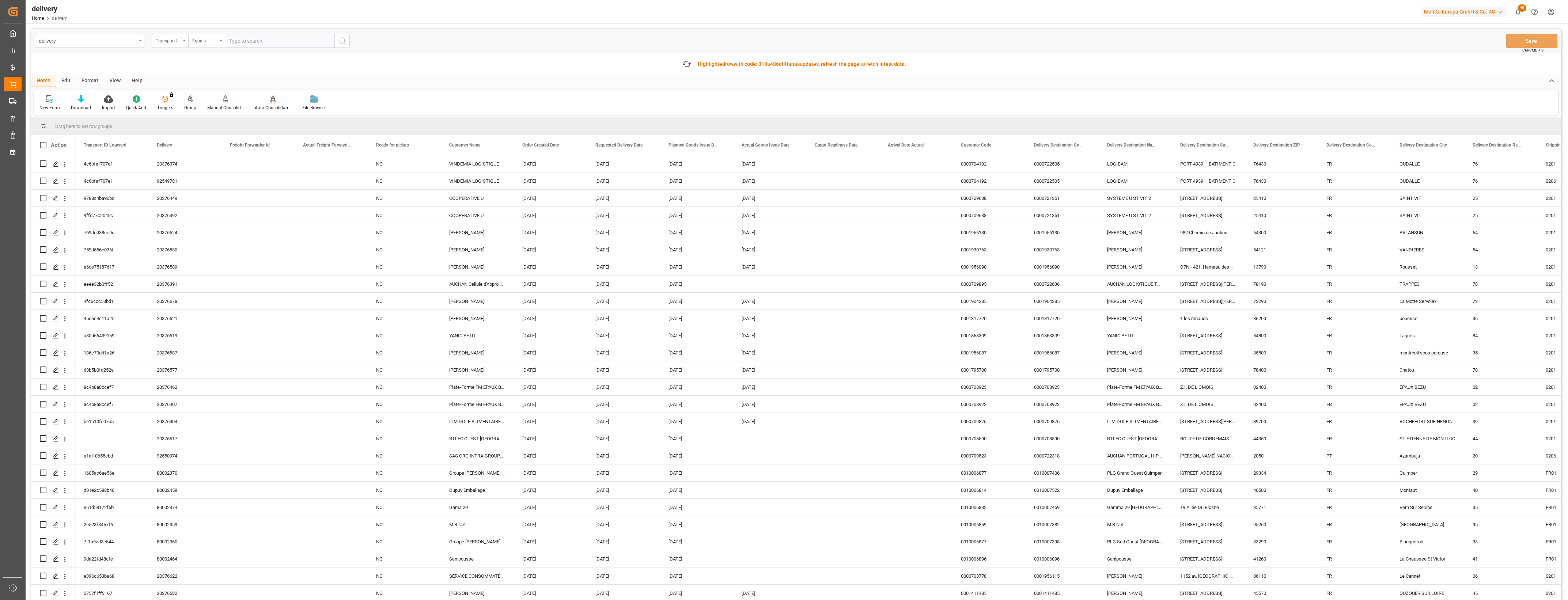
click at [185, 41] on icon "open menu" at bounding box center [184, 40] width 3 height 1
click at [180, 90] on div "Delivery" at bounding box center [206, 89] width 109 height 15
click at [251, 37] on input "text" at bounding box center [279, 41] width 110 height 14
type input "20376391"
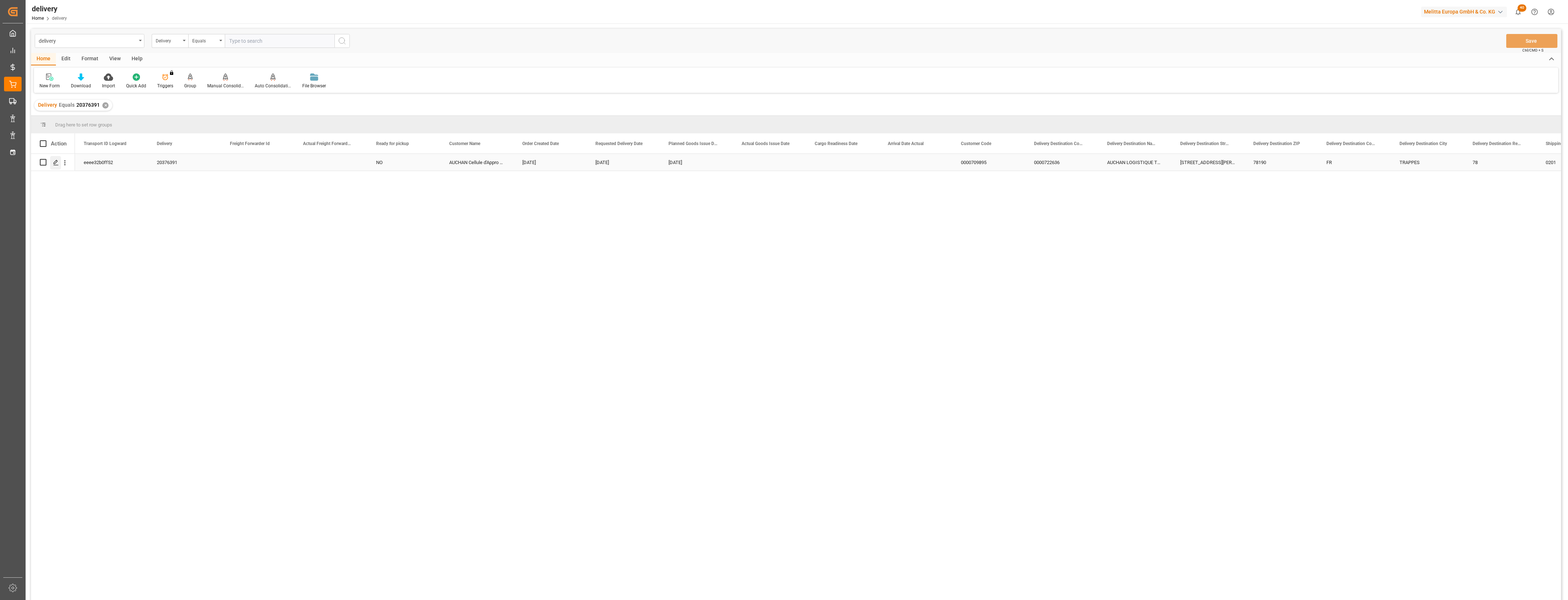
click at [55, 161] on polygon "Press SPACE to select this row." at bounding box center [55, 162] width 4 height 4
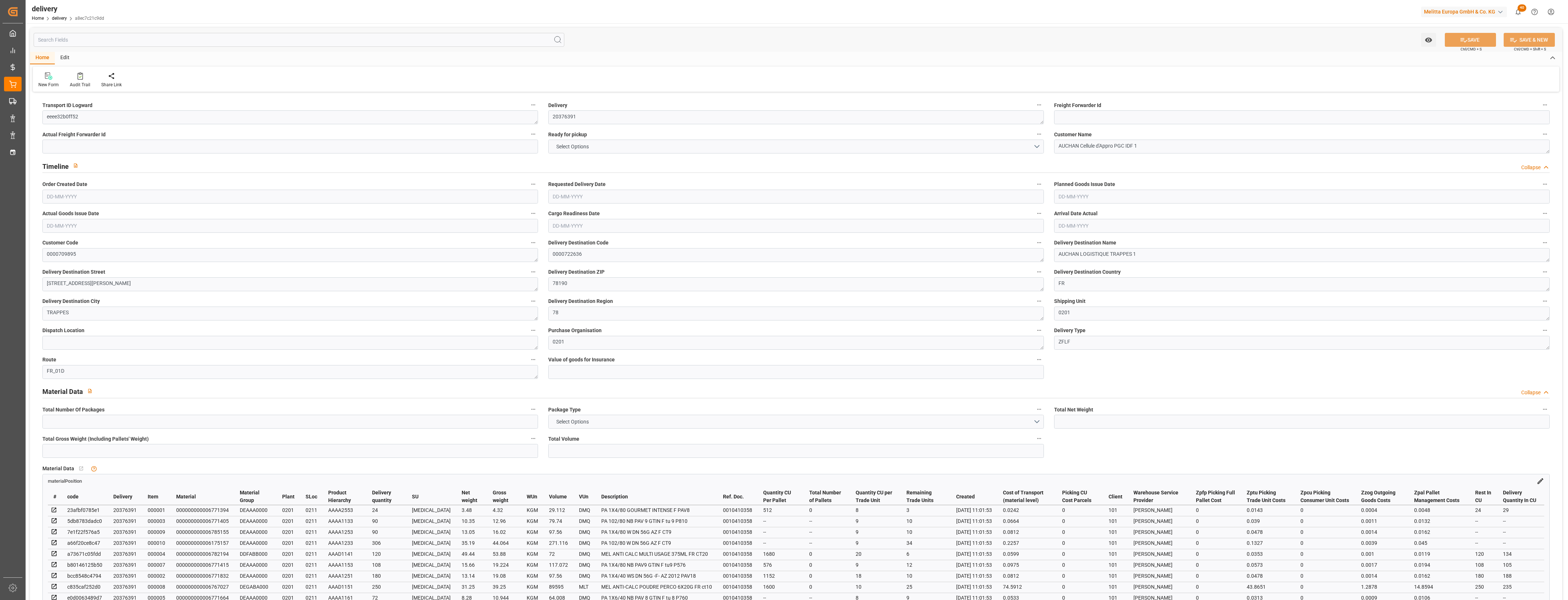
type input "4"
type input "185.408"
type input "456.398"
type input "937.091"
type input "123"
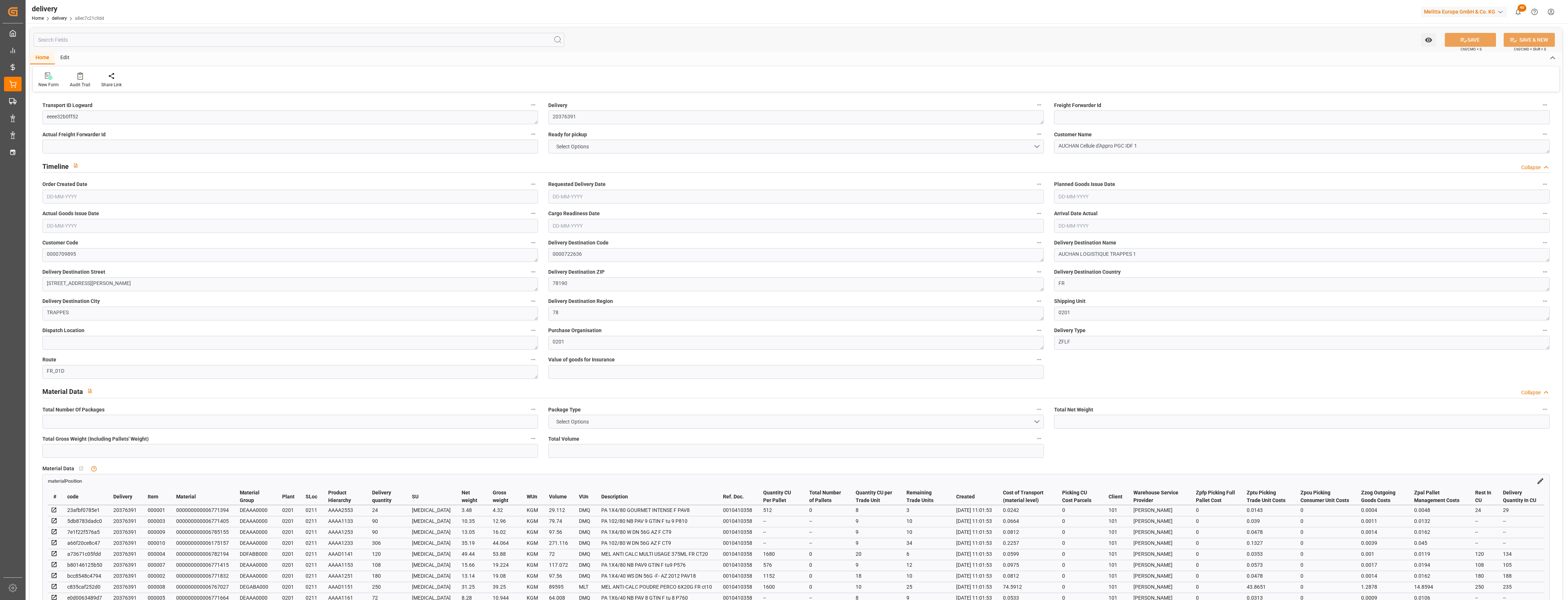
type input "10"
type input "0"
type input "2"
type input "0"
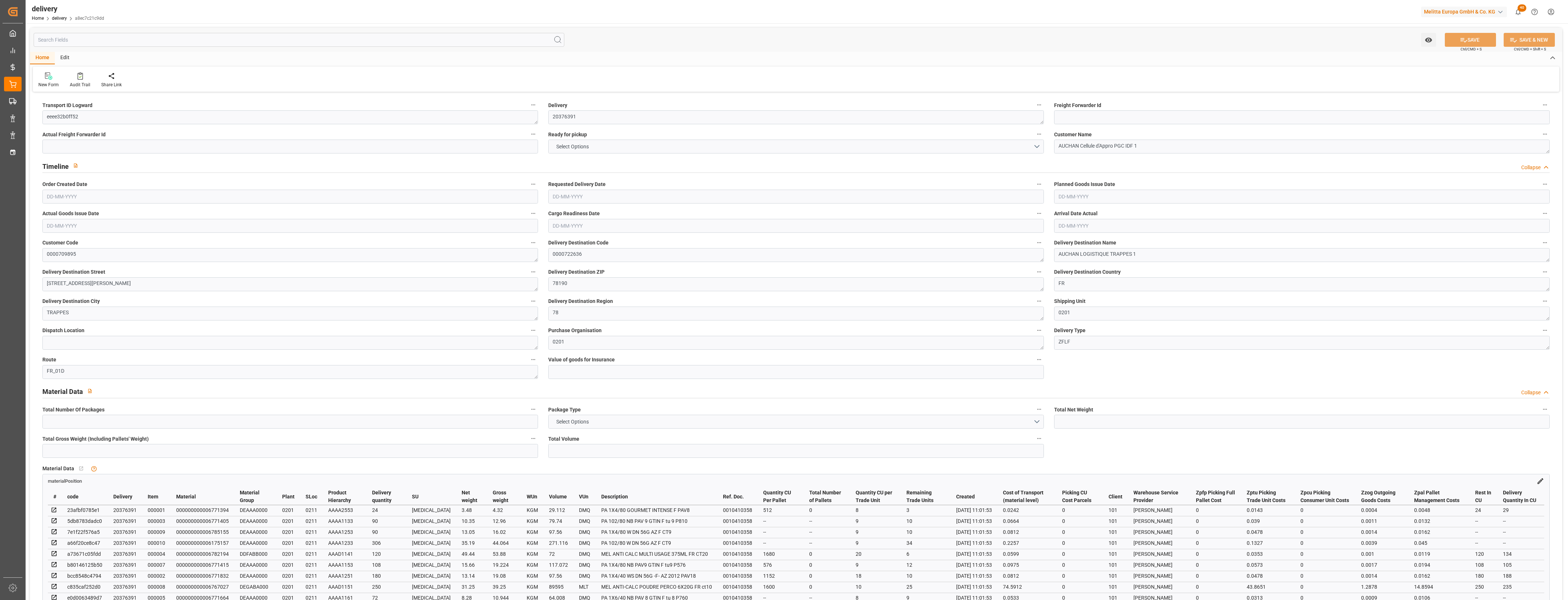
type input "-3.1782"
type input "78.475"
type input "75.2968"
type input "0"
type input "44.28"
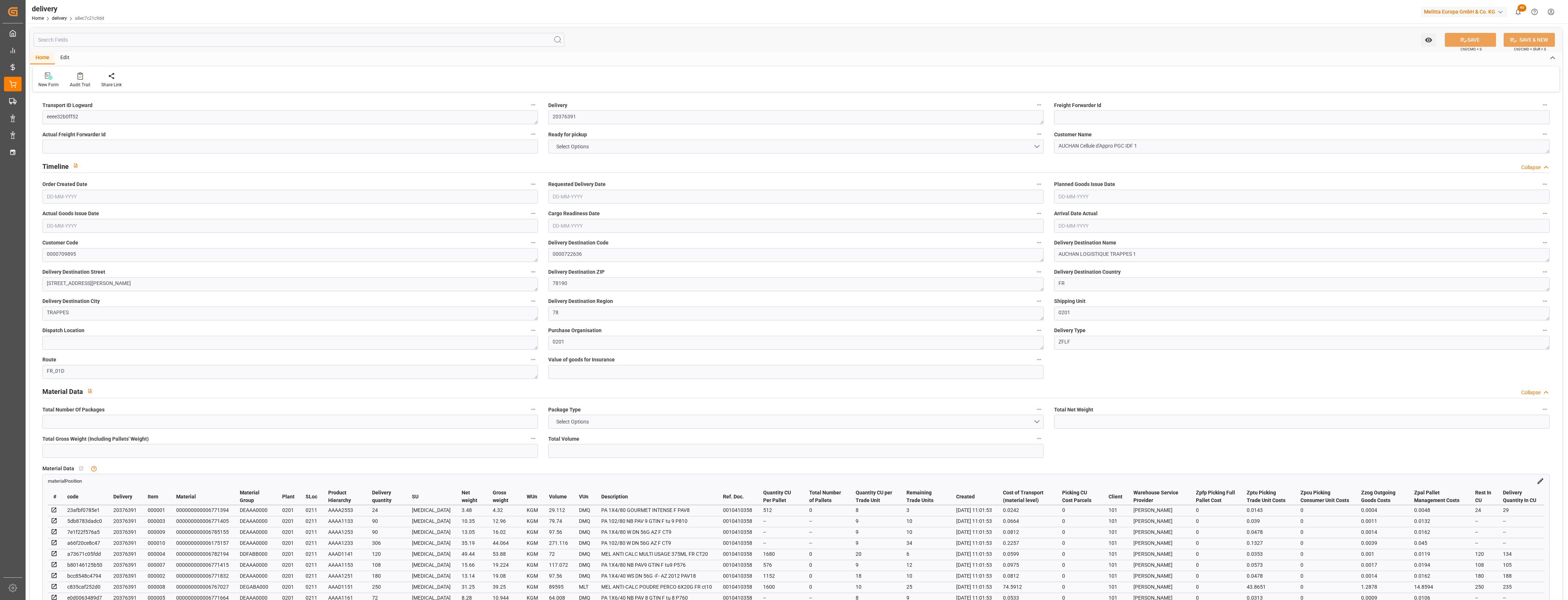
type input "1.5"
type input "1.3"
type input "0"
type input "15"
type input "226.398"
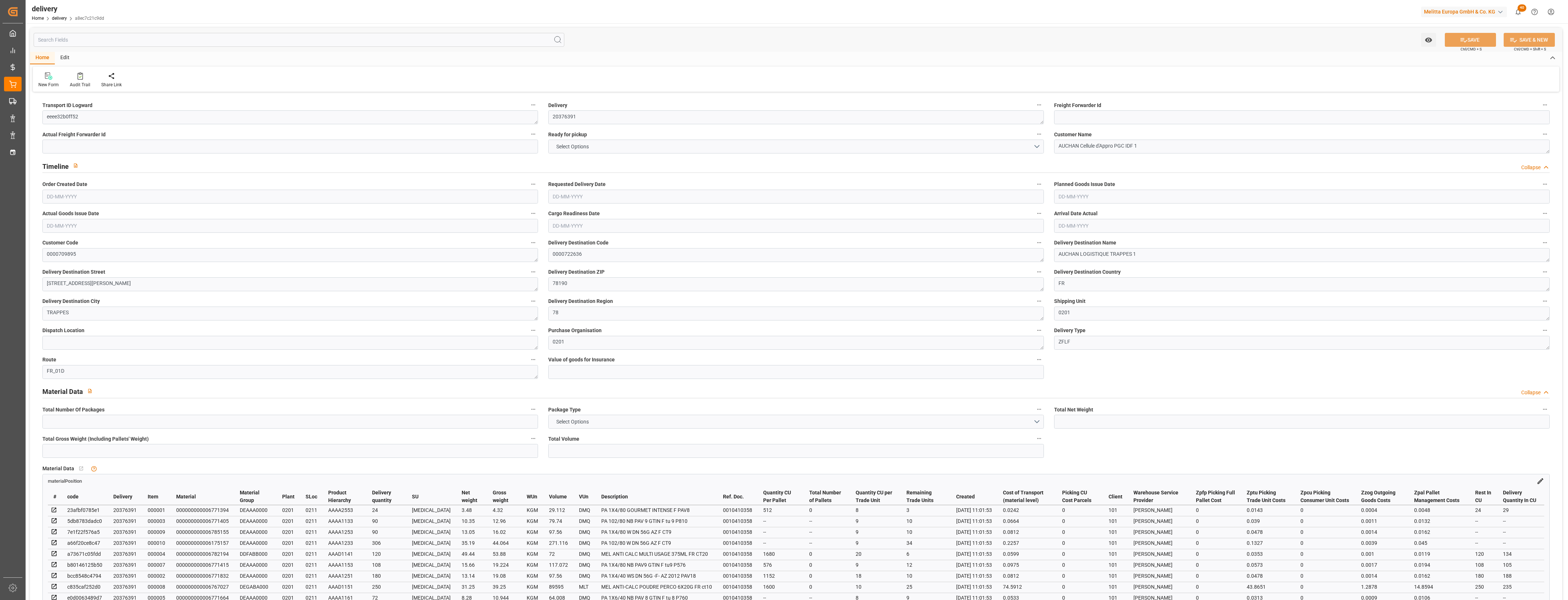
type input "101"
type input "0"
type input "[DATE]"
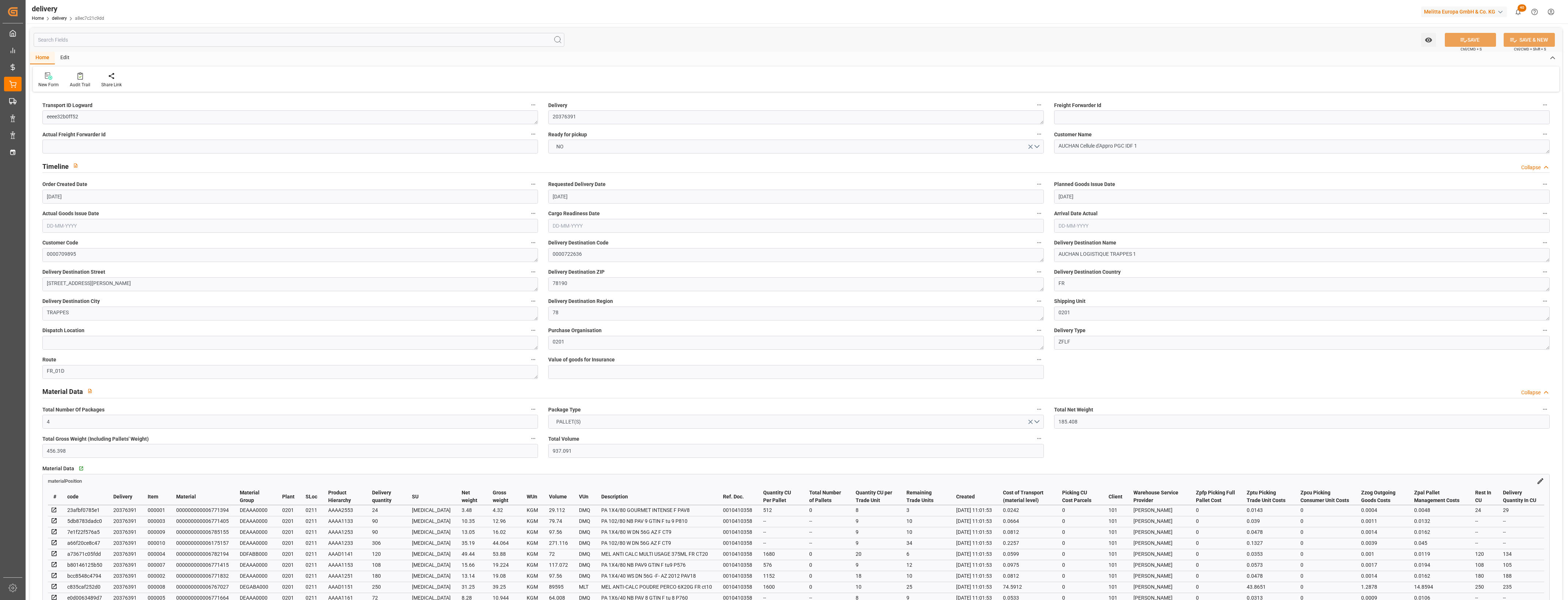
type input "18-08-2025 11:01"
click at [1039, 145] on button "NO" at bounding box center [796, 146] width 495 height 14
click at [609, 149] on div "YES" at bounding box center [796, 148] width 495 height 15
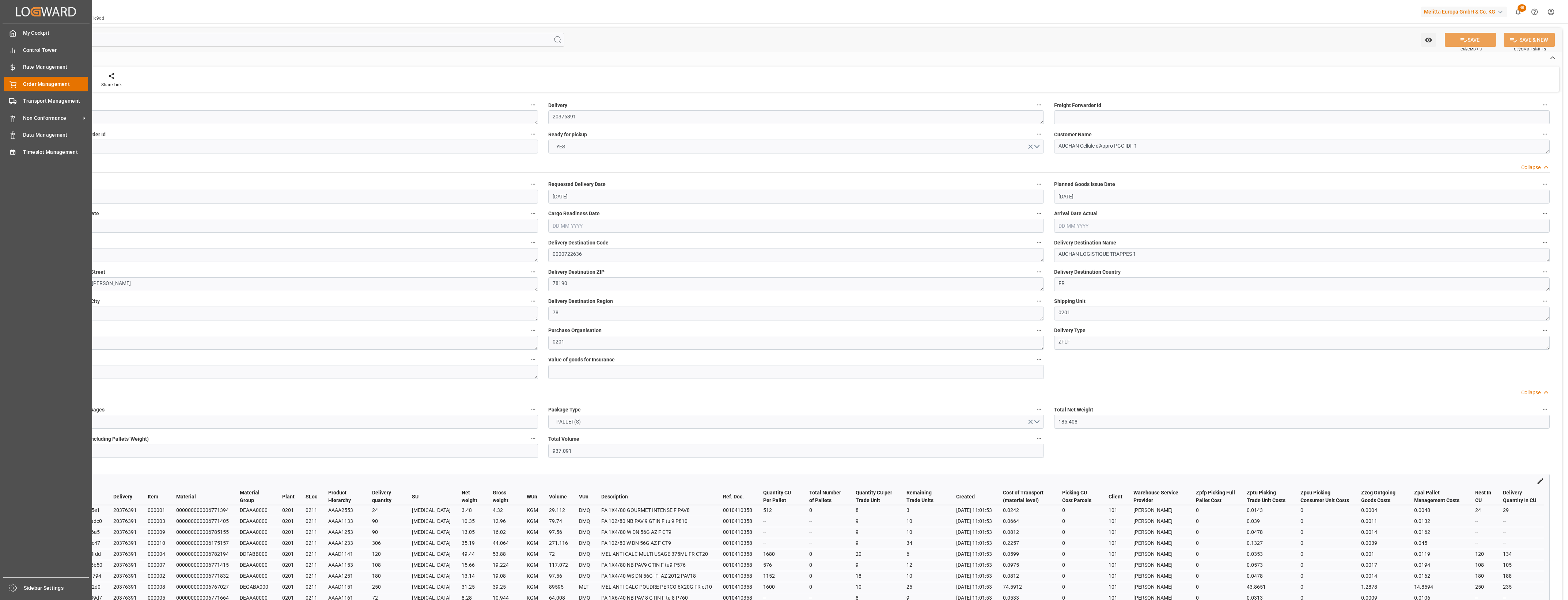
click at [14, 85] on icon at bounding box center [13, 85] width 7 height 7
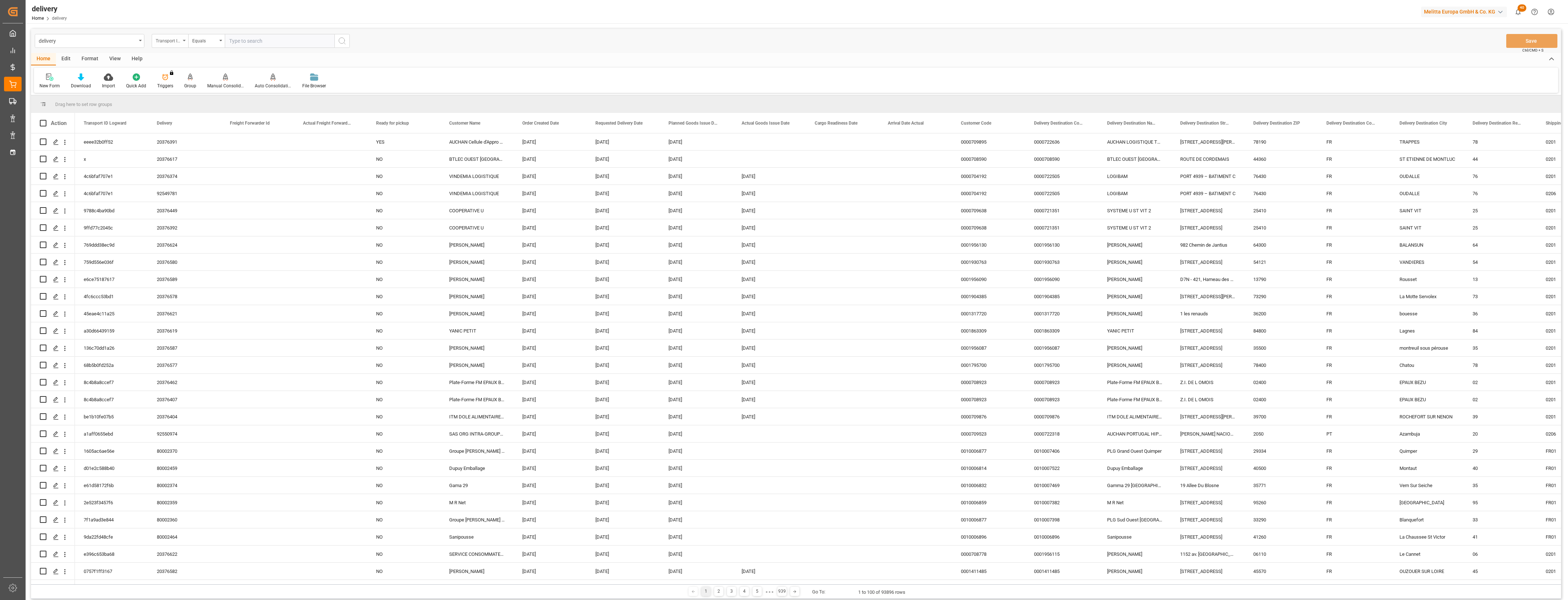
click at [184, 40] on icon "open menu" at bounding box center [184, 40] width 3 height 1
click at [182, 86] on div "Delivery" at bounding box center [206, 89] width 109 height 15
drag, startPoint x: 236, startPoint y: 40, endPoint x: 241, endPoint y: 40, distance: 5.0
click at [236, 40] on input "text" at bounding box center [279, 41] width 110 height 14
type input "92549783"
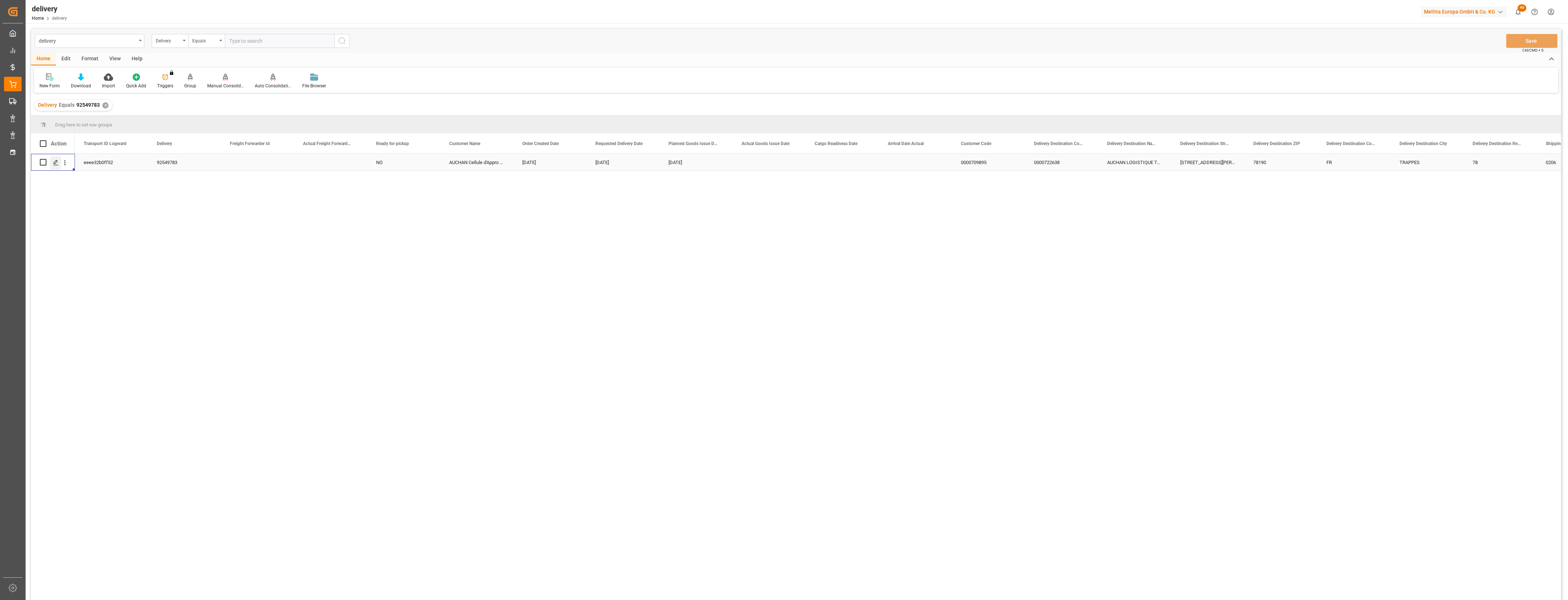
click at [57, 163] on icon "Press SPACE to select this row." at bounding box center [56, 162] width 6 height 6
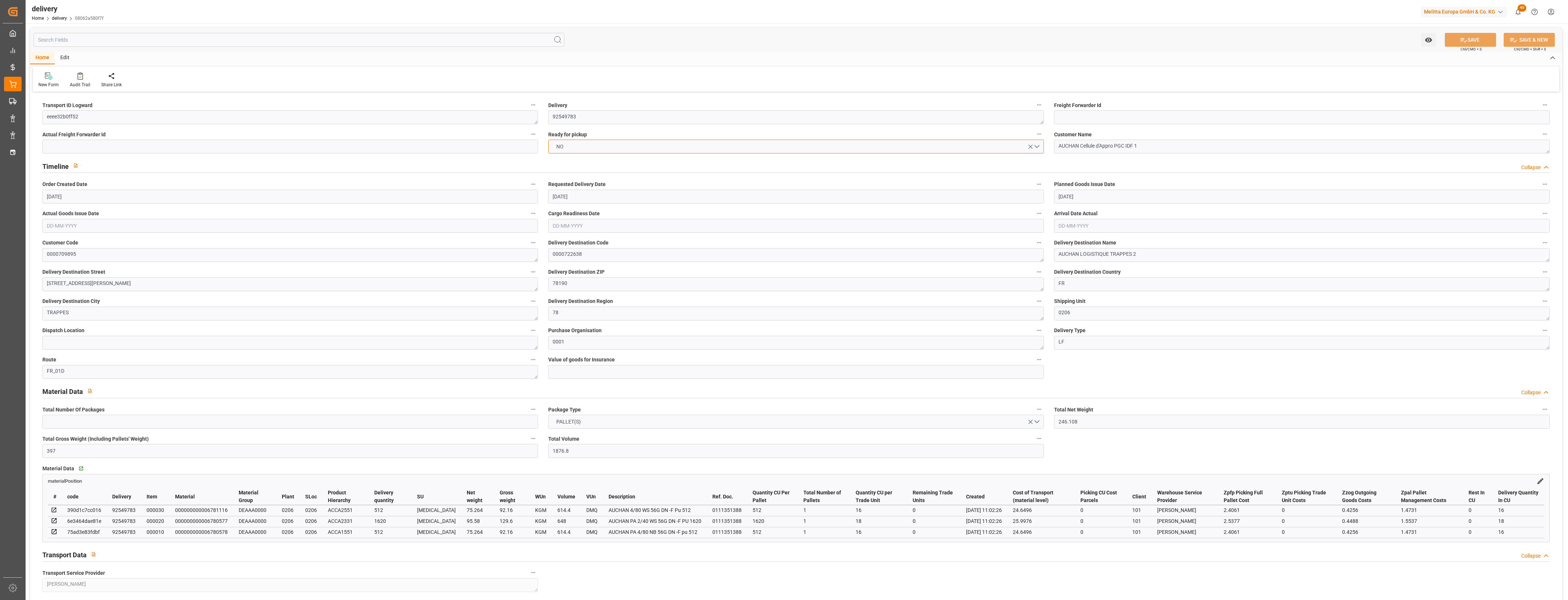
click at [1039, 146] on button "NO" at bounding box center [796, 146] width 495 height 14
click at [587, 155] on div "YES" at bounding box center [796, 148] width 495 height 15
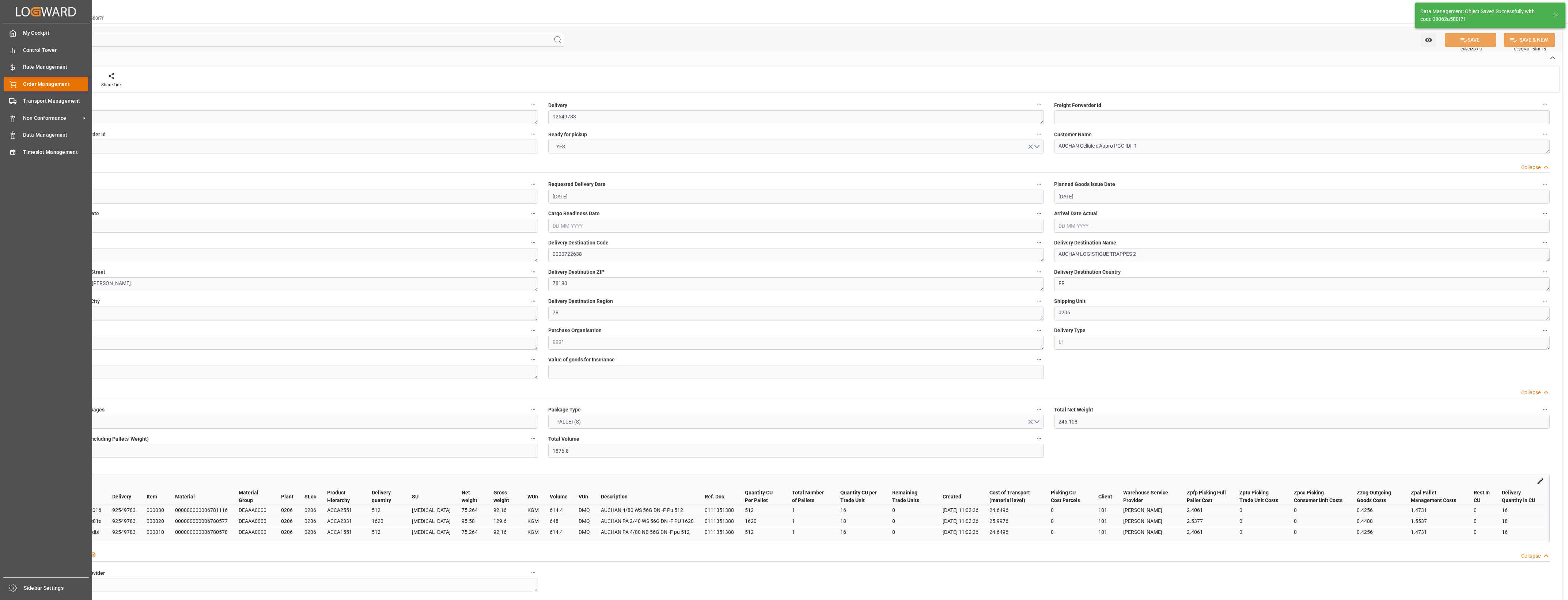
click at [24, 85] on span "Order Management" at bounding box center [55, 84] width 65 height 8
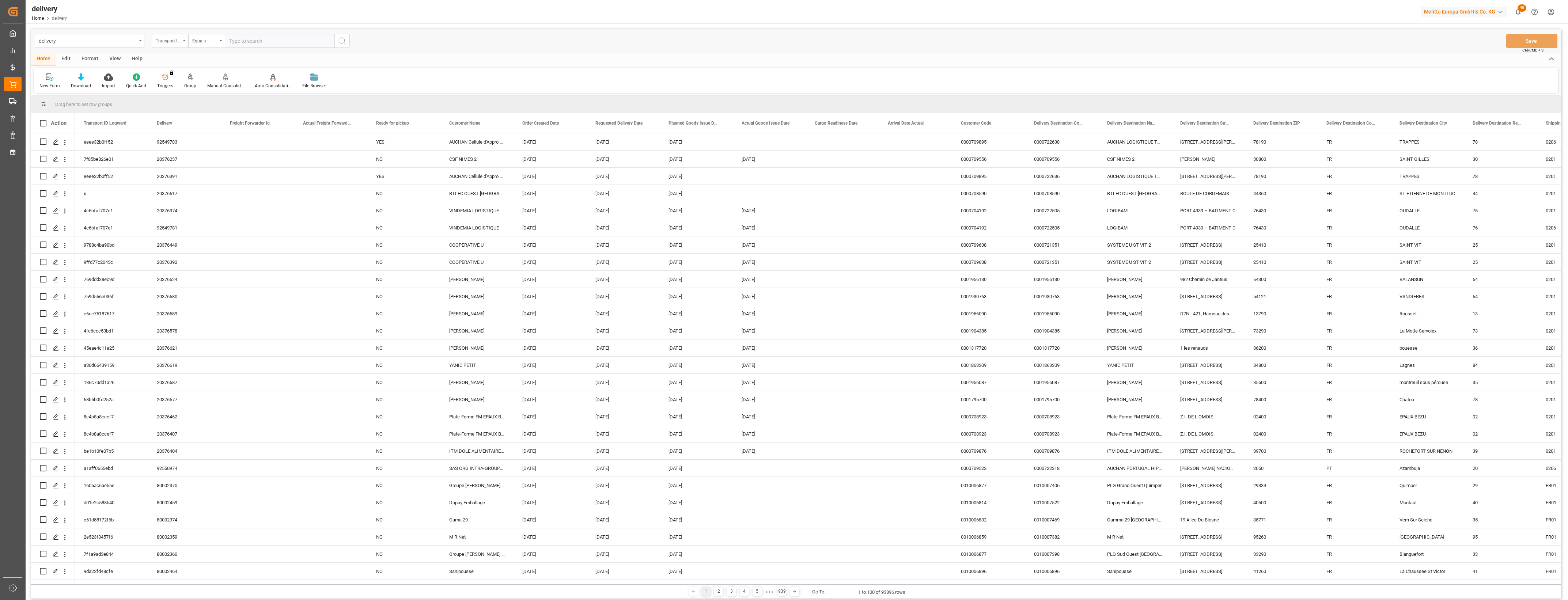
click at [186, 40] on div "Transport ID Logward" at bounding box center [170, 41] width 37 height 14
click at [185, 86] on div "Delivery" at bounding box center [206, 89] width 109 height 15
click at [240, 44] on input "text" at bounding box center [279, 41] width 110 height 14
type input "20376386"
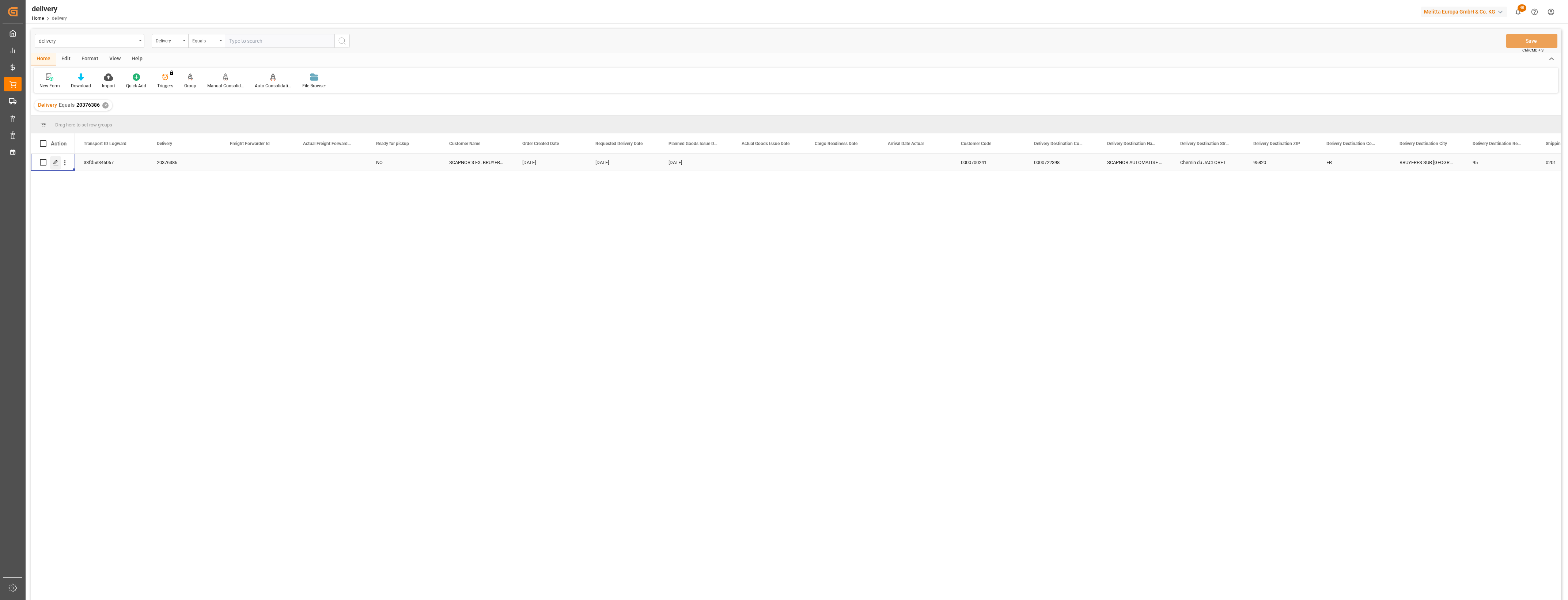
click at [56, 163] on icon "Press SPACE to select this row." at bounding box center [56, 162] width 6 height 6
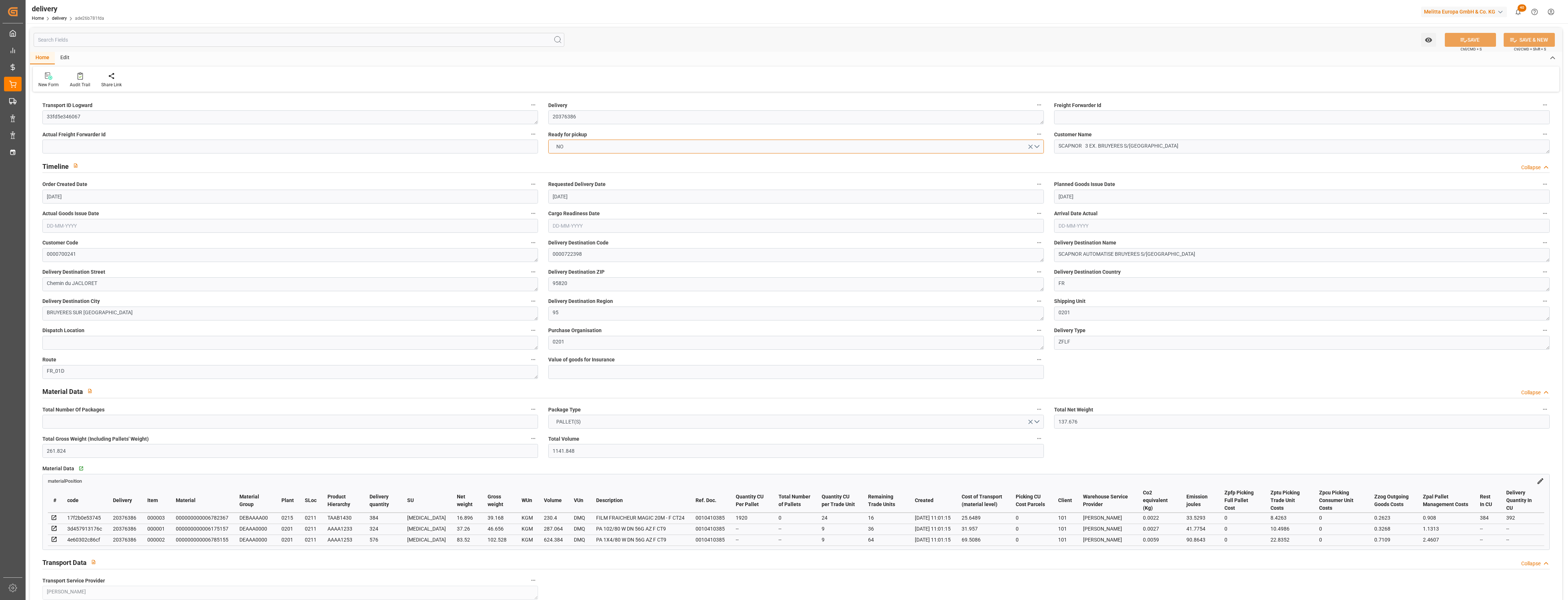
click at [1038, 145] on button "NO" at bounding box center [796, 146] width 495 height 14
click at [638, 150] on div "YES" at bounding box center [796, 148] width 495 height 15
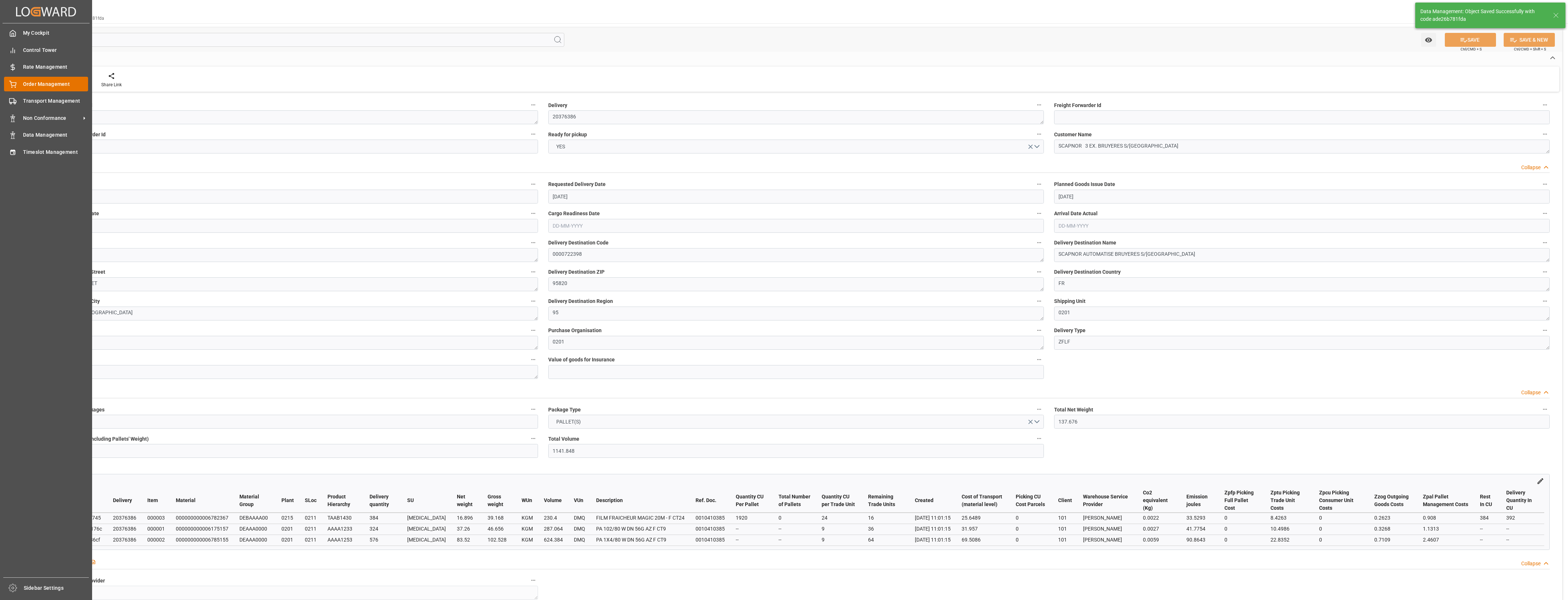
click at [43, 83] on span "Order Management" at bounding box center [55, 84] width 65 height 8
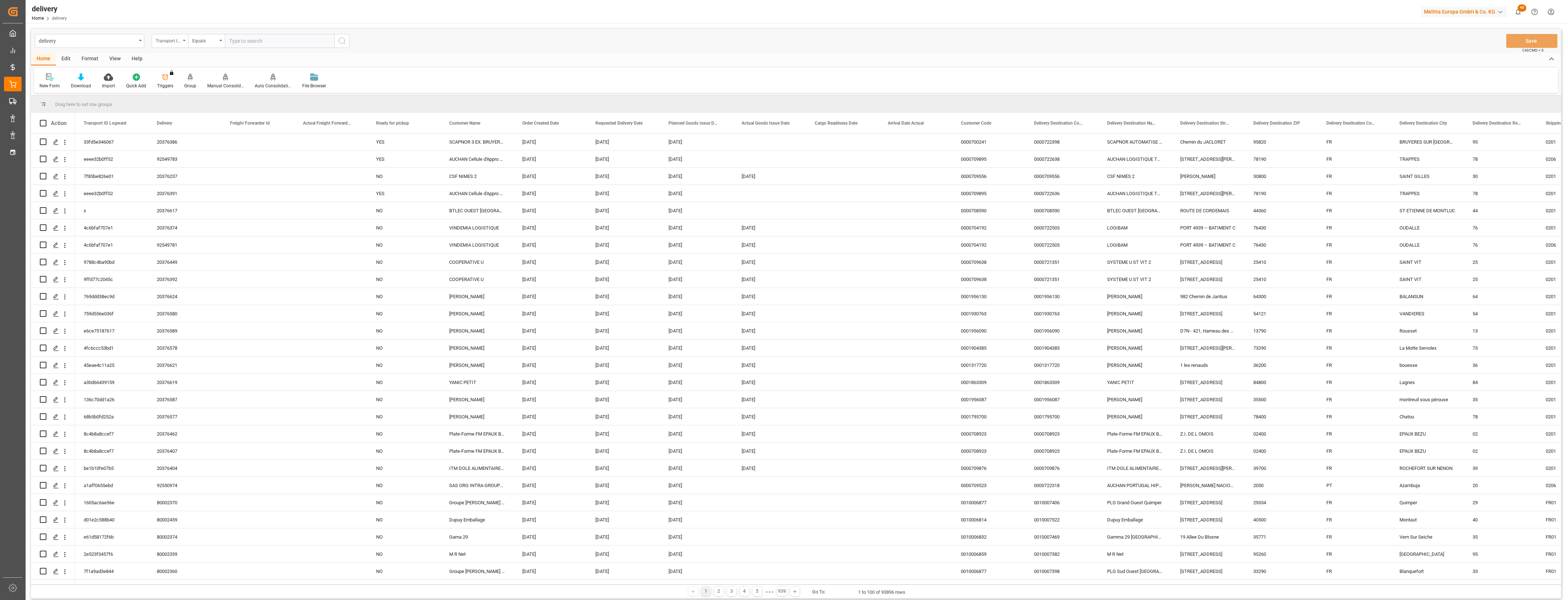
click at [186, 41] on div "Transport ID Logward" at bounding box center [170, 41] width 37 height 14
click at [192, 92] on div "Delivery" at bounding box center [206, 89] width 109 height 15
click at [246, 41] on input "text" at bounding box center [279, 41] width 110 height 14
type input "20376403"
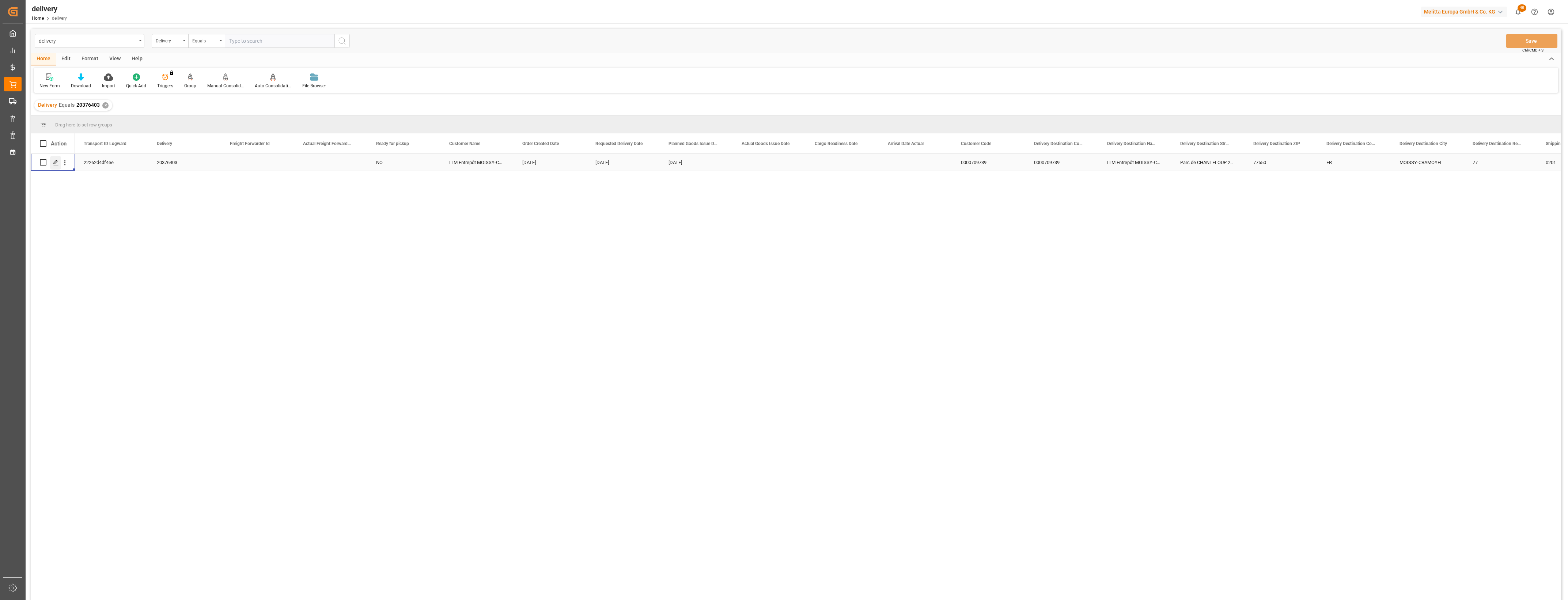
click at [56, 163] on icon "Press SPACE to select this row." at bounding box center [56, 162] width 6 height 6
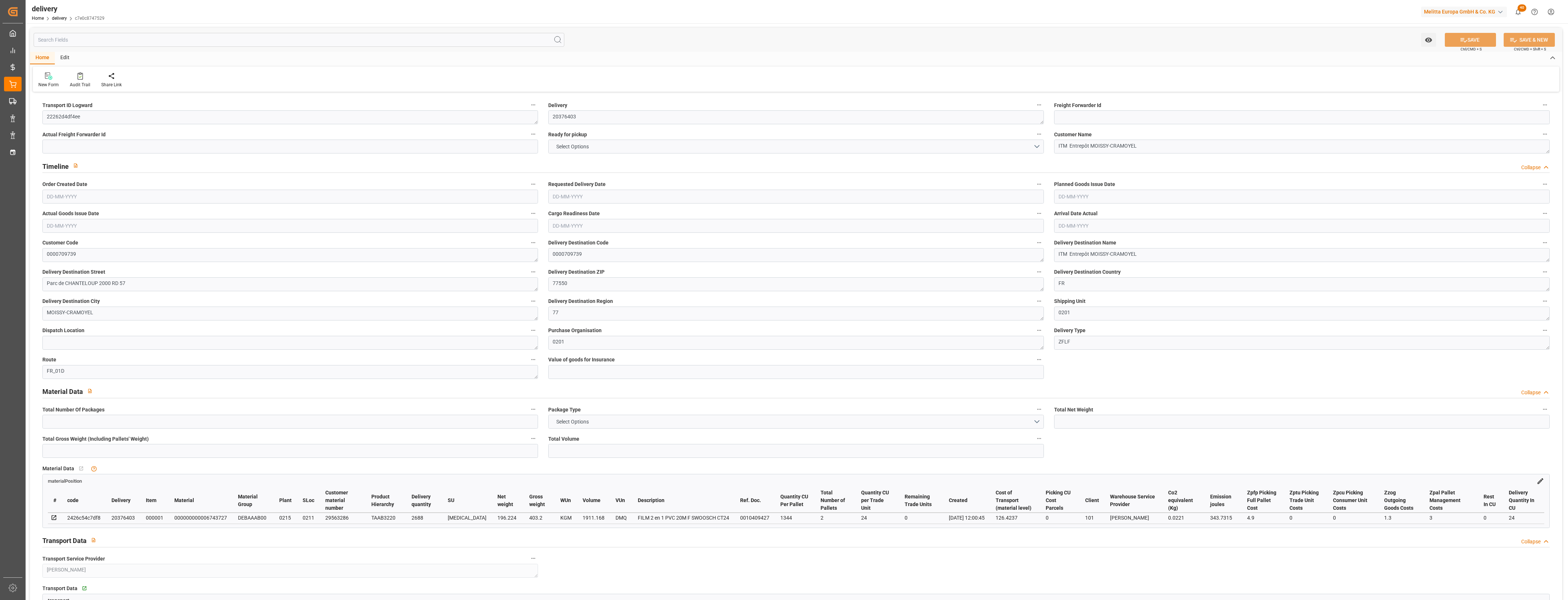
type input "196.224"
type input "482"
type input "1911.168"
type input "0"
type input "2"
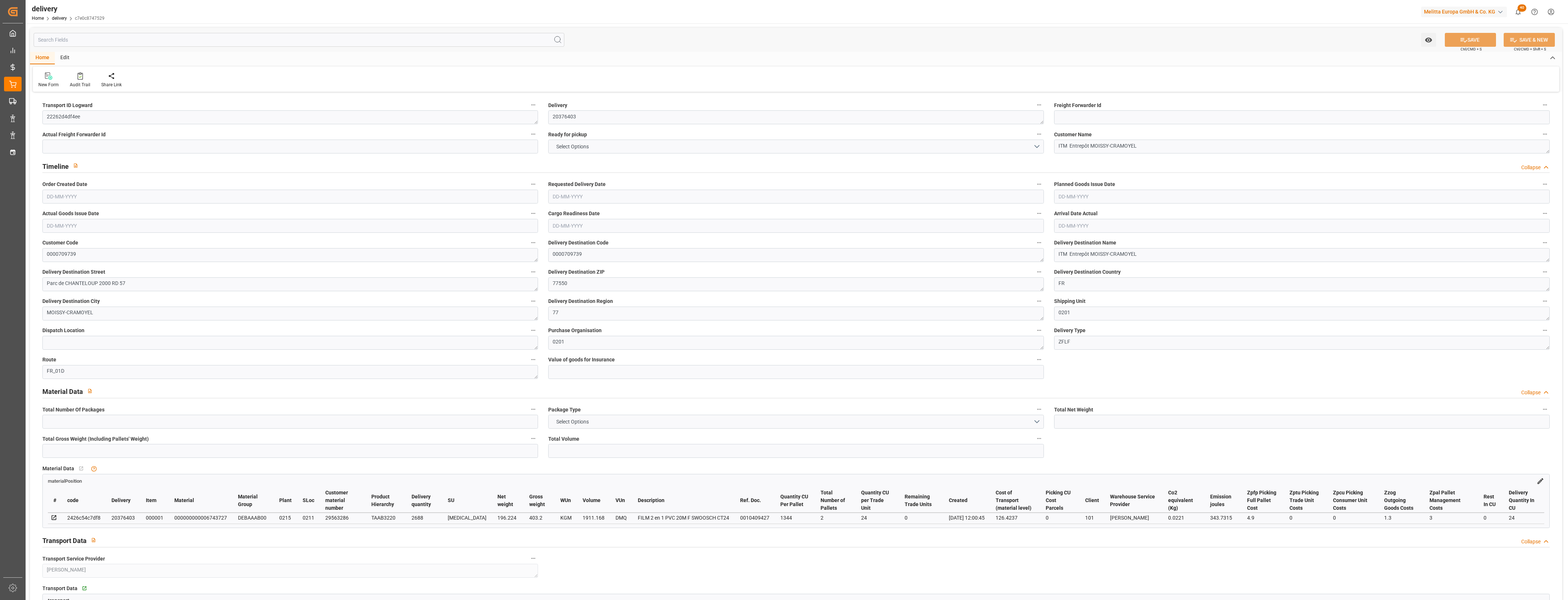
type input "2"
type input "0"
type input "-5.3363"
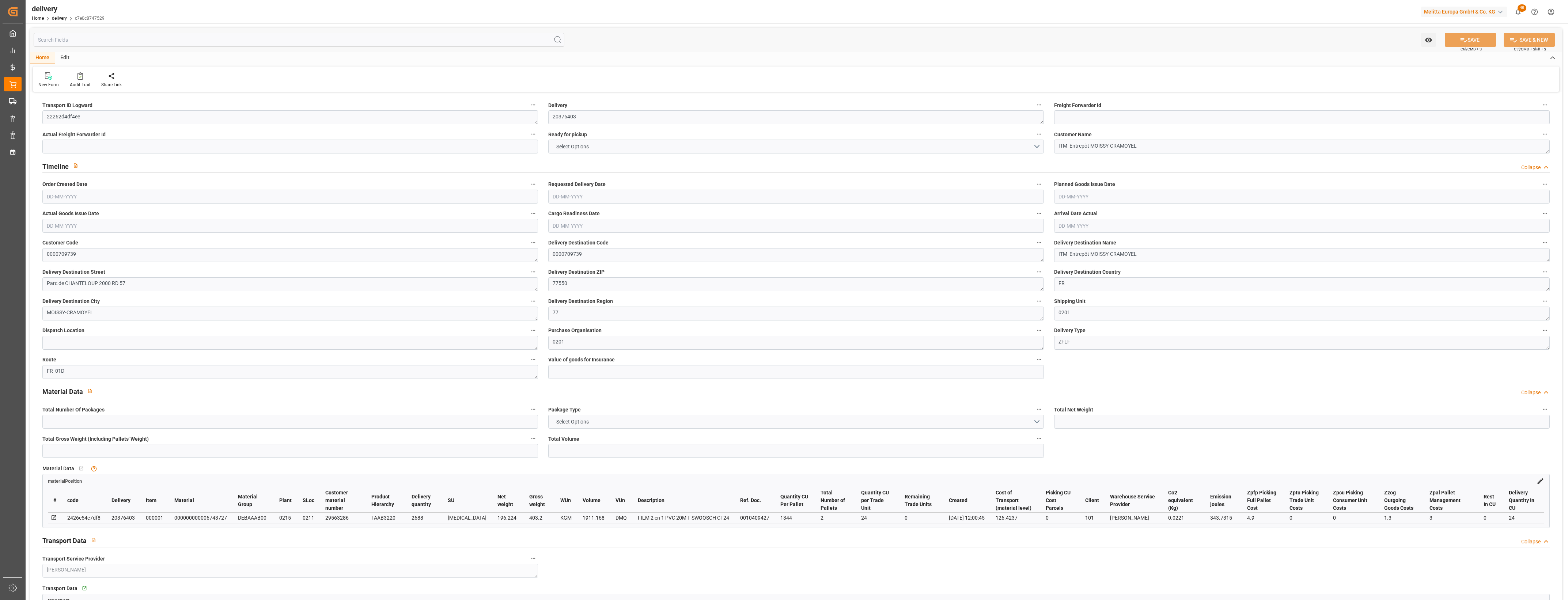
type input "131.76"
type input "126.4237"
type input "4.9"
type input "0"
type input "1.5"
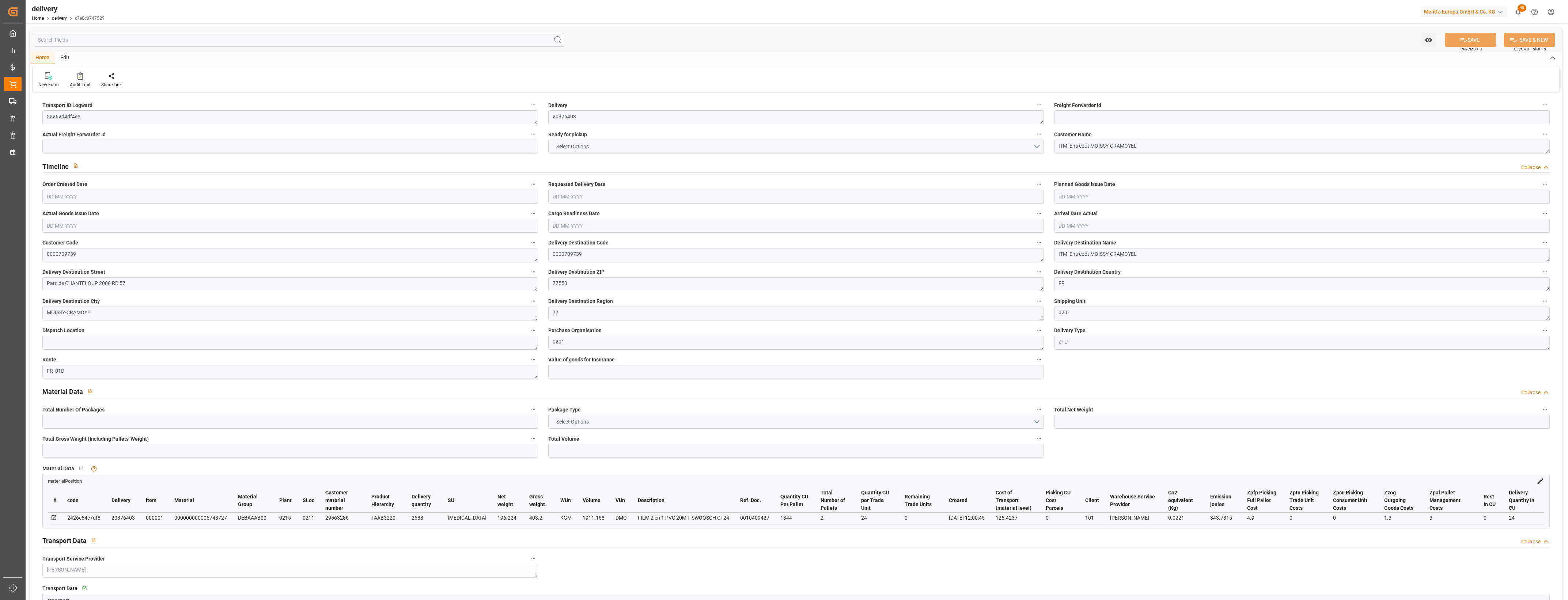
type input "1.3"
type input "0"
type input "3"
type input "403.2"
type input "101"
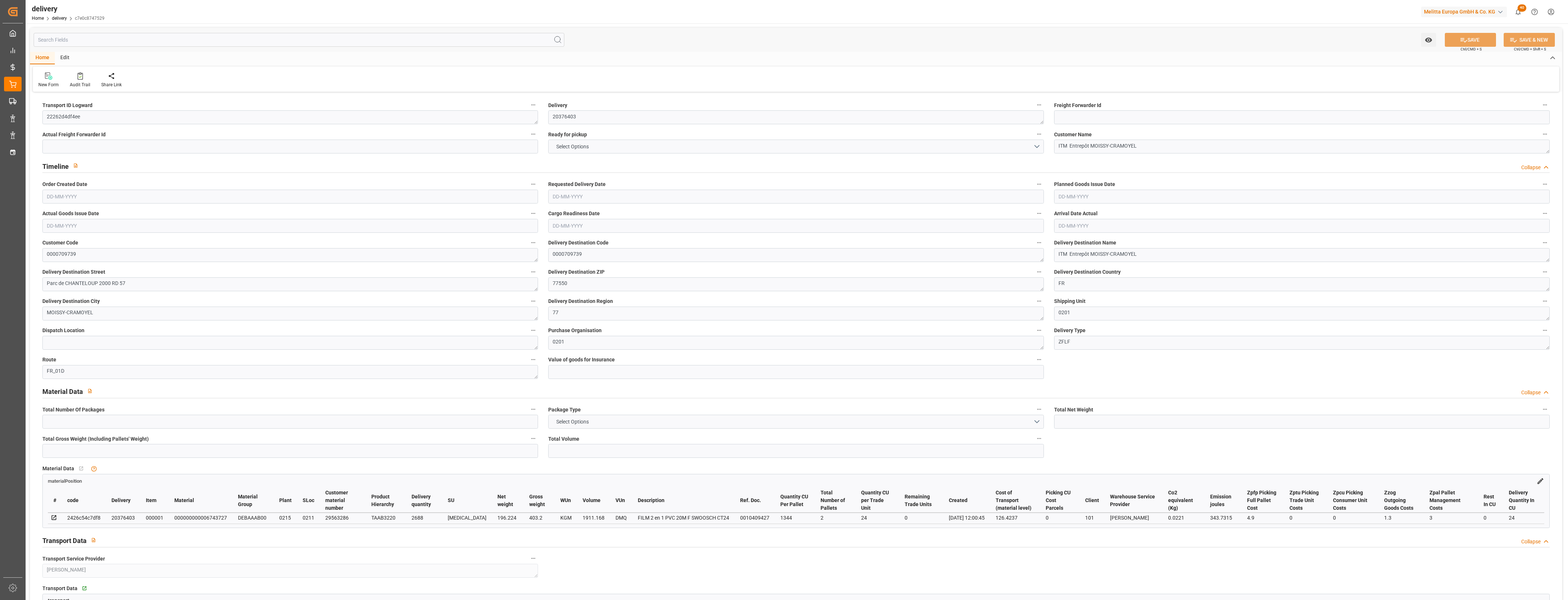
type input "343.7315"
type input "0.0221"
type input "0"
type input "[DATE]"
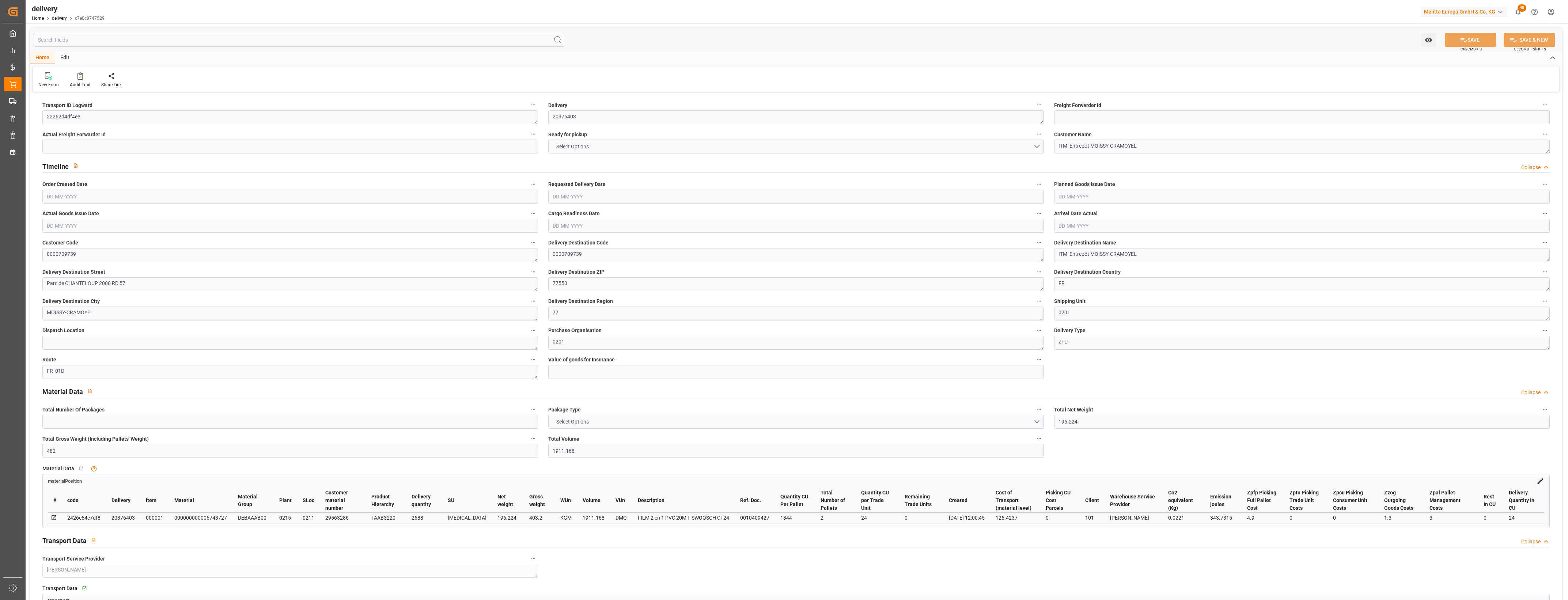
type input "[DATE]"
type input "18-08-2025 12:00"
click at [1037, 147] on button "NO" at bounding box center [796, 146] width 495 height 14
click at [563, 141] on div "YES" at bounding box center [796, 148] width 495 height 15
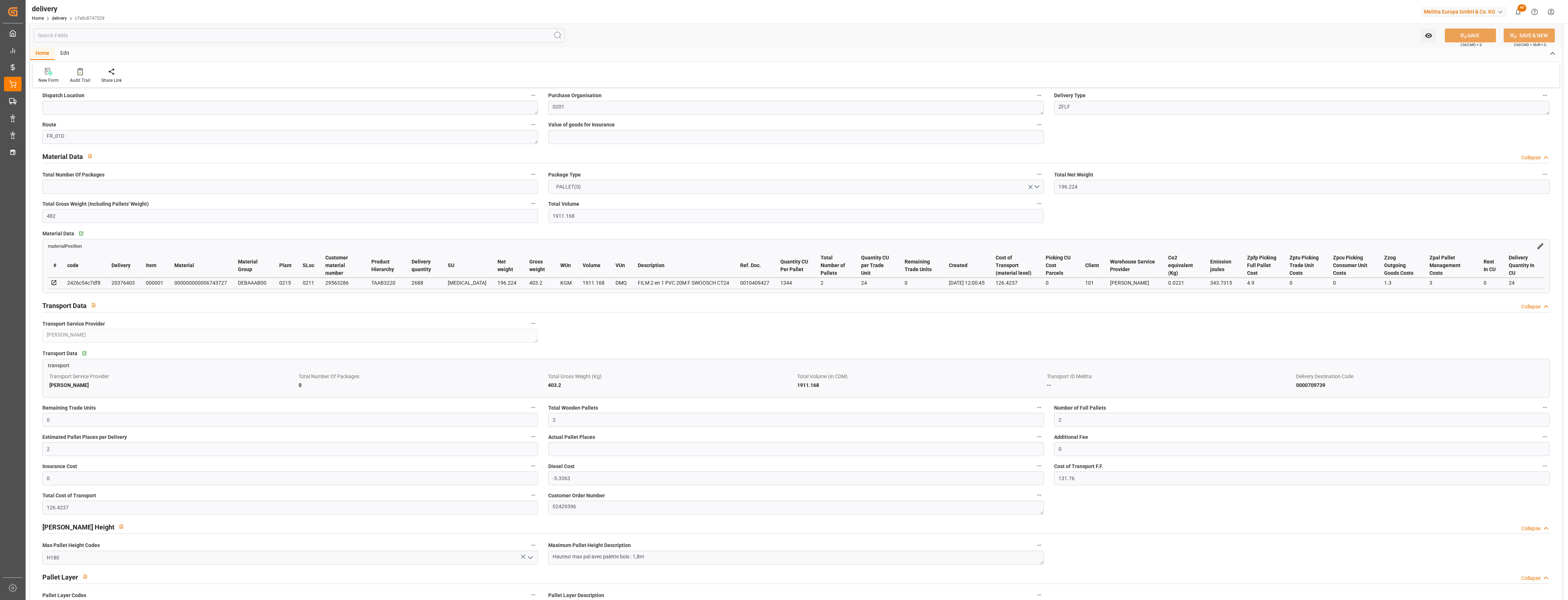
scroll to position [228, 0]
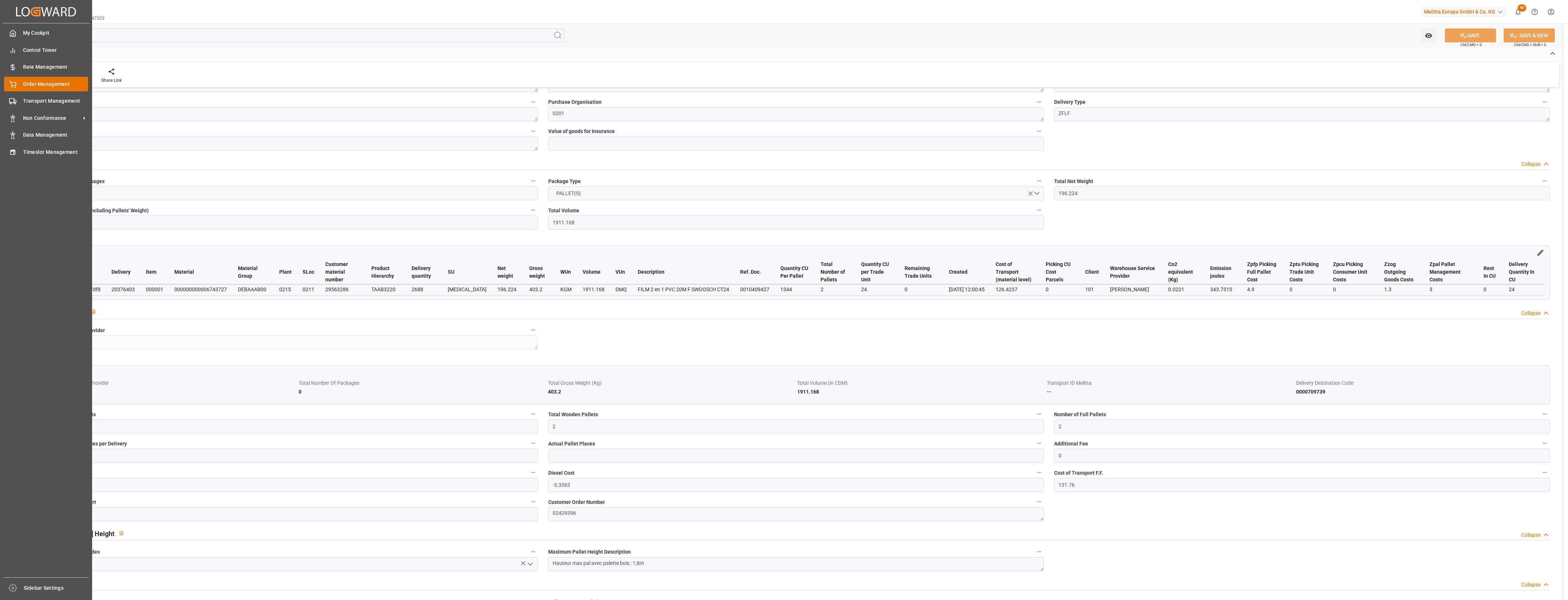
click at [21, 83] on div "Order Management Order Management" at bounding box center [46, 83] width 84 height 14
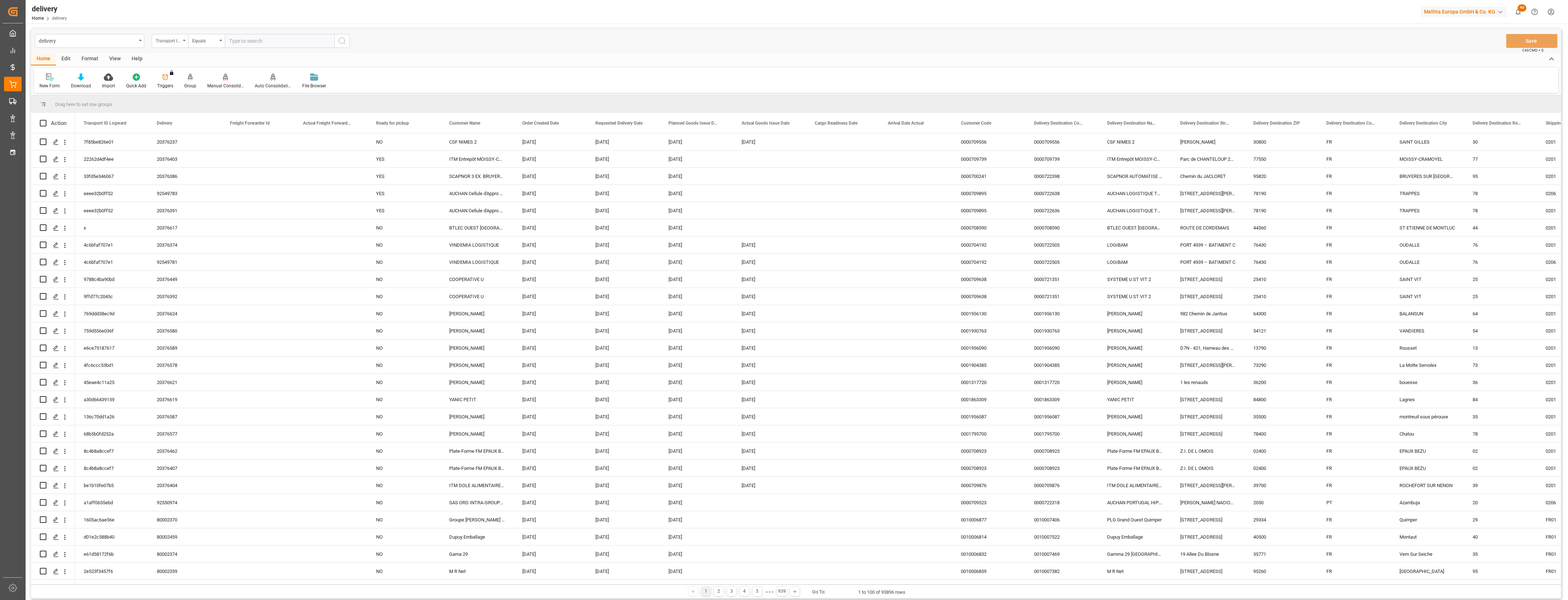
click at [183, 41] on div "Transport ID Logward" at bounding box center [170, 41] width 37 height 14
click at [175, 86] on div "Delivery" at bounding box center [206, 89] width 109 height 15
click at [248, 37] on input "text" at bounding box center [279, 41] width 110 height 14
type input "20376515"
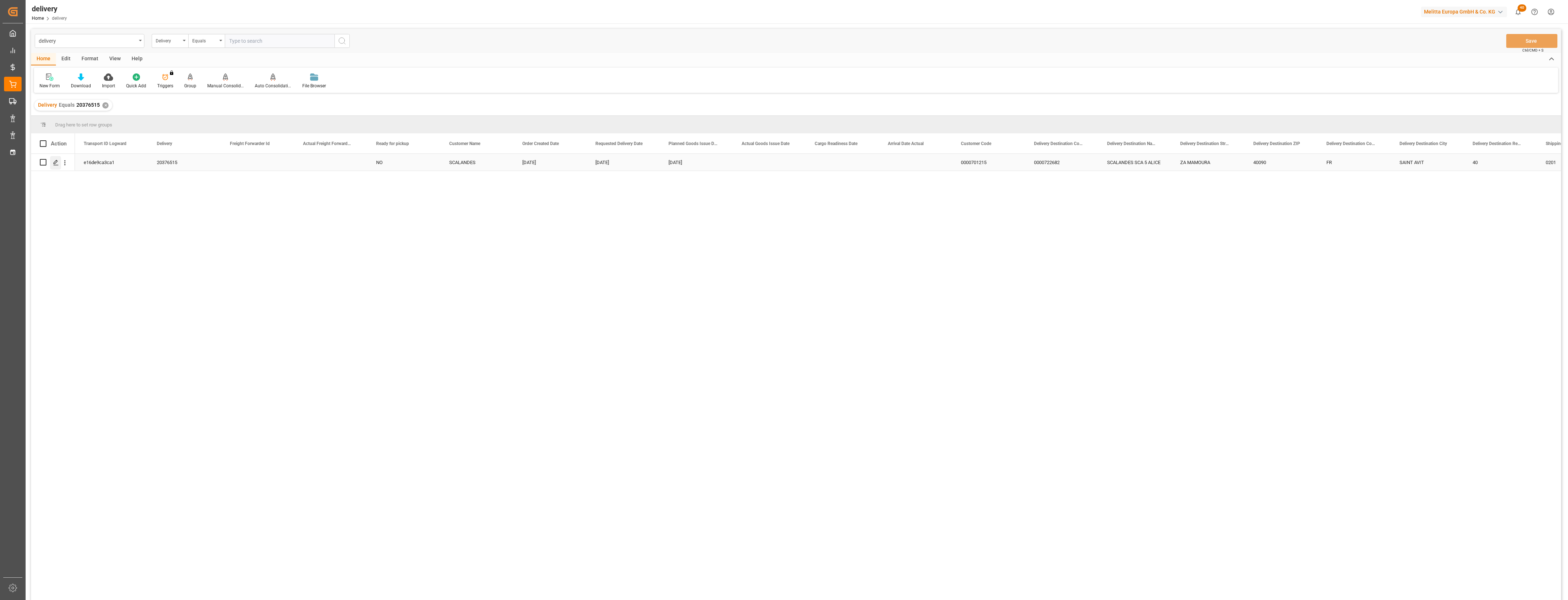
click at [55, 162] on polygon "Press SPACE to select this row." at bounding box center [55, 162] width 4 height 4
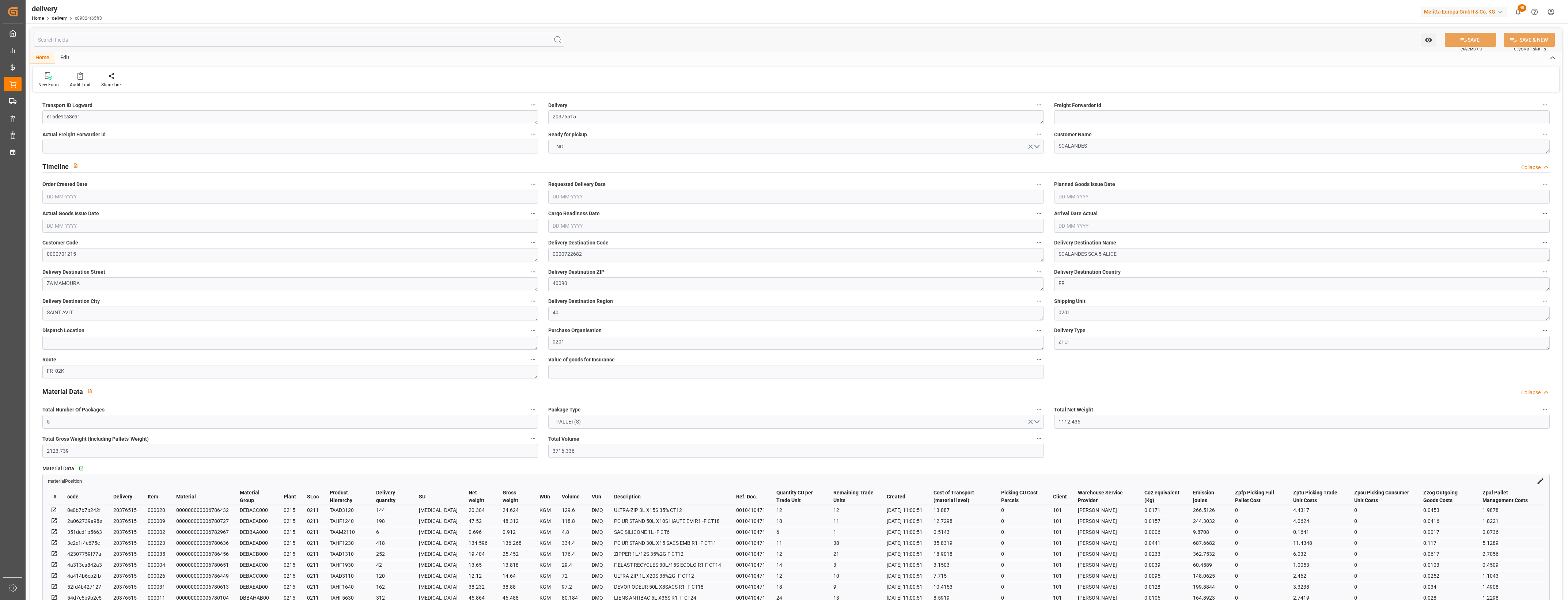
type input "[DATE]"
type input "20-08-2025 11:01"
click at [1040, 145] on button "NO" at bounding box center [796, 146] width 495 height 14
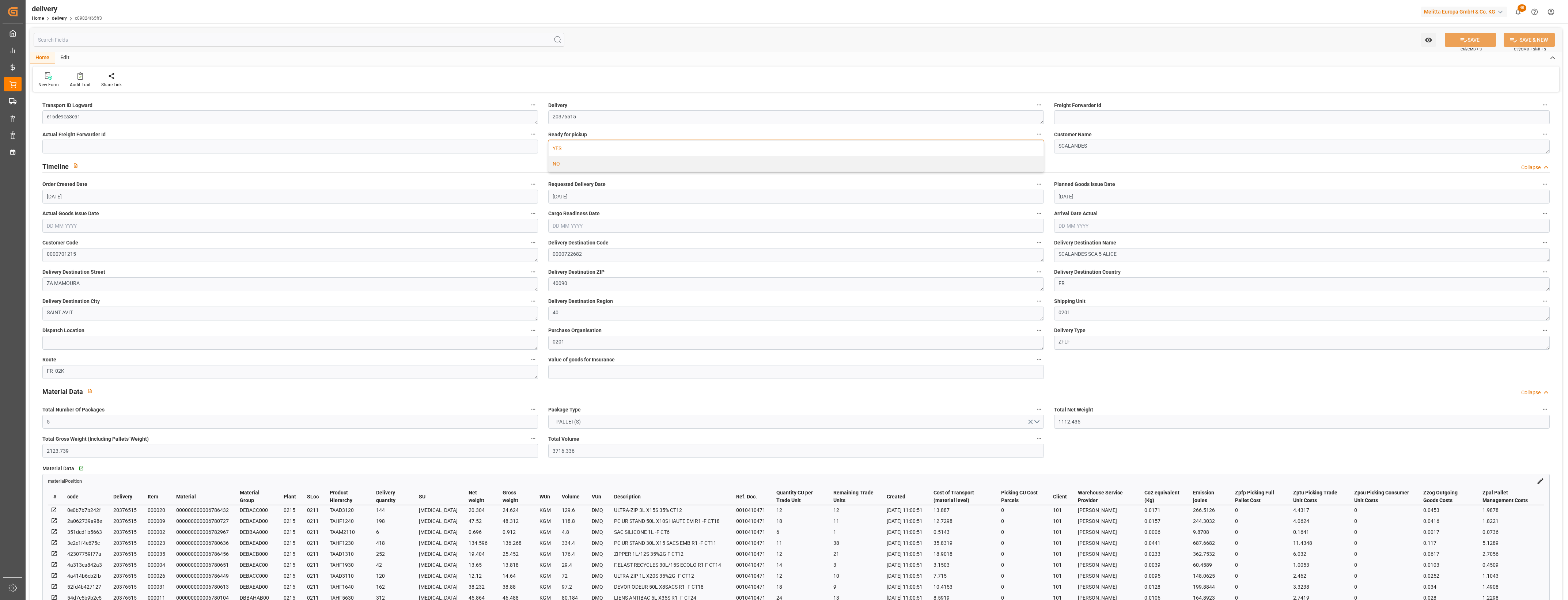
click at [607, 148] on div "YES" at bounding box center [796, 148] width 495 height 15
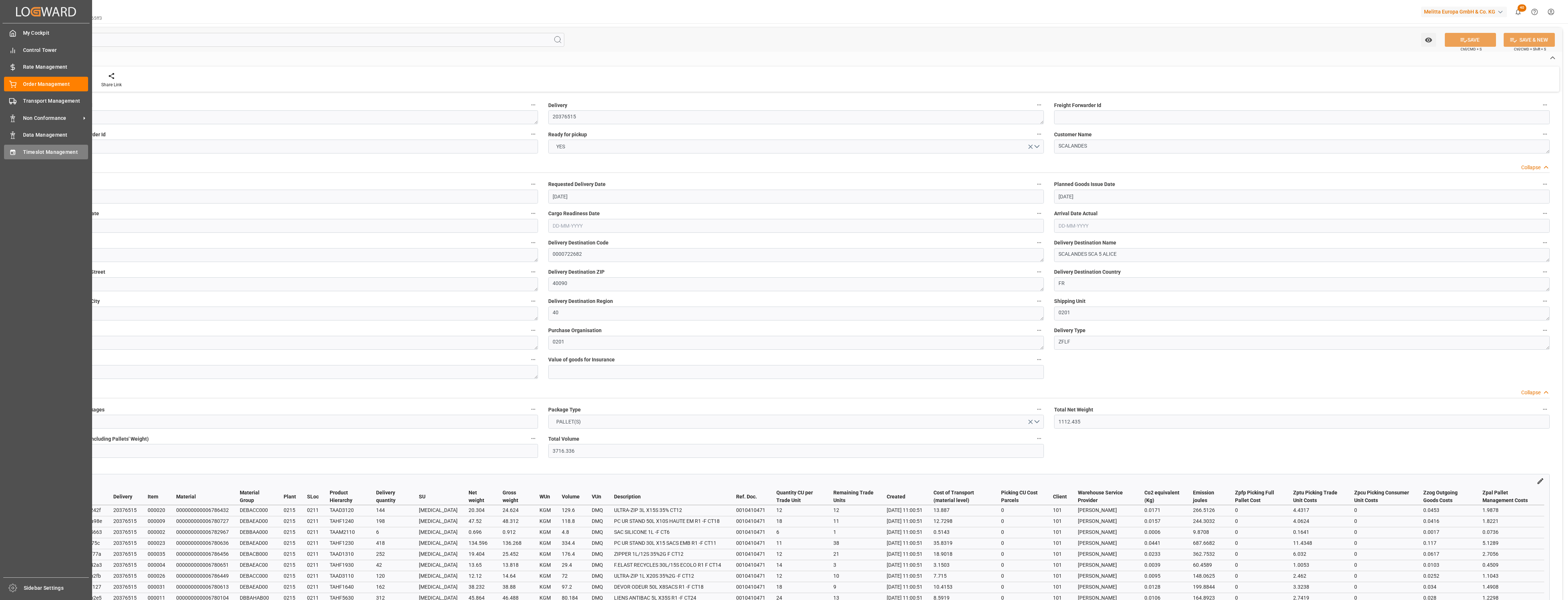
click at [16, 151] on div "Timeslot Management Timeslot Management" at bounding box center [46, 152] width 84 height 14
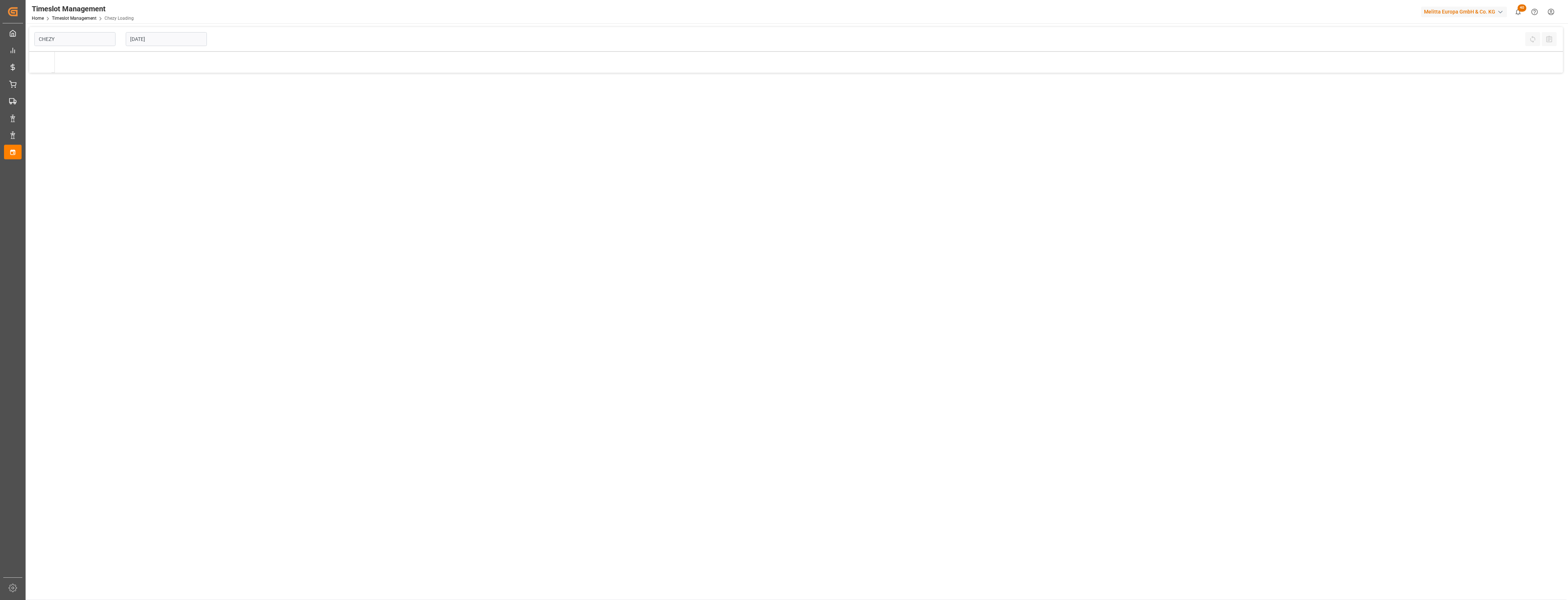
type input "Chezy Loading"
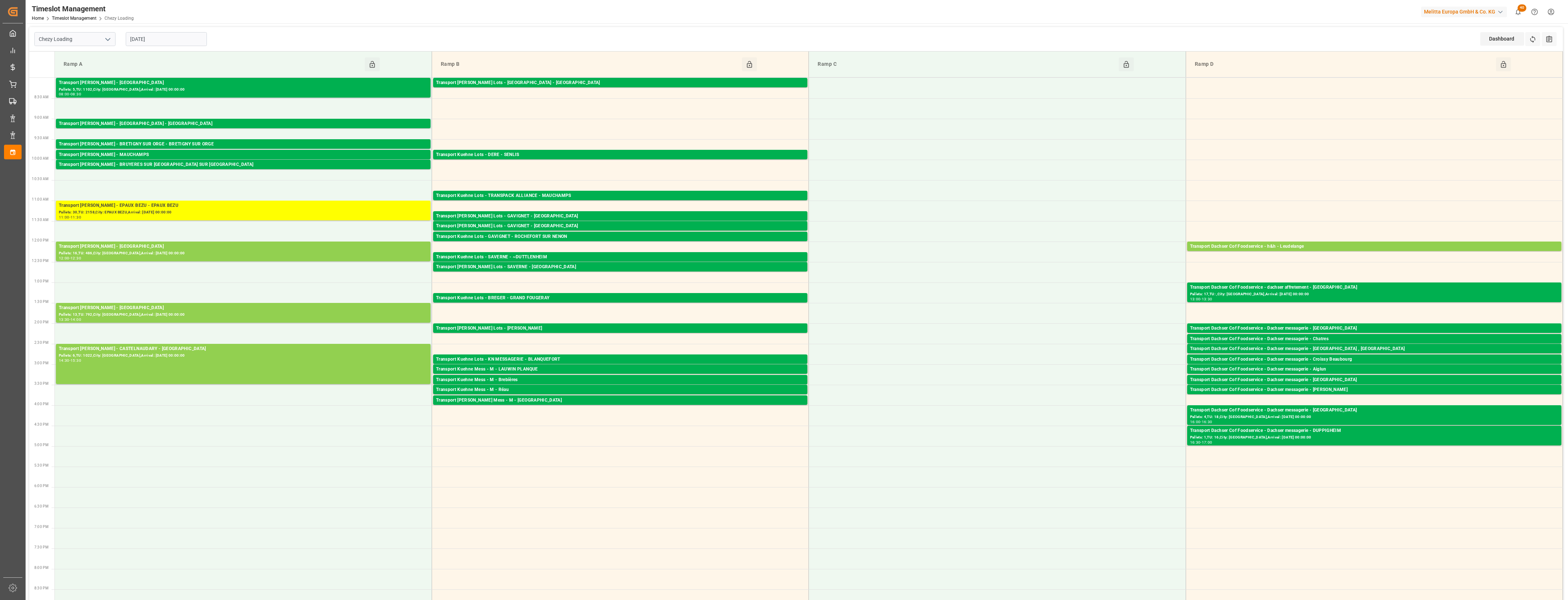
click at [107, 38] on icon "open menu" at bounding box center [108, 40] width 9 height 9
click at [173, 39] on input "[DATE]" at bounding box center [166, 39] width 81 height 14
click at [286, 39] on div "Chezy Loading 21-08-2025 Dashboard View Dashboard Refresh Time Slots All Audits" at bounding box center [796, 39] width 1534 height 24
click at [178, 33] on input "[DATE]" at bounding box center [166, 39] width 81 height 14
click at [193, 124] on span "22" at bounding box center [192, 126] width 5 height 5
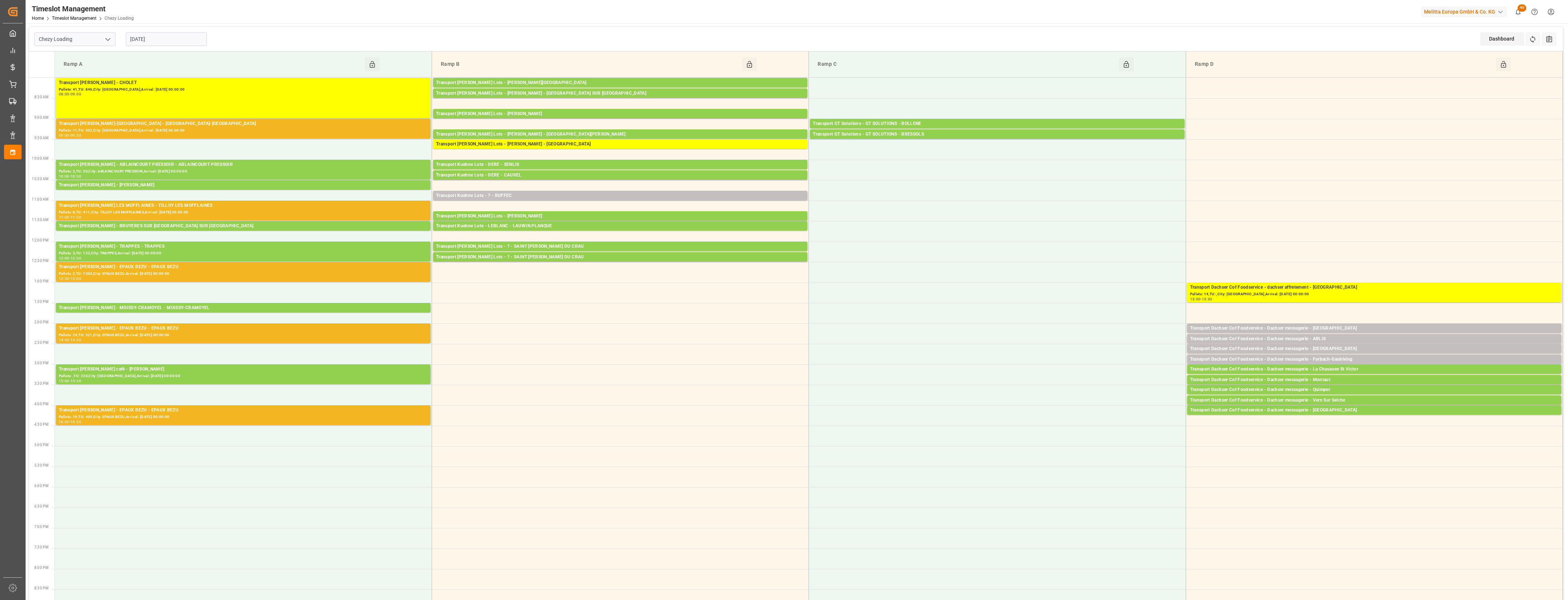
click at [183, 33] on input "[DATE]" at bounding box center [166, 39] width 81 height 14
click at [180, 130] on div "21" at bounding box center [178, 127] width 9 height 9
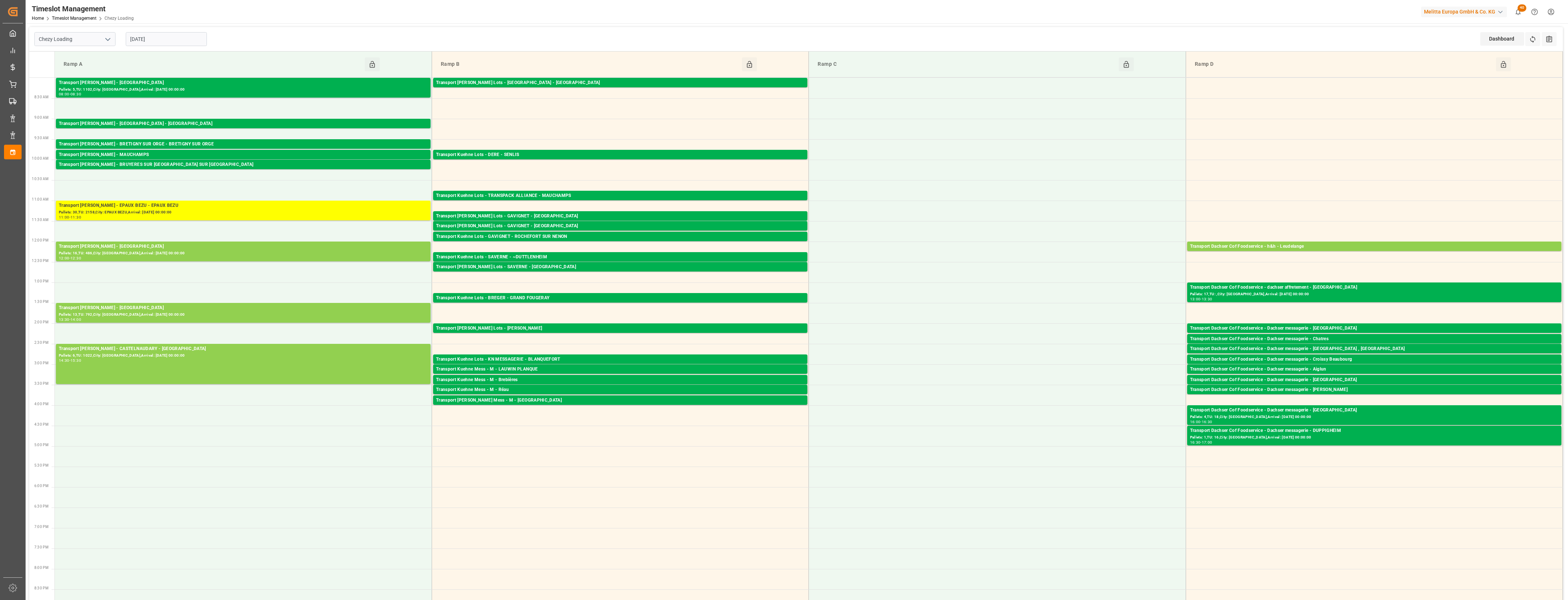
click at [194, 43] on input "[DATE]" at bounding box center [166, 39] width 81 height 14
click at [229, 41] on div "Chezy Loading 21-08-2025 Dashboard View Dashboard Refresh Time Slots All Audits" at bounding box center [796, 39] width 1534 height 24
click at [165, 43] on input "[DATE]" at bounding box center [166, 39] width 81 height 14
click at [164, 124] on span "20" at bounding box center [164, 126] width 5 height 5
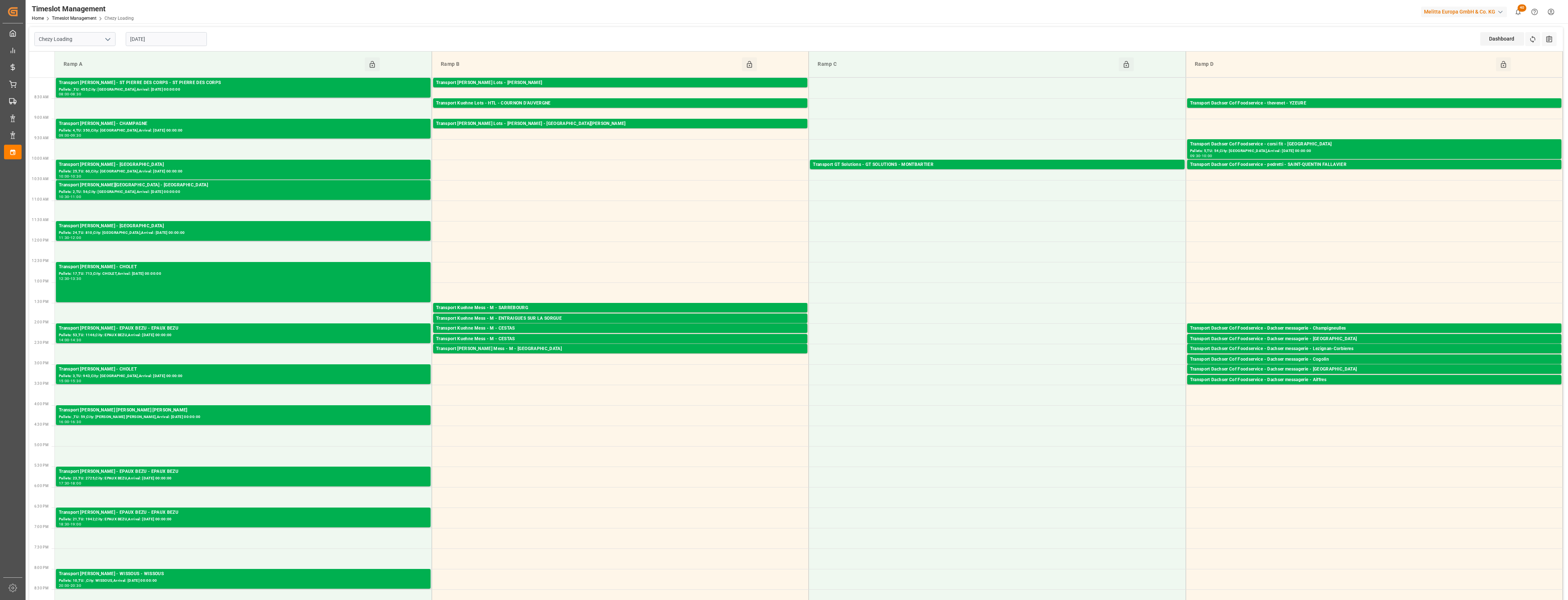
click at [180, 38] on input "[DATE]" at bounding box center [166, 39] width 81 height 14
click at [149, 125] on span "19" at bounding box center [149, 126] width 5 height 5
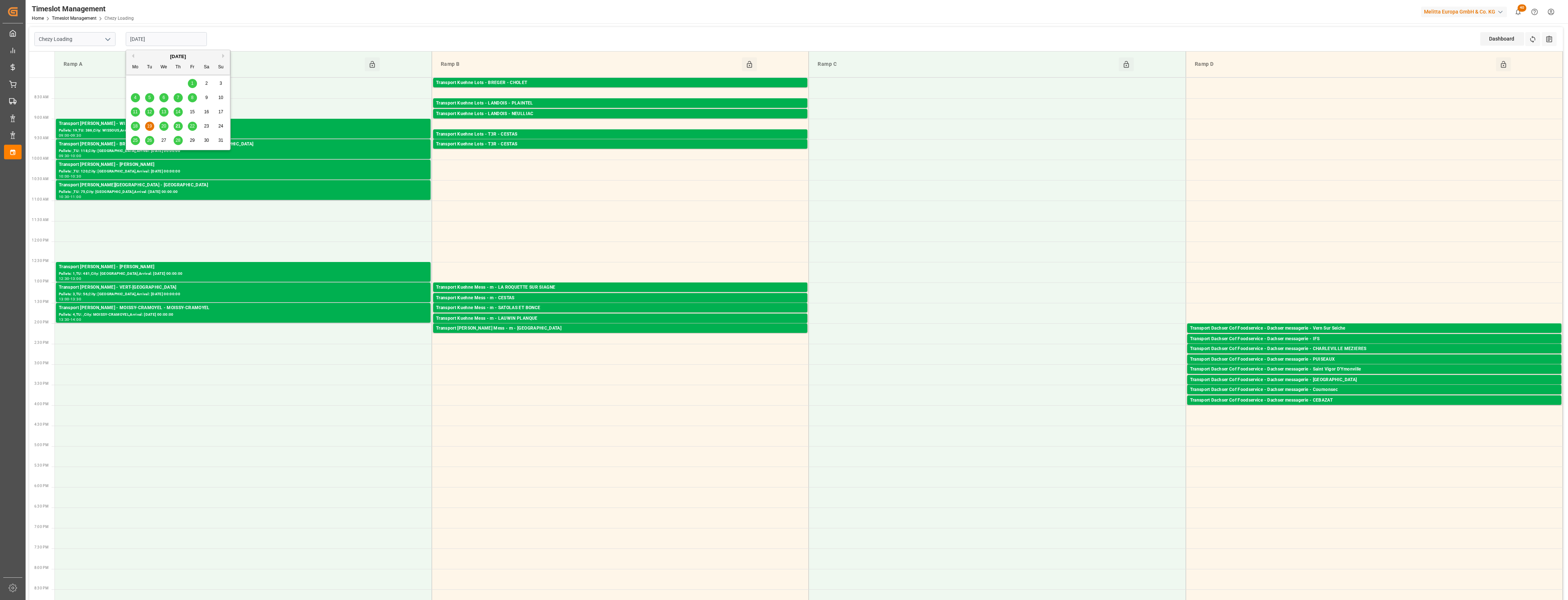
click at [167, 43] on input "[DATE]" at bounding box center [166, 39] width 81 height 14
click at [136, 126] on span "18" at bounding box center [135, 126] width 5 height 5
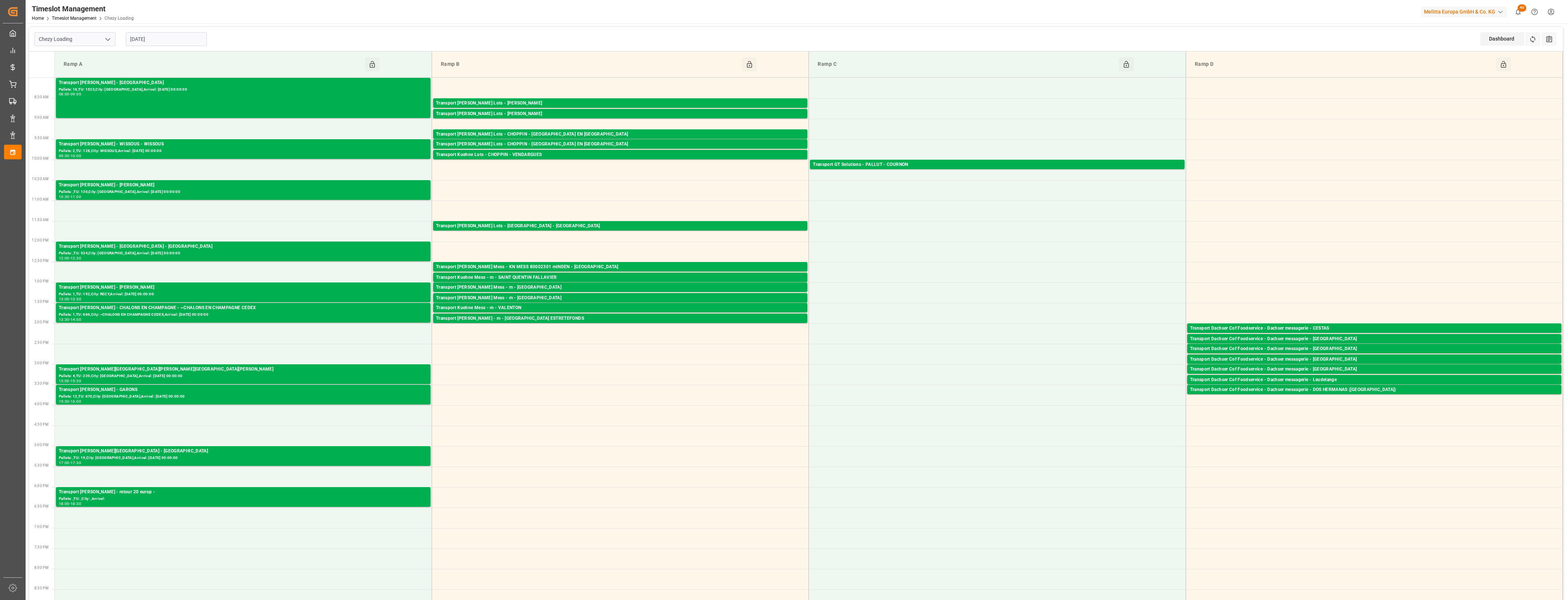
click at [167, 38] on input "[DATE]" at bounding box center [166, 39] width 81 height 14
click at [177, 113] on span "14" at bounding box center [178, 112] width 5 height 5
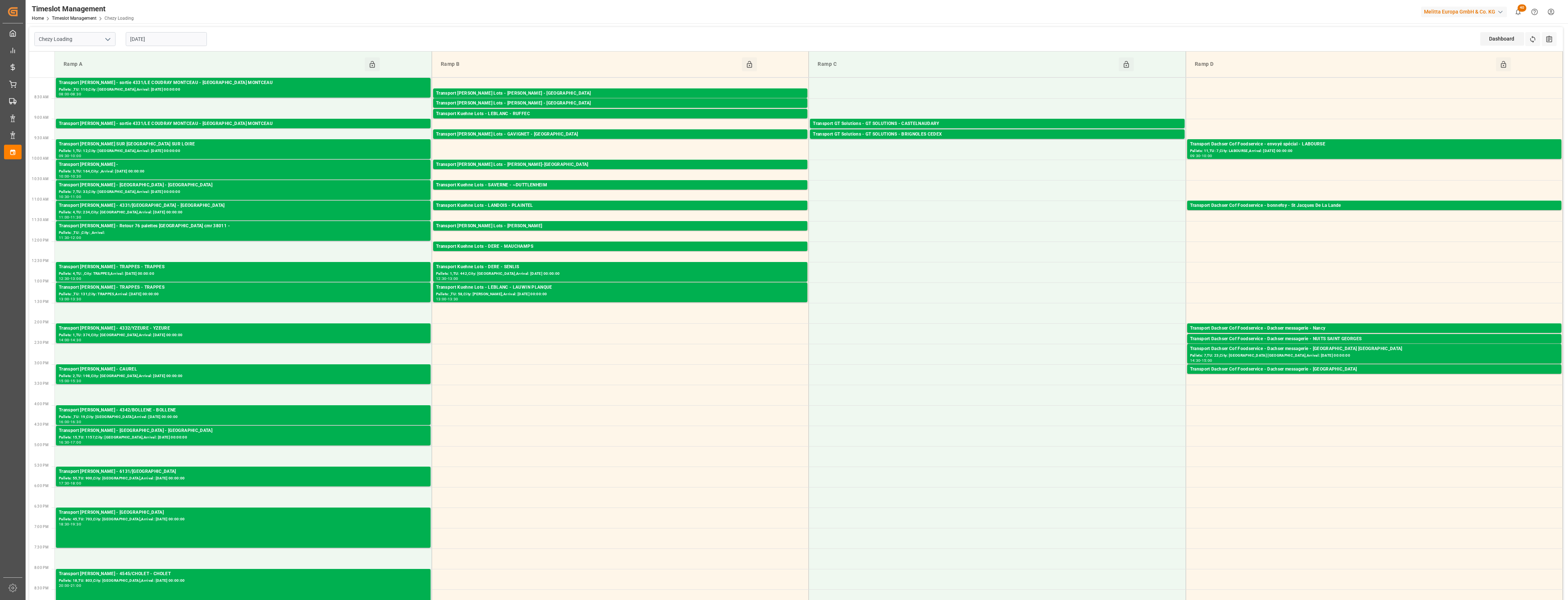
click at [175, 37] on input "[DATE]" at bounding box center [166, 39] width 81 height 14
click at [163, 114] on span "13" at bounding box center [164, 112] width 5 height 5
type input "13-08-2025"
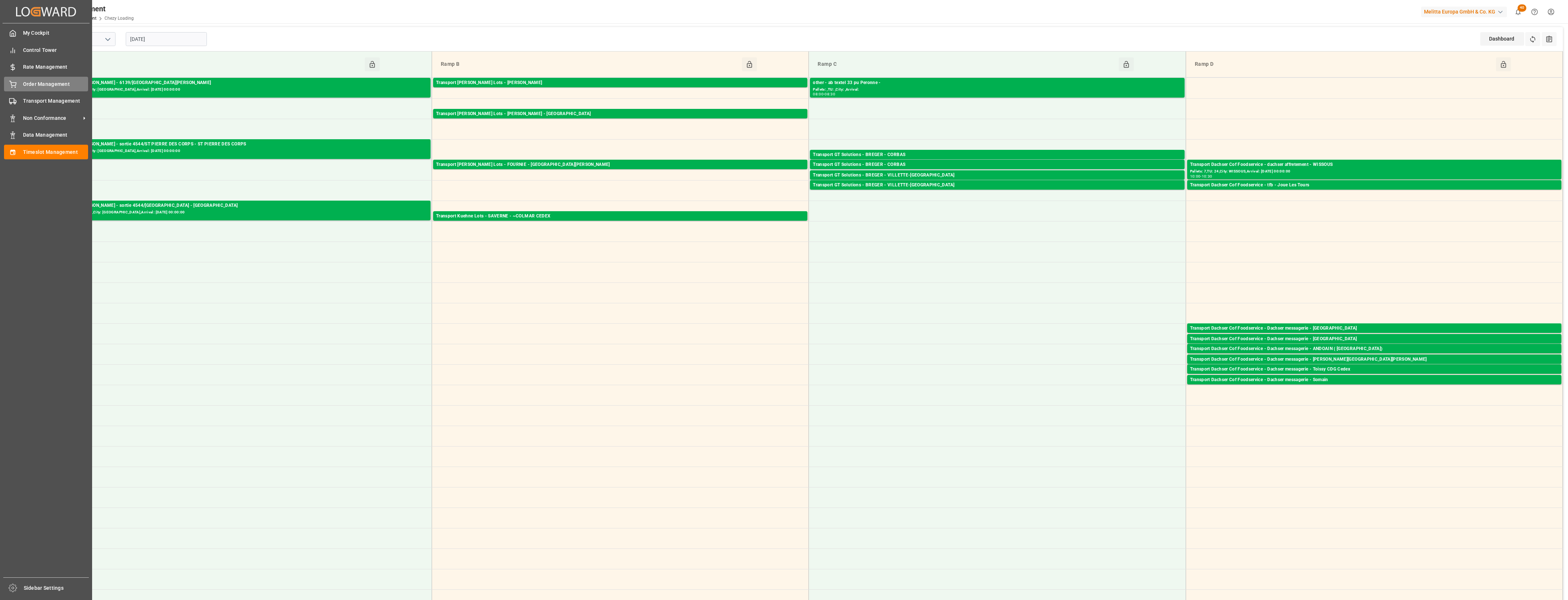
click at [33, 81] on span "Order Management" at bounding box center [55, 84] width 65 height 8
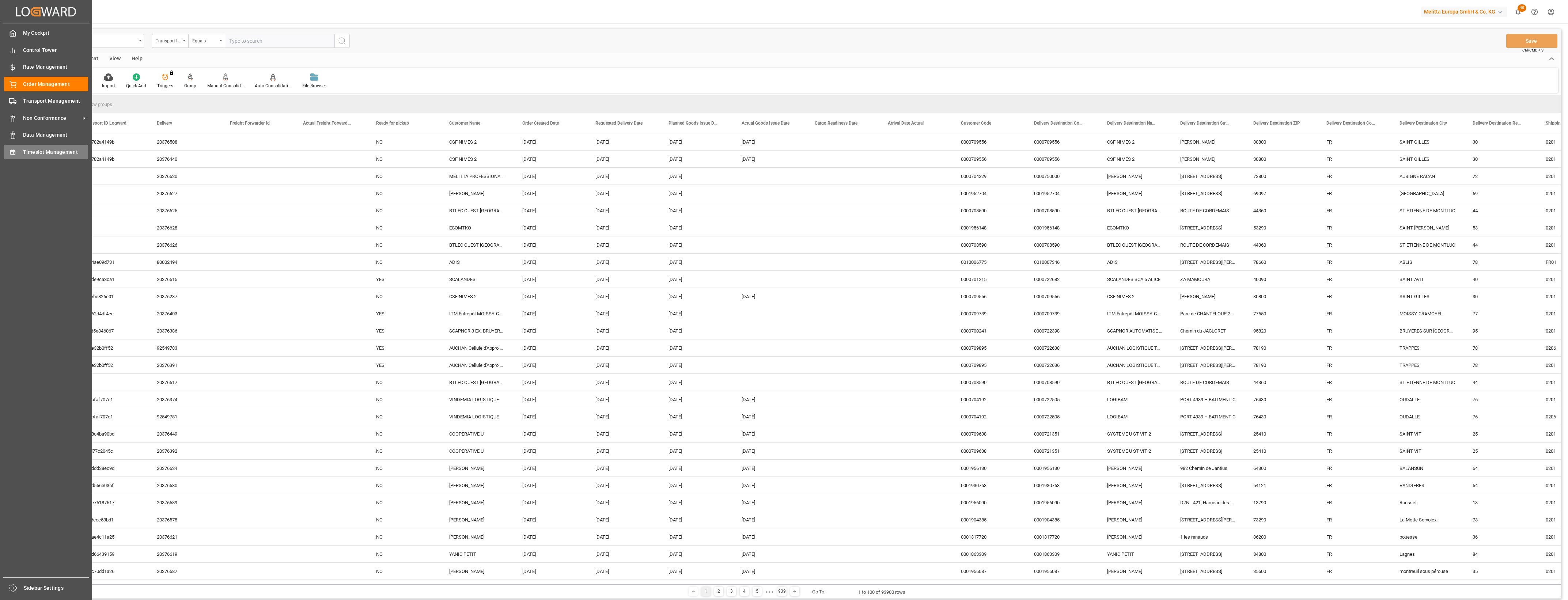
click at [39, 152] on span "Timeslot Management" at bounding box center [55, 152] width 65 height 8
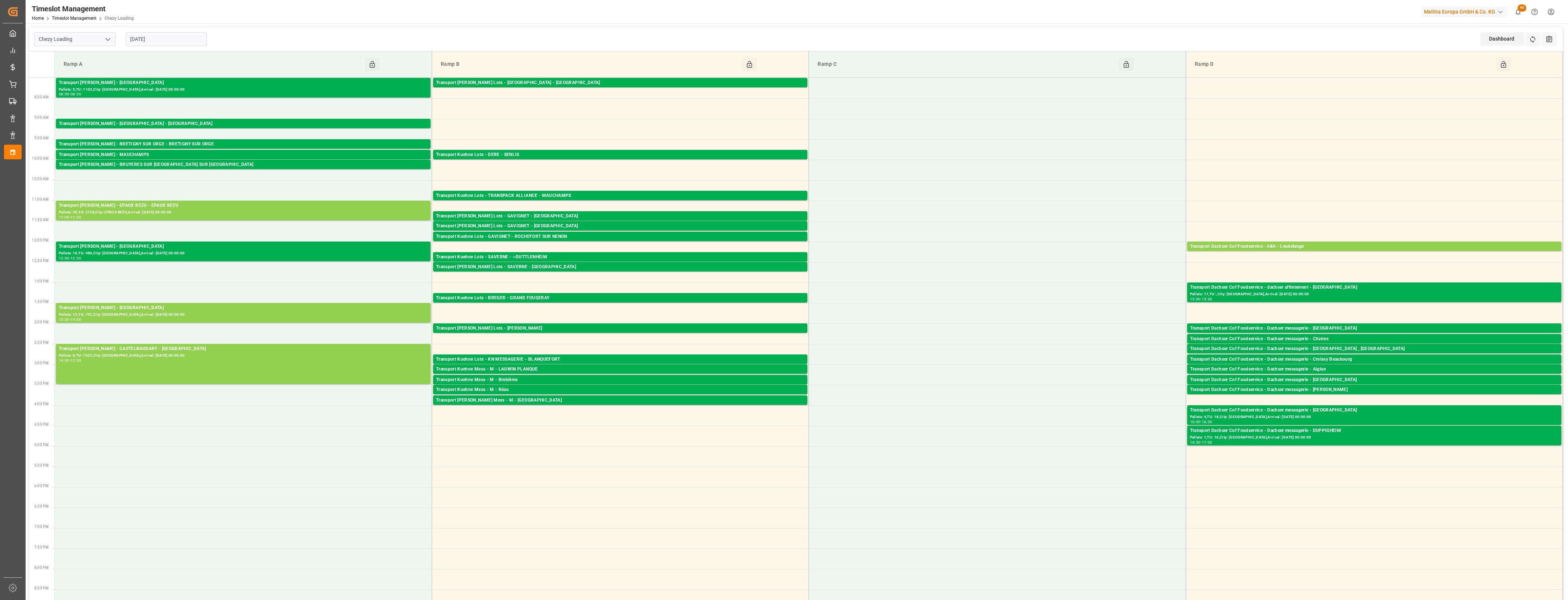
click at [153, 44] on input "[DATE]" at bounding box center [166, 39] width 81 height 14
click at [192, 127] on span "22" at bounding box center [192, 126] width 5 height 5
type input "[DATE]"
